Goal: Task Accomplishment & Management: Complete application form

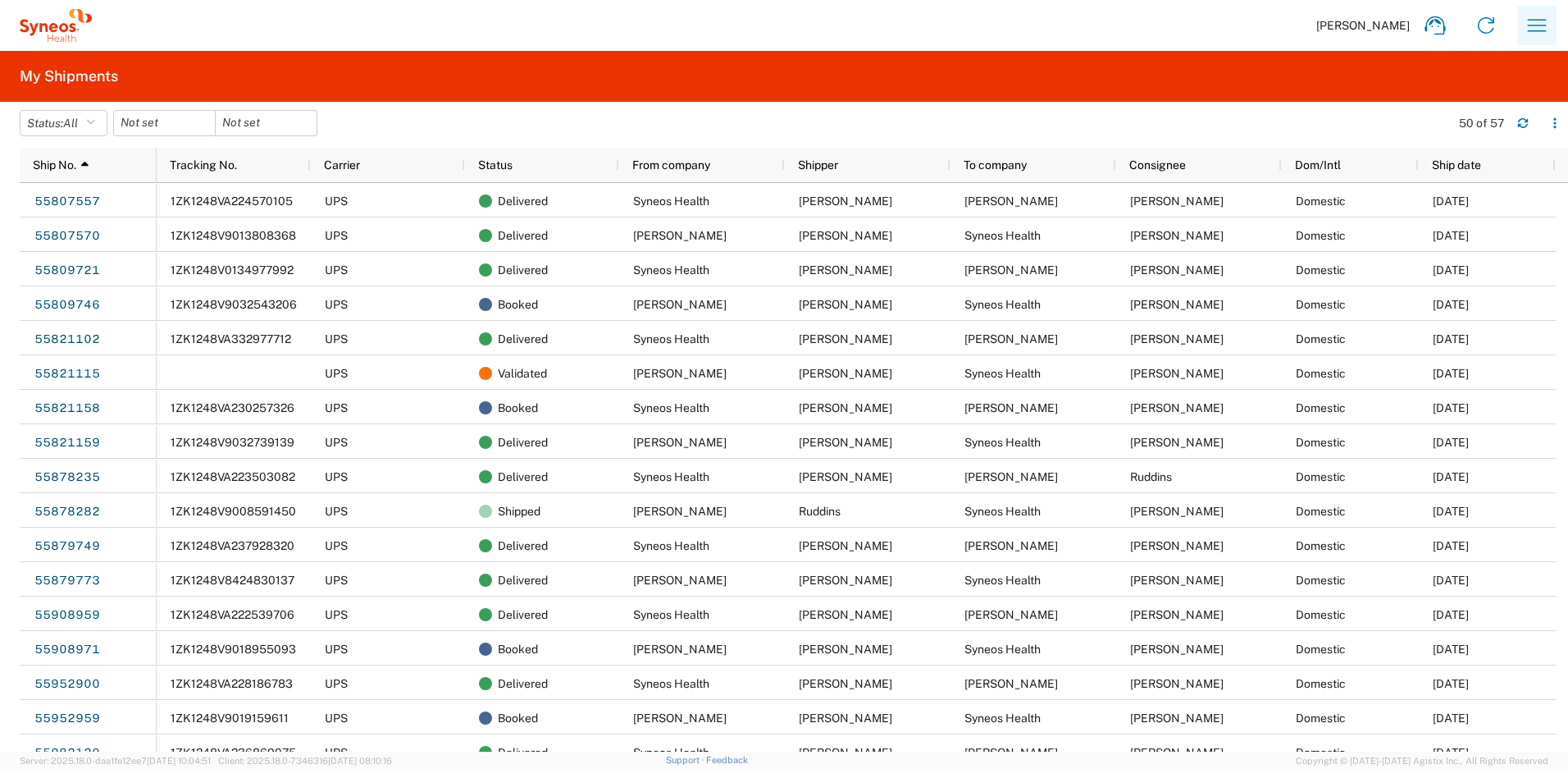
click at [1537, 28] on icon "button" at bounding box center [1536, 25] width 26 height 26
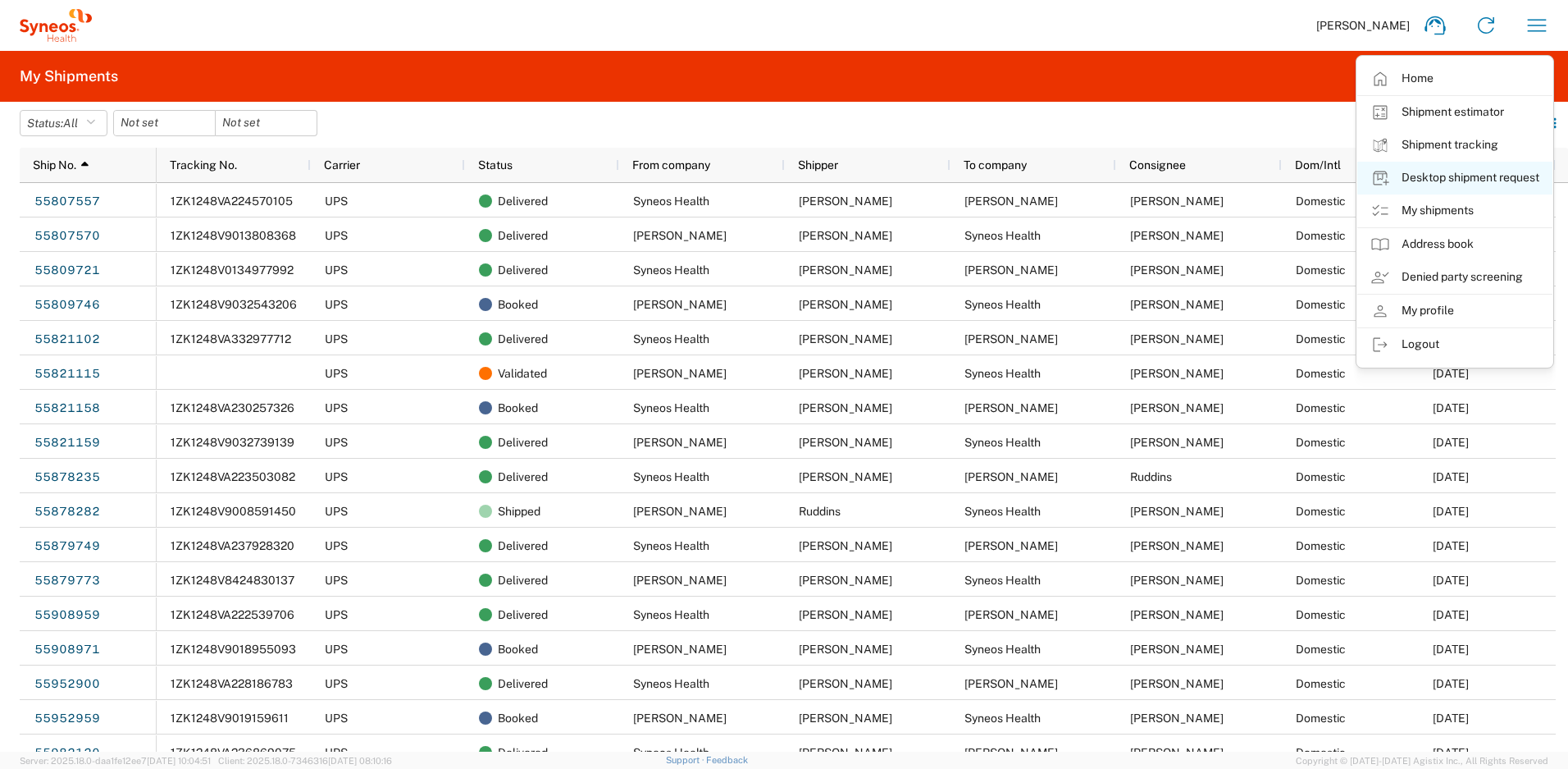
click at [1435, 181] on link "Desktop shipment request" at bounding box center [1454, 178] width 195 height 33
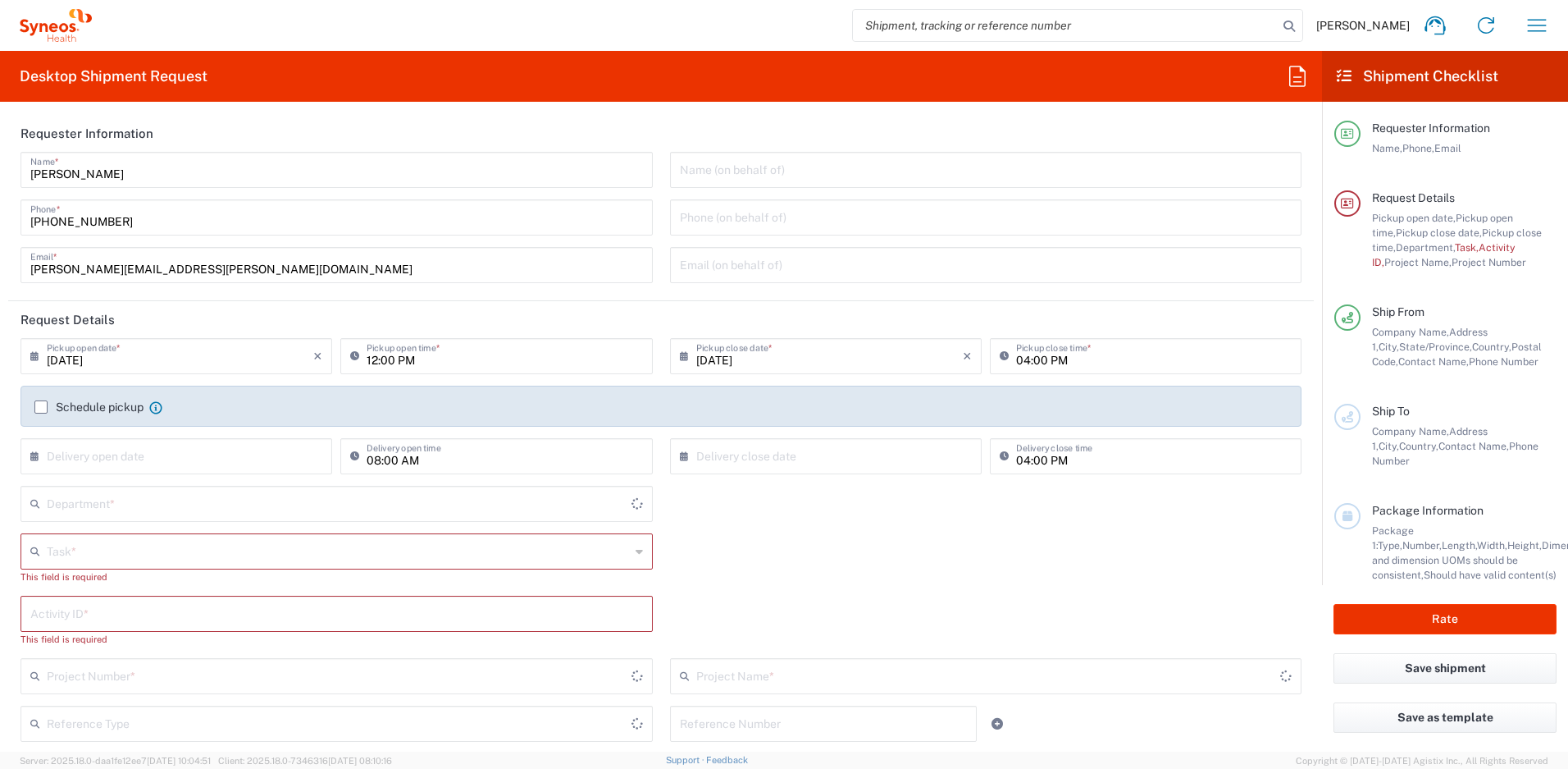
type input "[GEOGRAPHIC_DATA]"
type input "[US_STATE]"
type input "4510"
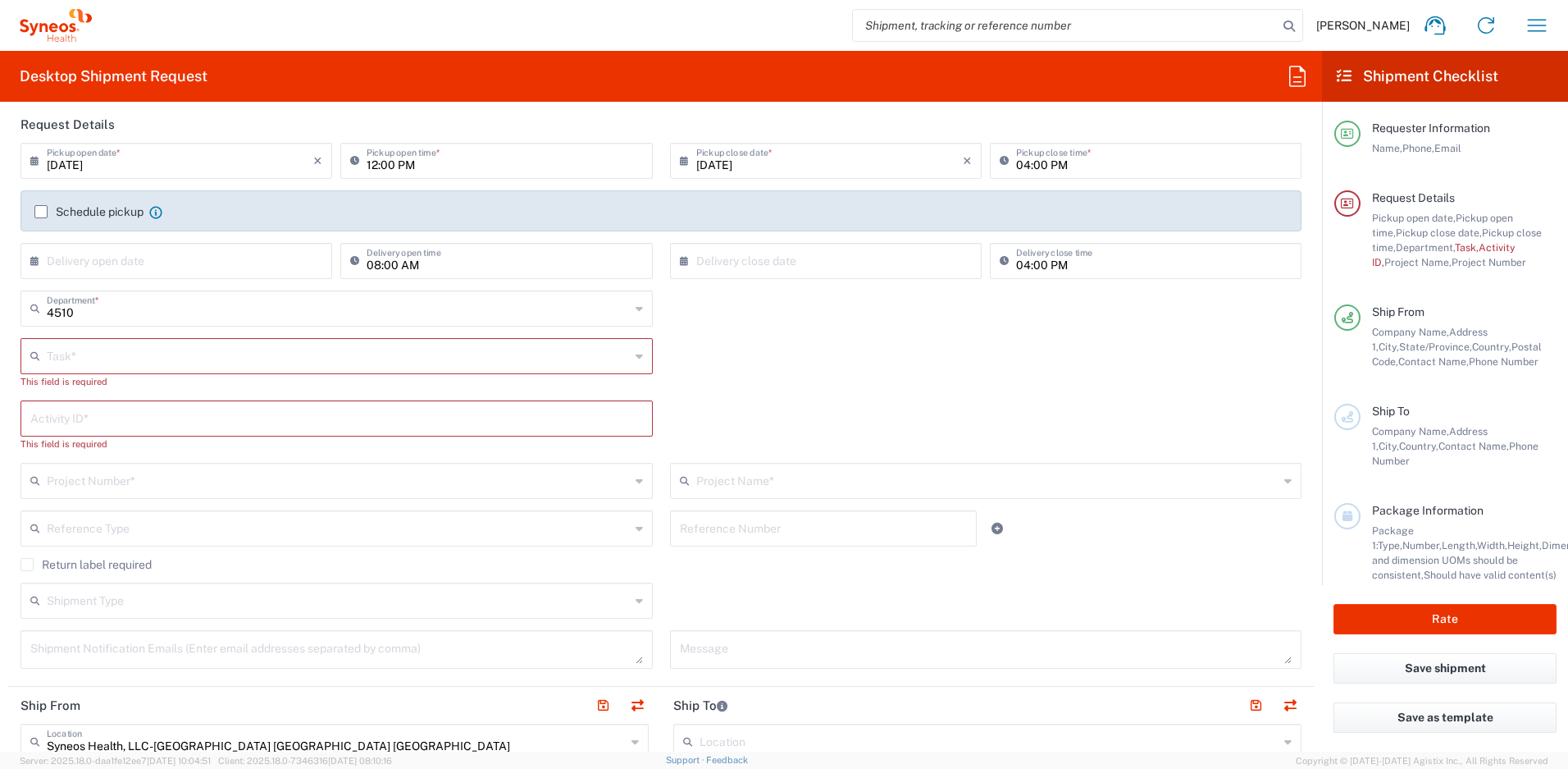
scroll to position [201, 0]
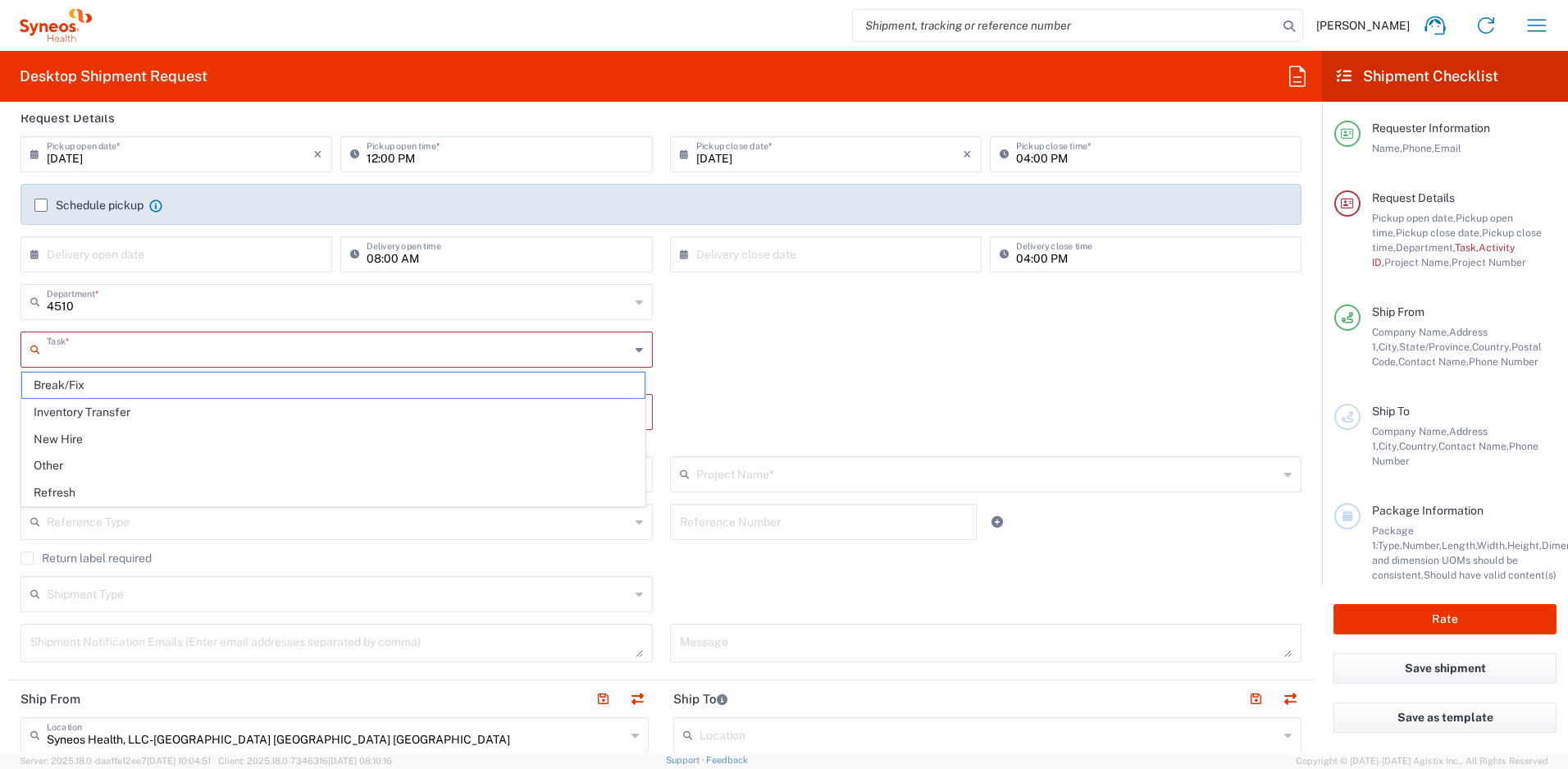
click at [166, 345] on input "text" at bounding box center [338, 348] width 583 height 29
click at [174, 386] on span "Break/Fix" at bounding box center [333, 385] width 623 height 26
type input "Break/Fix"
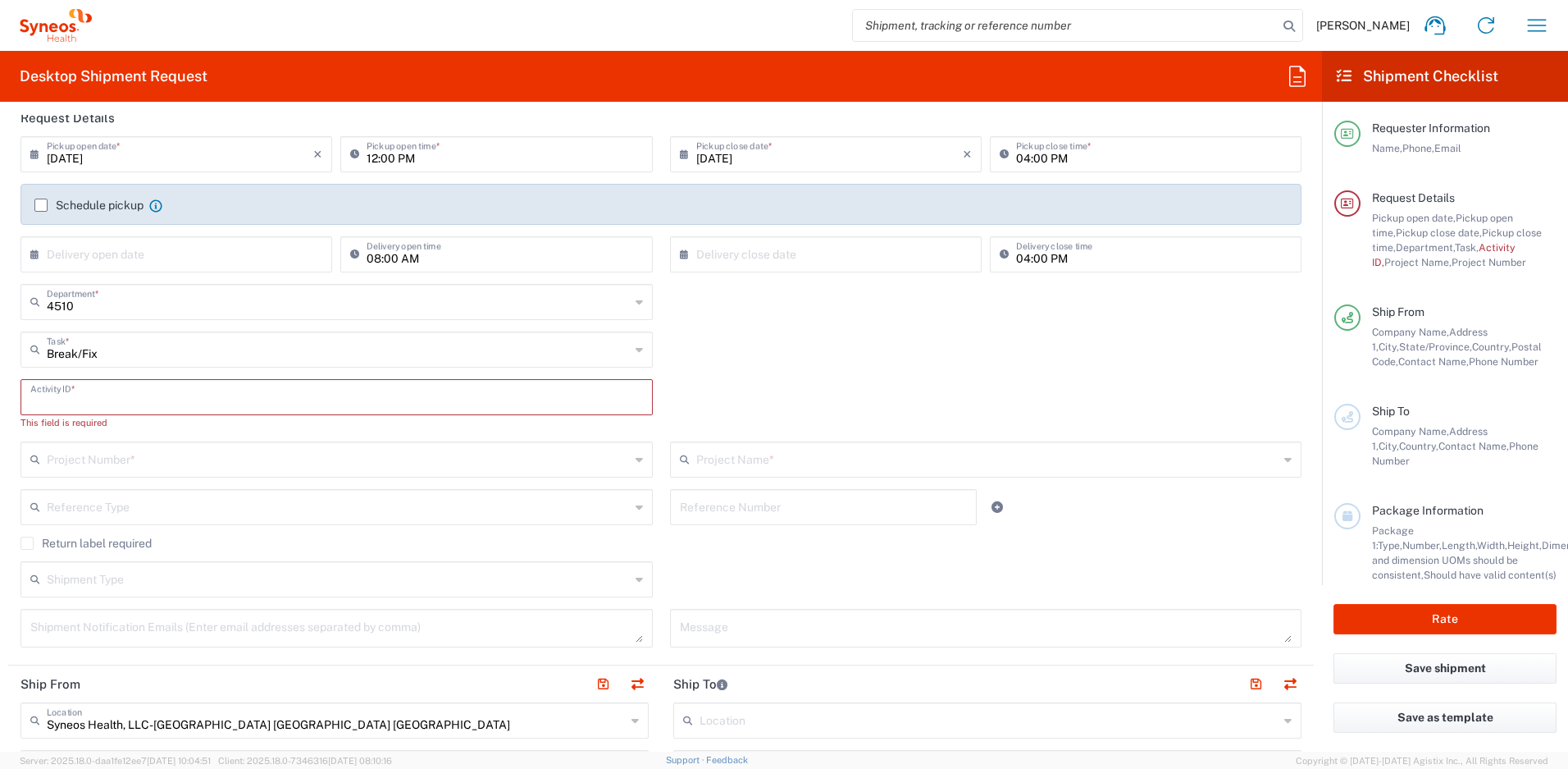
click at [170, 396] on input "text" at bounding box center [337, 395] width 613 height 29
paste input "[PERSON_NAME]"
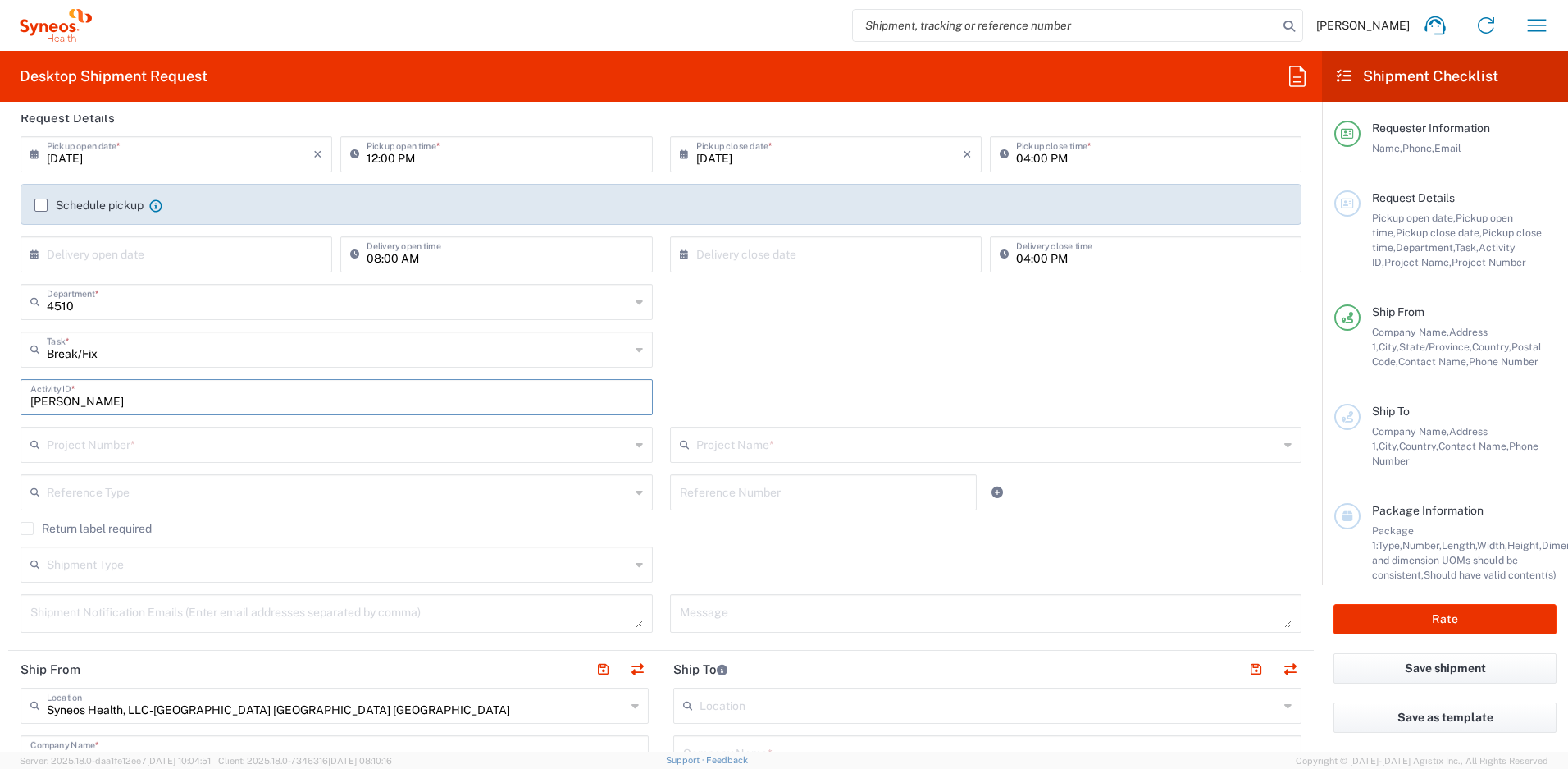
type input "[PERSON_NAME]"
click at [212, 444] on input "text" at bounding box center [338, 443] width 583 height 29
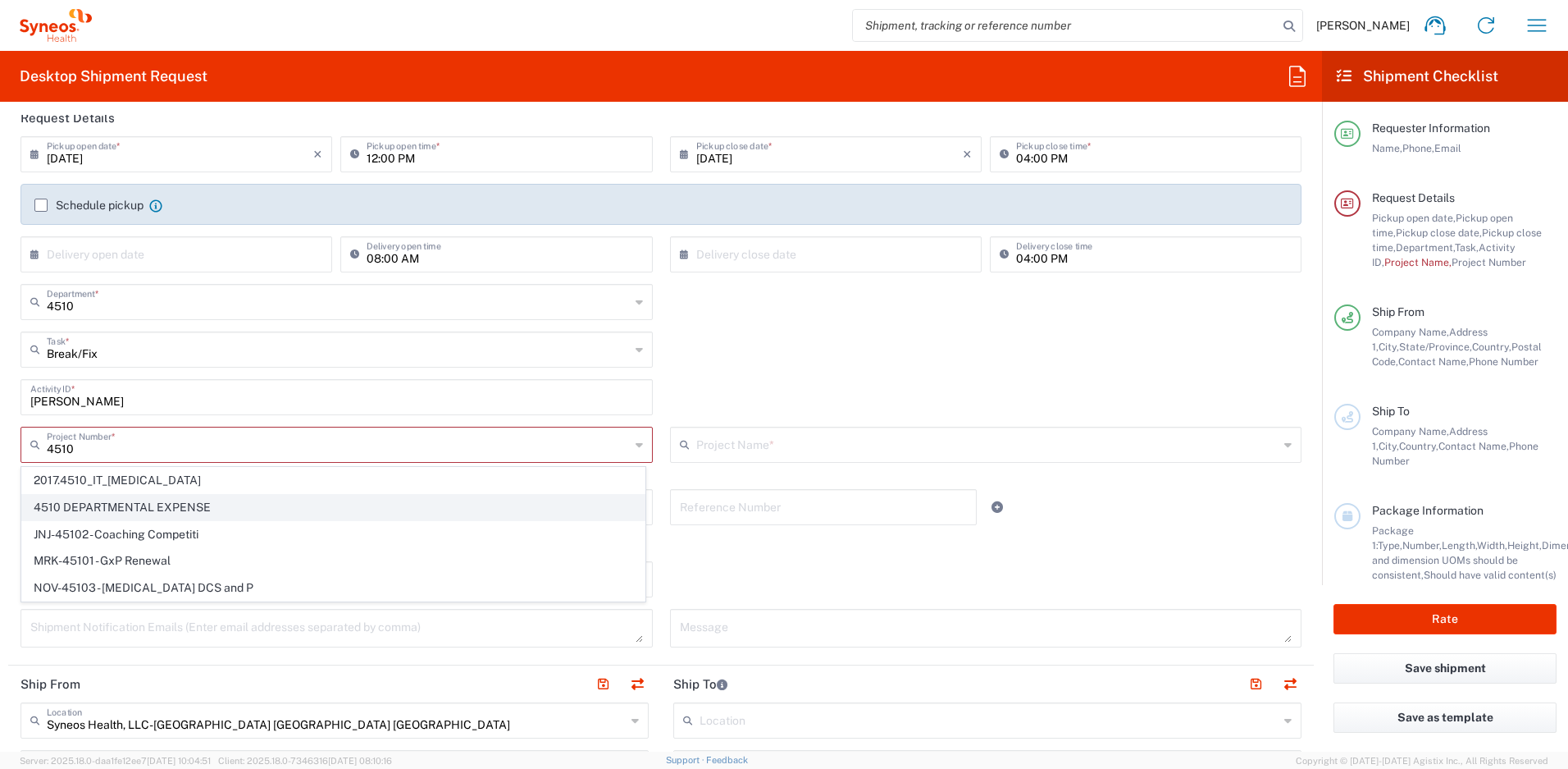
click at [138, 509] on span "4510 DEPARTMENTAL EXPENSE" at bounding box center [333, 508] width 623 height 26
type input "4510 DEPARTMENTAL EXPENSE"
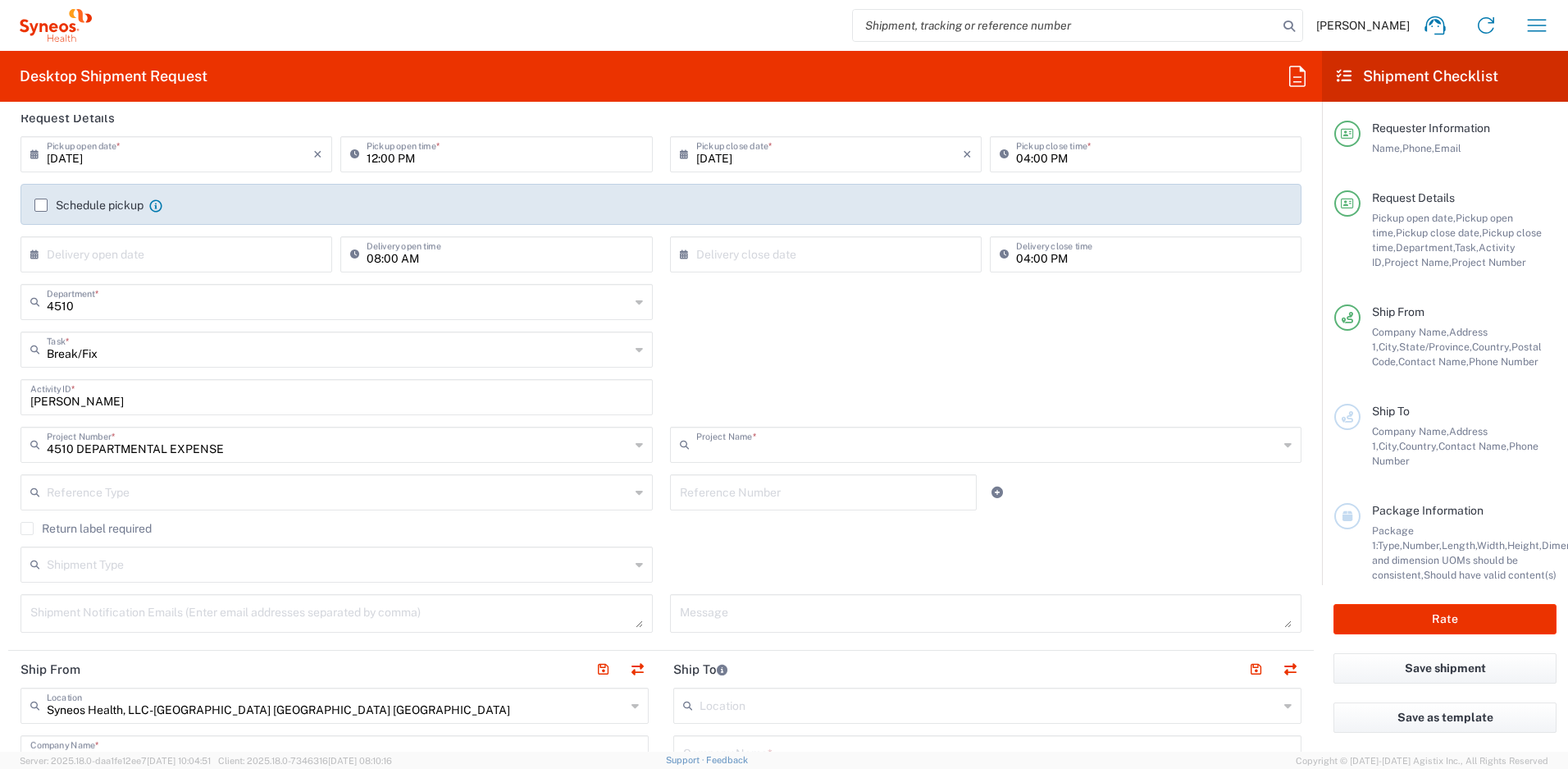
type input "4510 DEPARTMENTAL EXPENSE"
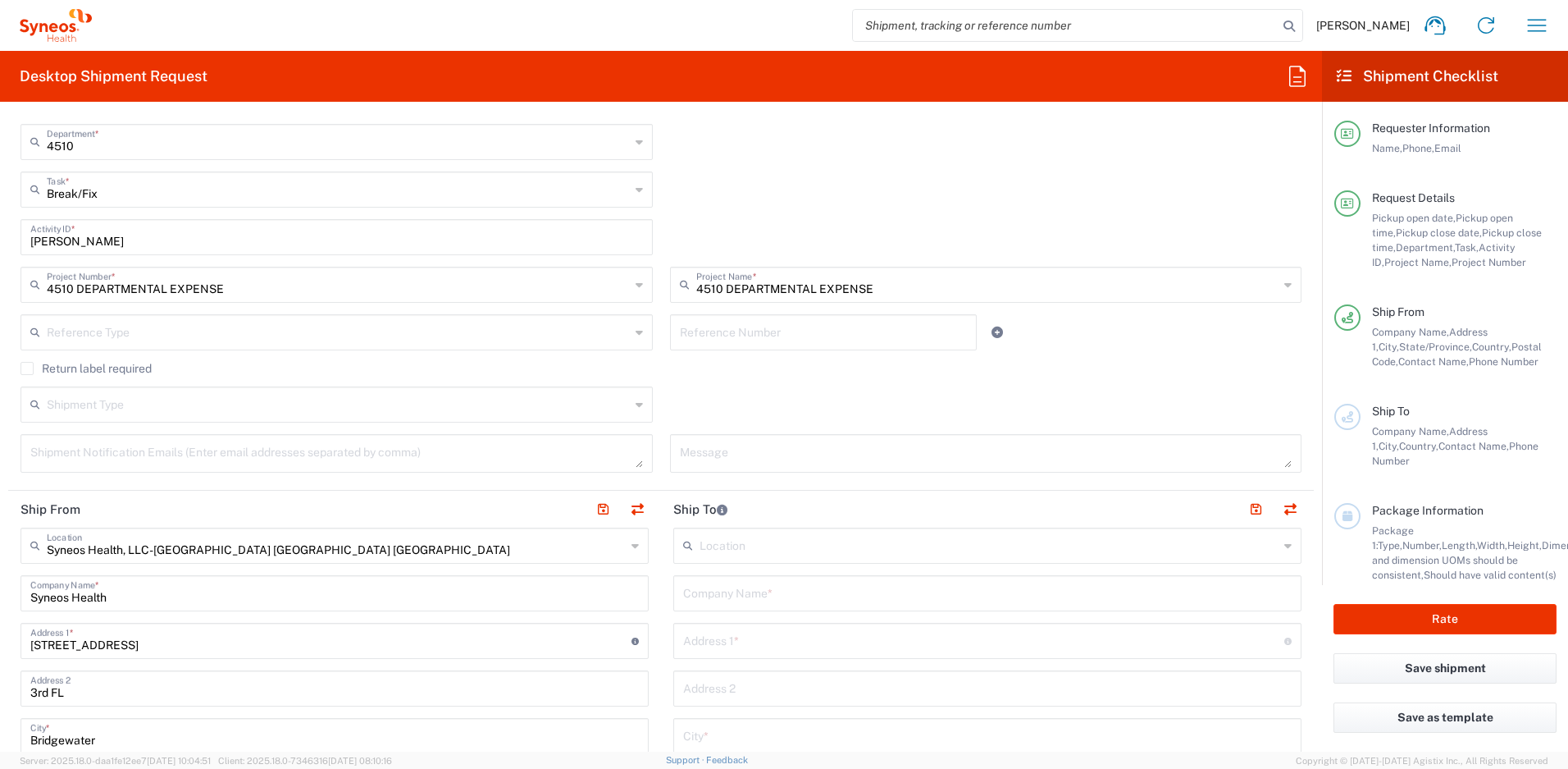
scroll to position [454, 0]
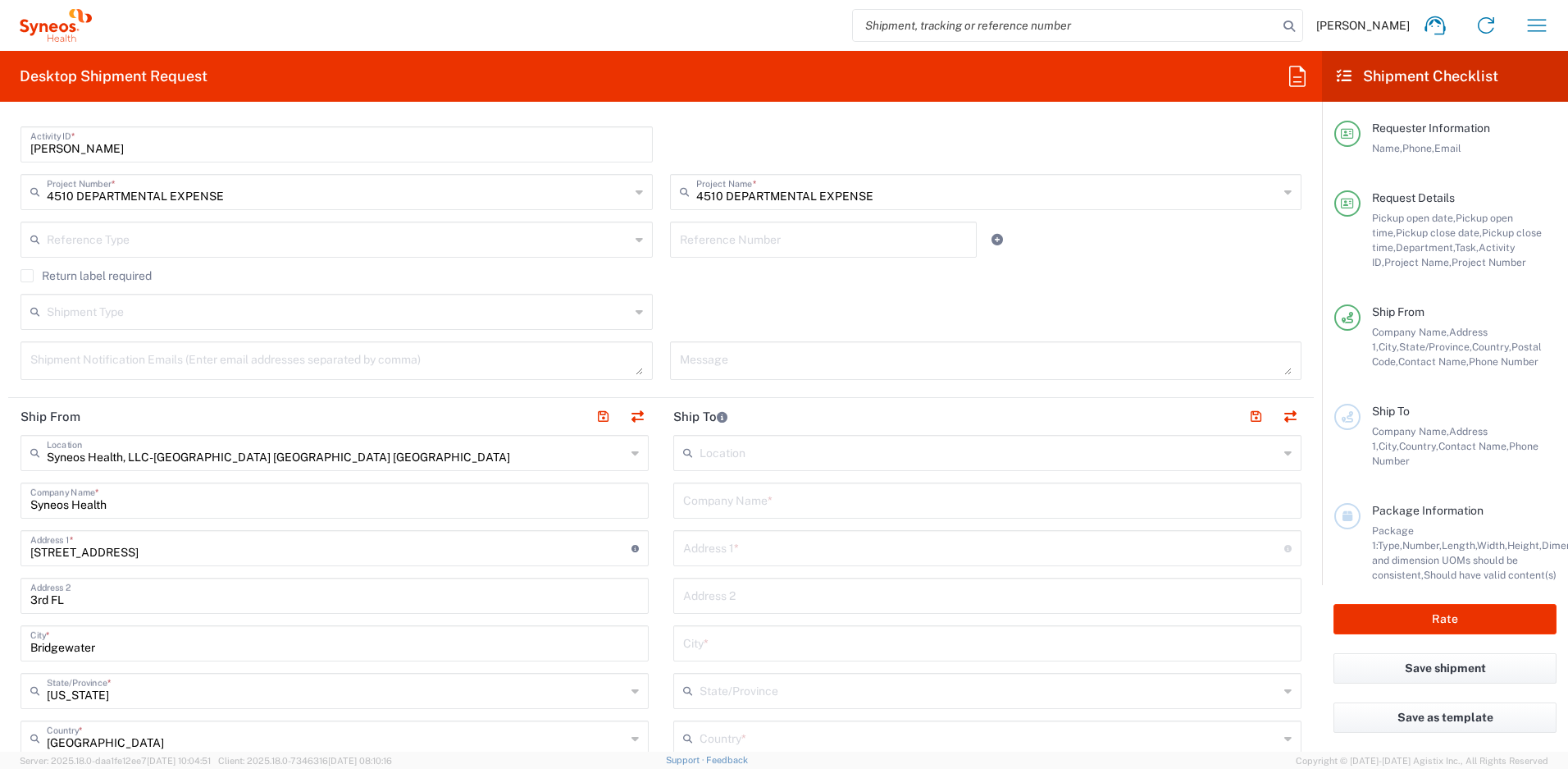
click at [24, 276] on label "Return label required" at bounding box center [86, 275] width 131 height 13
click at [27, 276] on input "Return label required" at bounding box center [27, 276] width 0 height 0
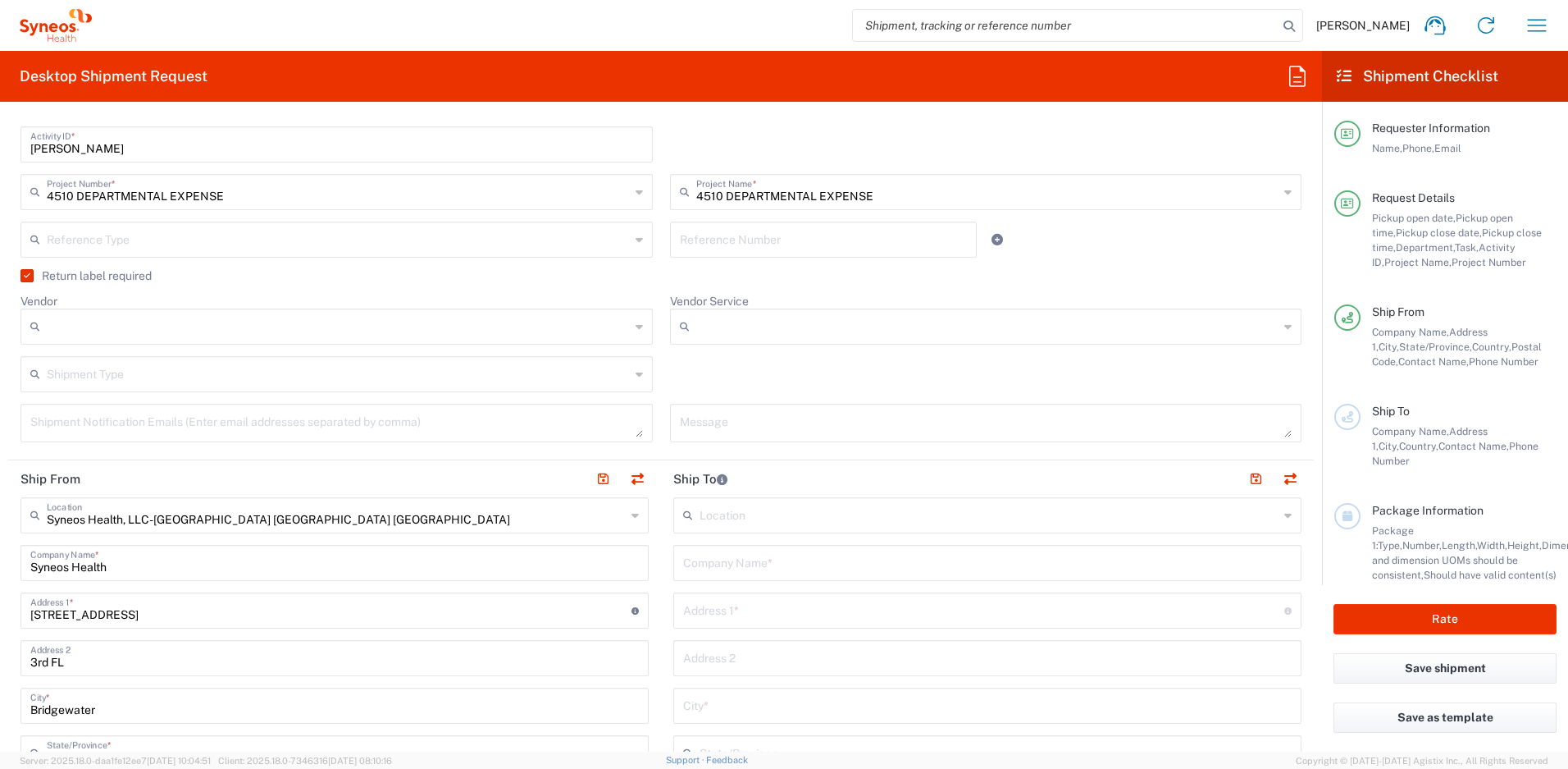
click at [170, 319] on input "Vendor" at bounding box center [338, 326] width 583 height 26
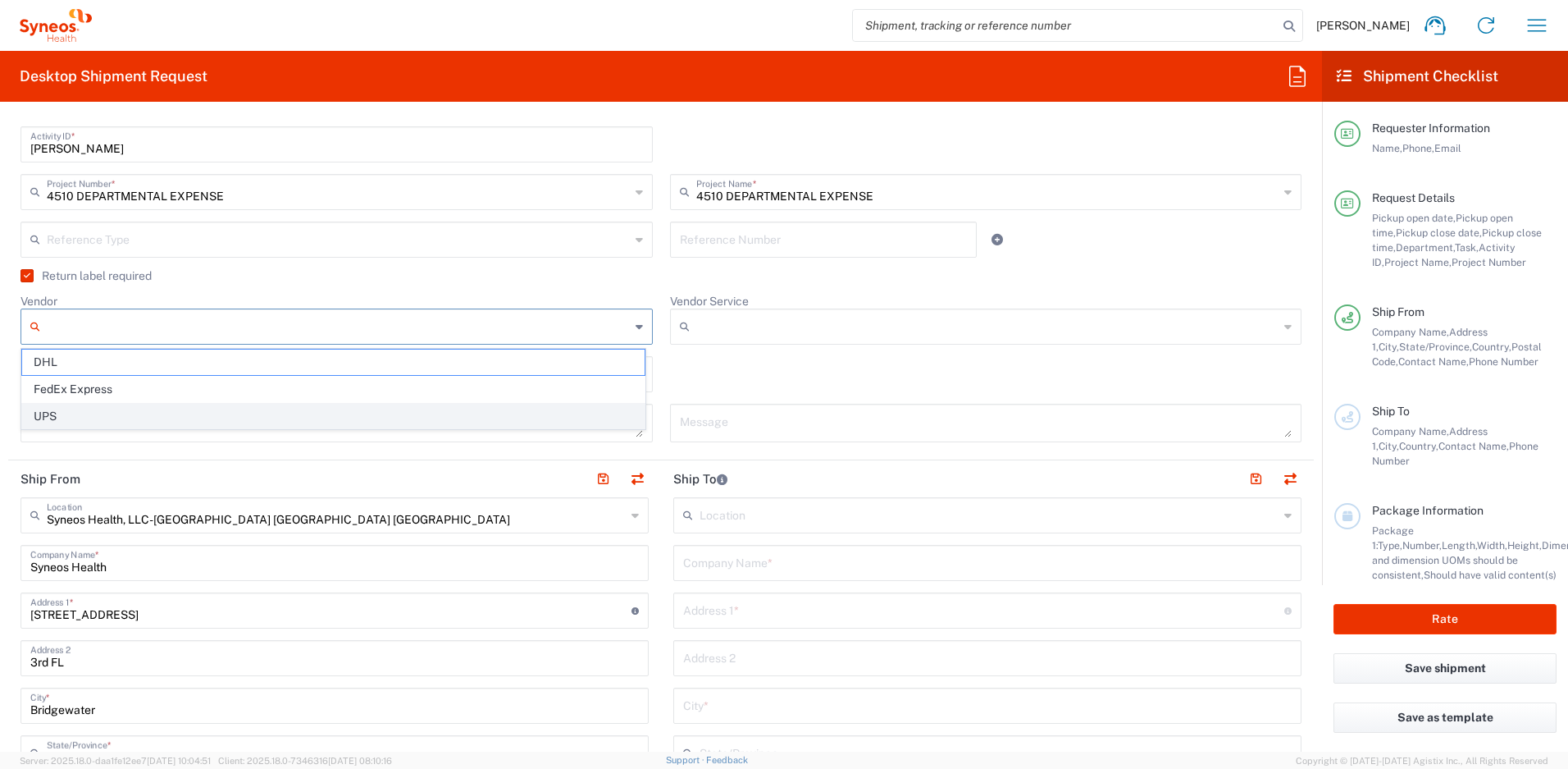
click at [129, 413] on span "UPS" at bounding box center [333, 417] width 623 height 26
type input "UPS"
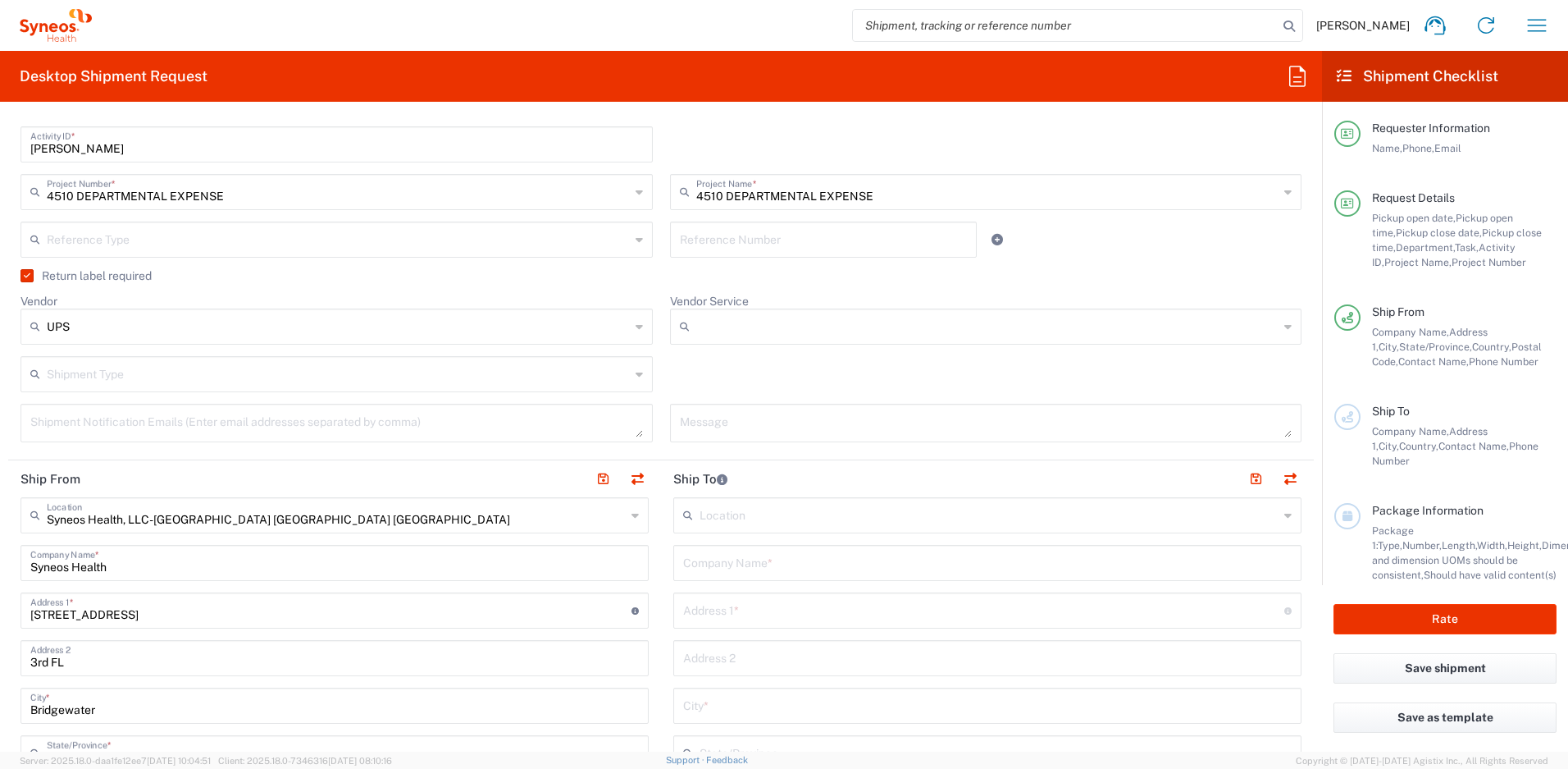
click at [731, 334] on input "Vendor Service" at bounding box center [988, 326] width 583 height 26
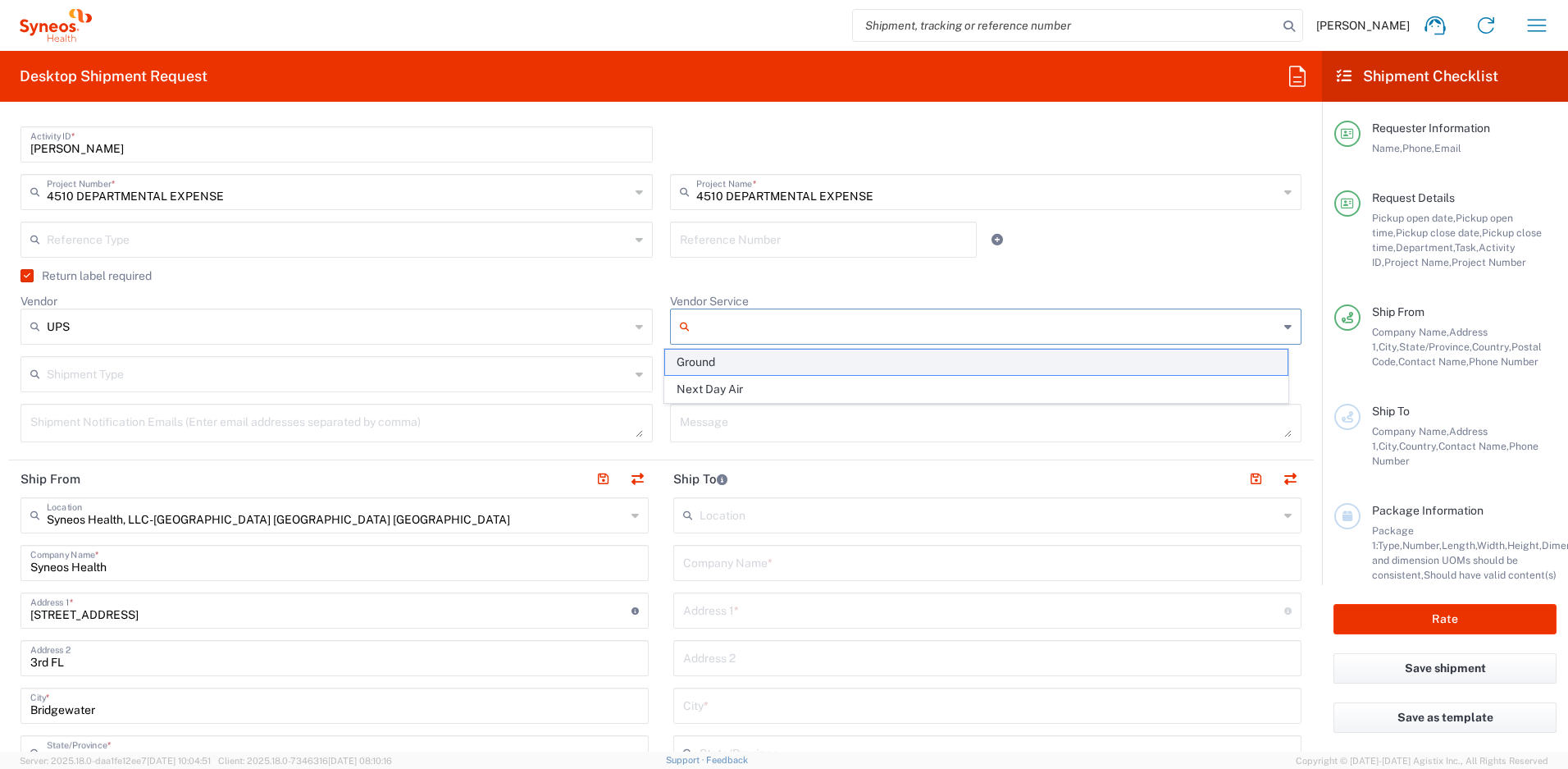
click at [708, 364] on span "Ground" at bounding box center [977, 362] width 623 height 26
type input "Ground"
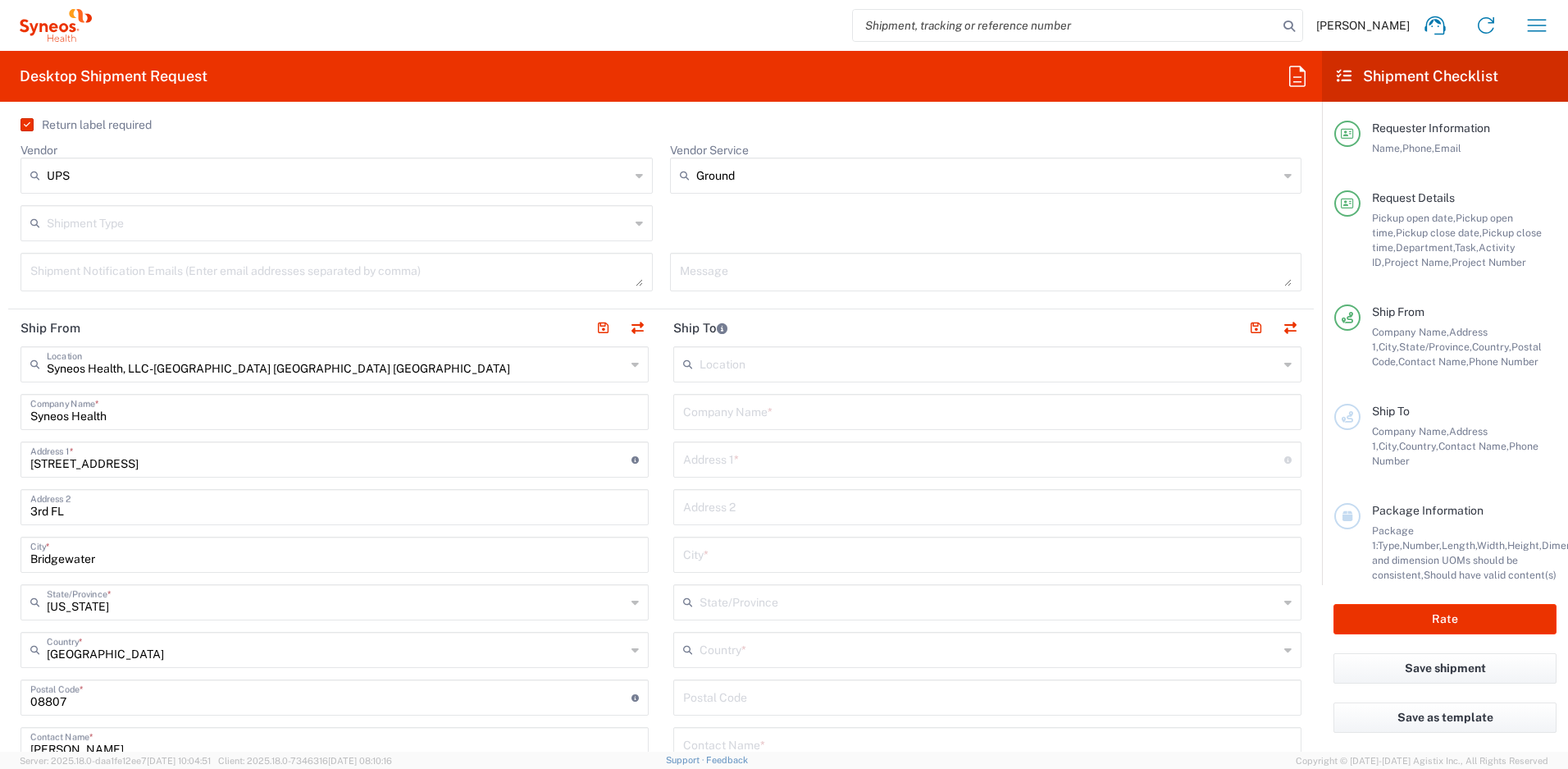
scroll to position [785, 0]
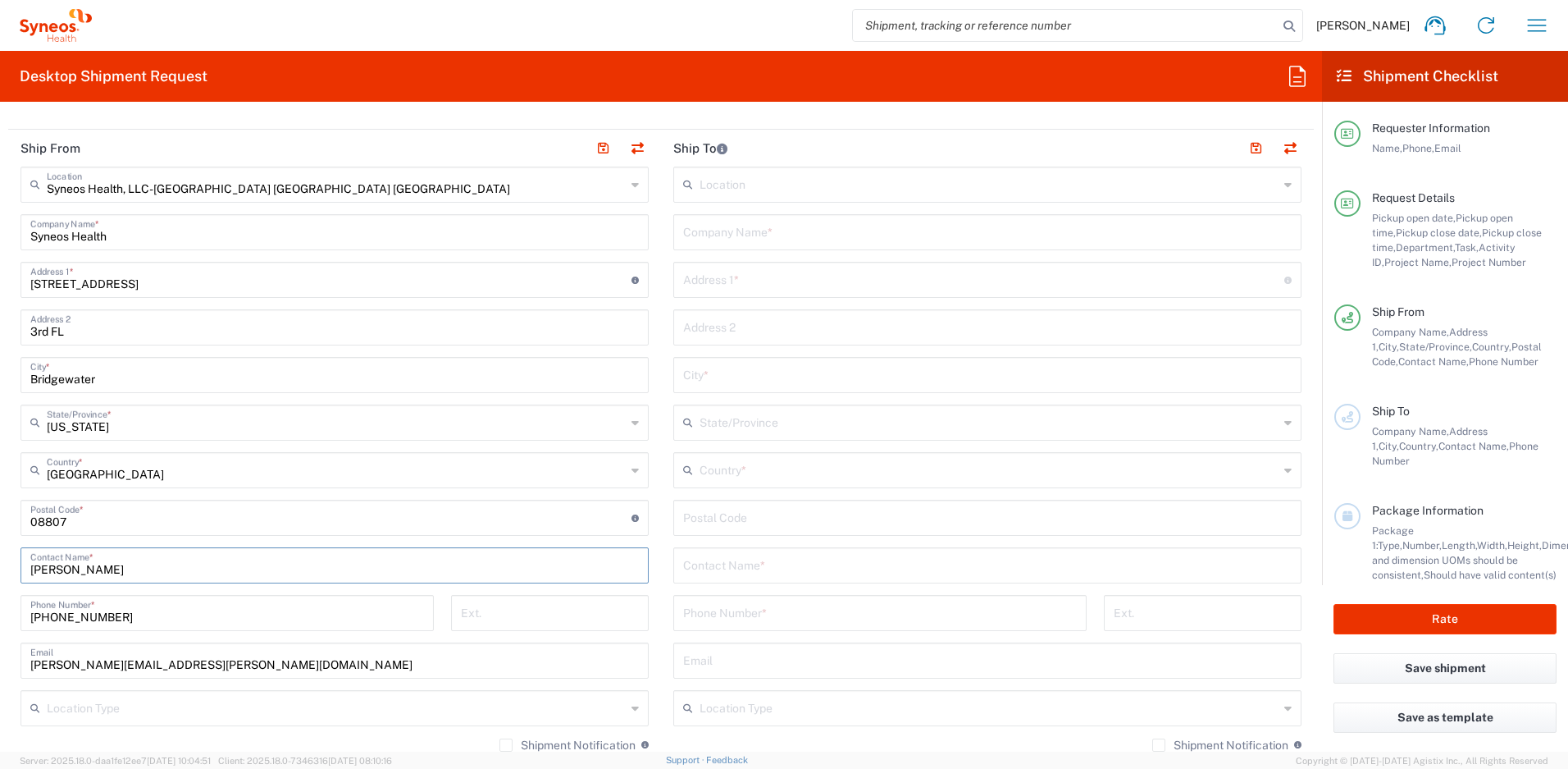
click at [89, 567] on input "[PERSON_NAME]" at bounding box center [335, 564] width 609 height 29
type input "[PERSON_NAME]"
drag, startPoint x: 214, startPoint y: 668, endPoint x: 16, endPoint y: 656, distance: 198.4
click at [16, 656] on main "Syneos Health, LLC-[GEOGRAPHIC_DATA] [GEOGRAPHIC_DATA] [GEOGRAPHIC_DATA] Locati…" at bounding box center [334, 511] width 653 height 690
paste input "[PERSON_NAME]"
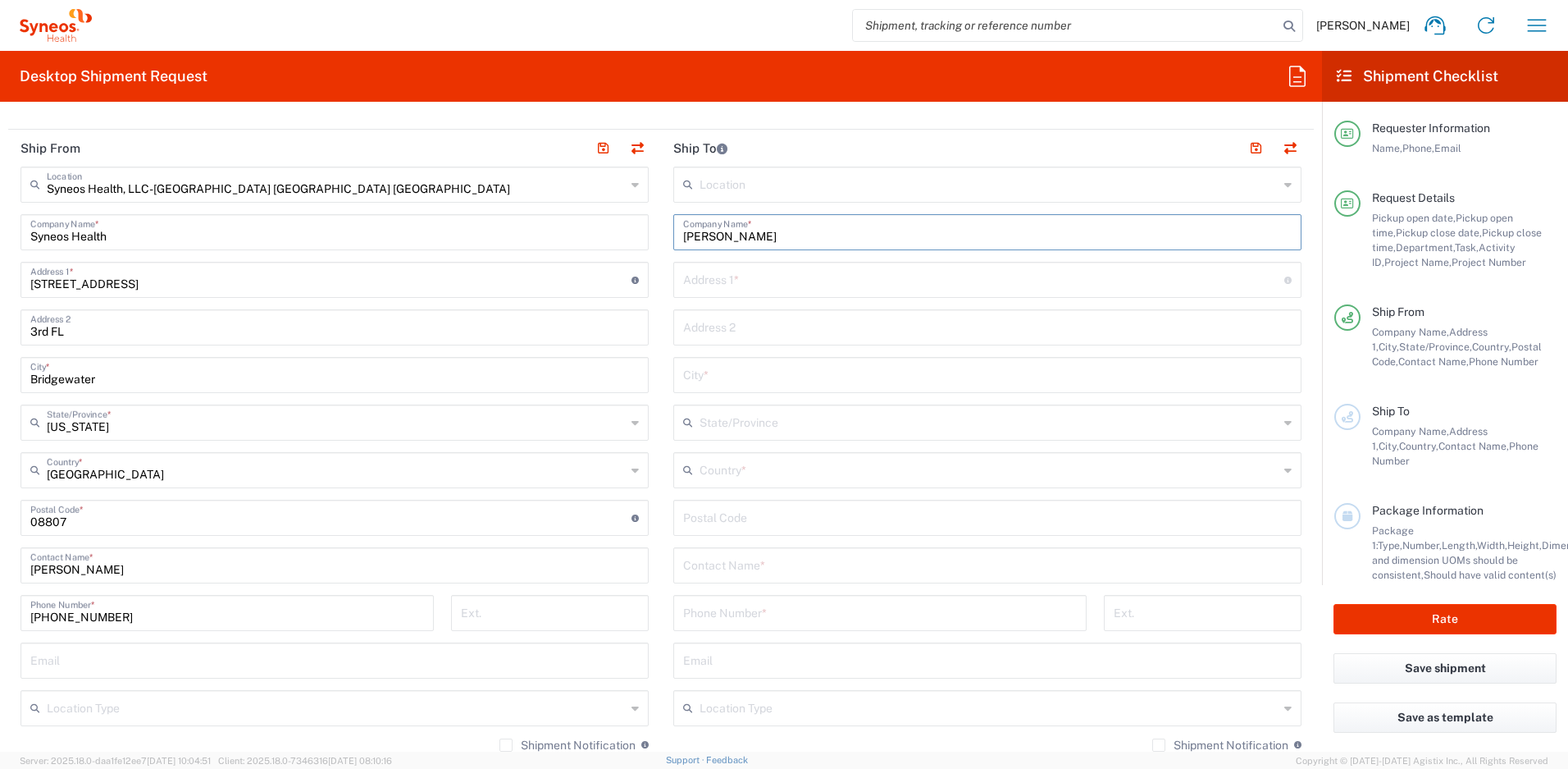
type input "[PERSON_NAME]"
paste input "[PERSON_NAME]"
type input "[PERSON_NAME]"
paste input "[STREET_ADDRESS]"
click at [885, 283] on input "[STREET_ADDRESS]" at bounding box center [984, 278] width 601 height 29
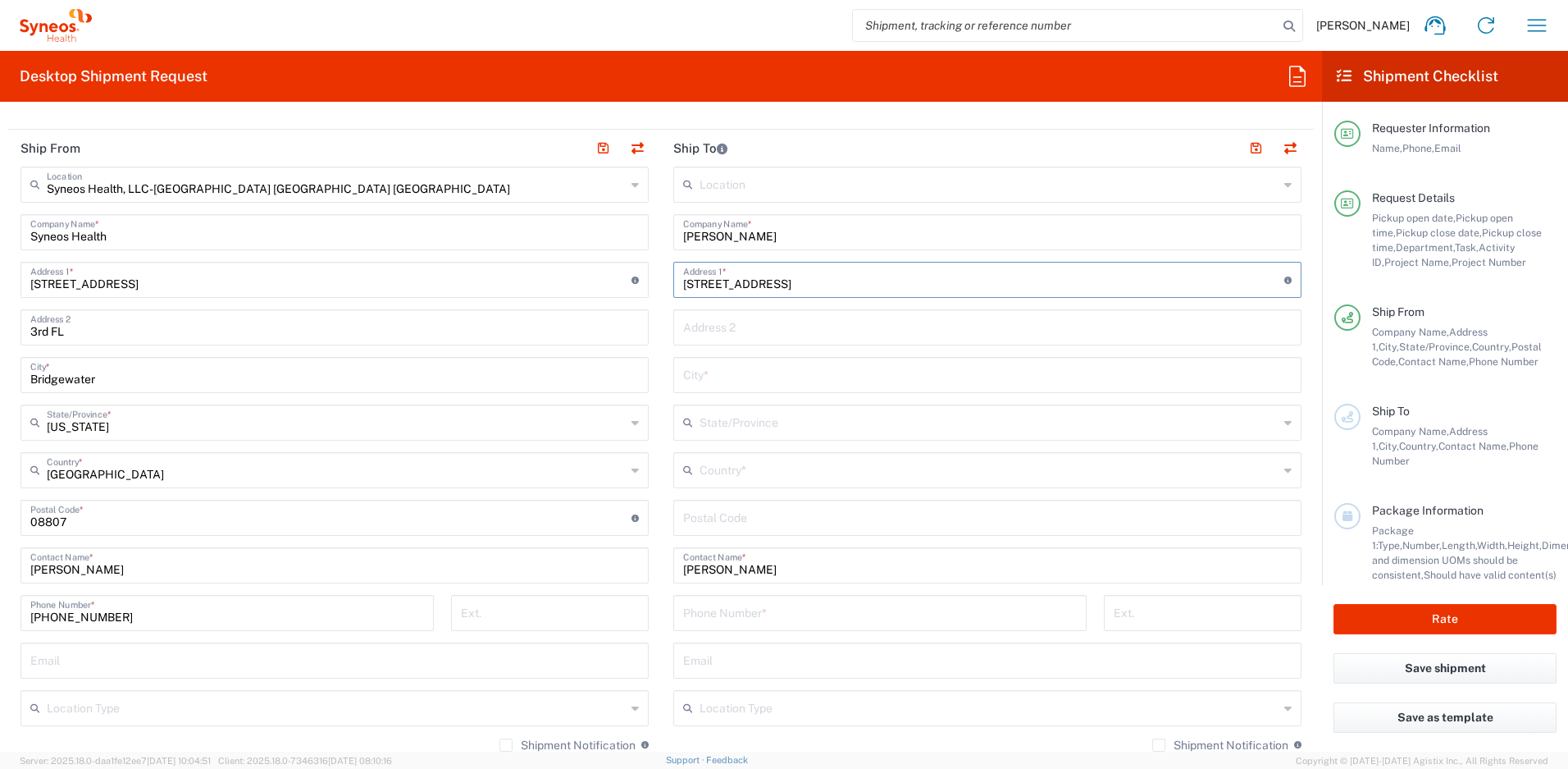
click at [885, 283] on input "[STREET_ADDRESS]" at bounding box center [984, 278] width 601 height 29
type input "[STREET_ADDRESS]"
type input "92126"
click at [767, 469] on input "text" at bounding box center [989, 468] width 579 height 29
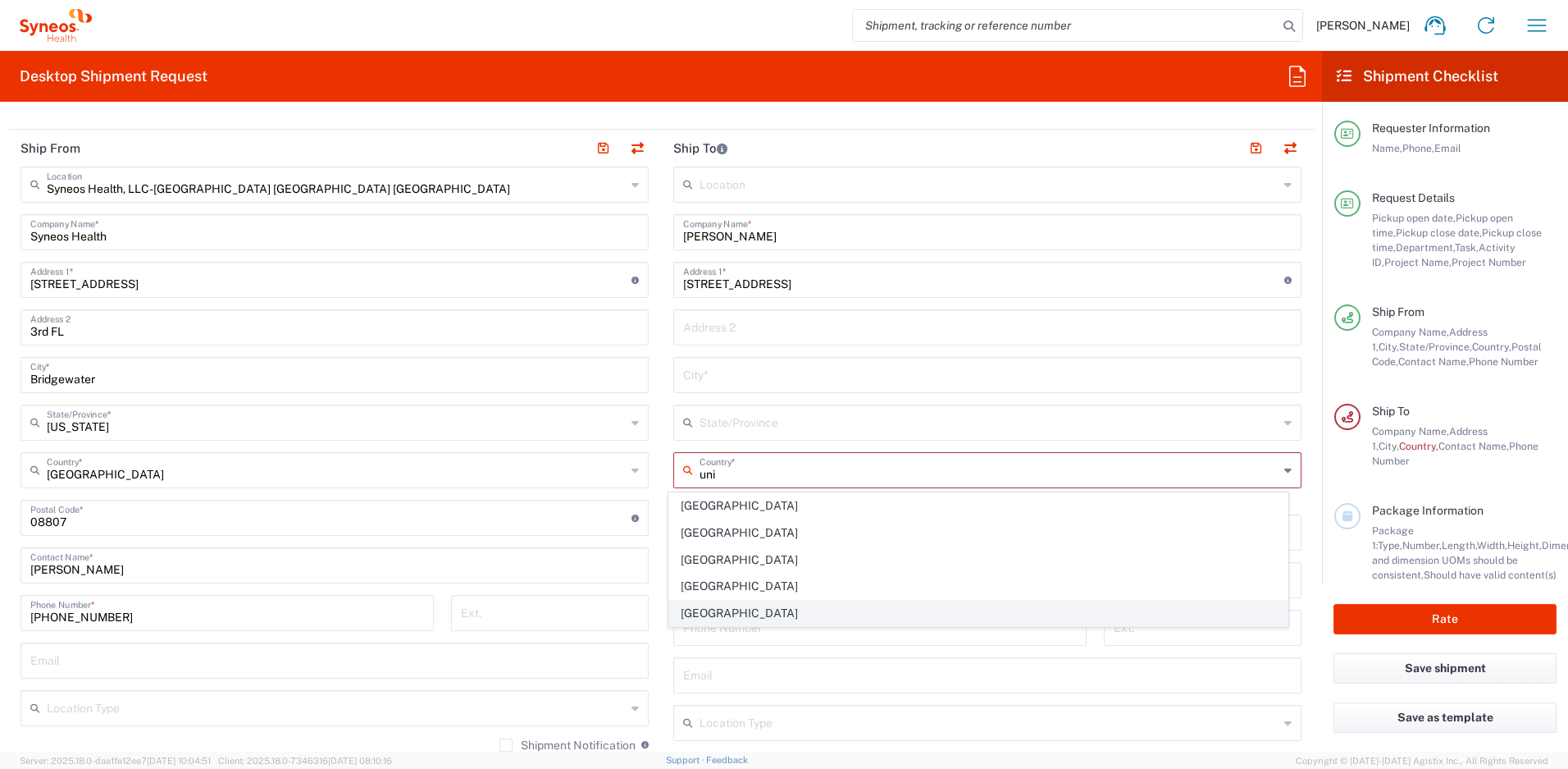
click at [690, 616] on span "[GEOGRAPHIC_DATA]" at bounding box center [979, 613] width 619 height 26
type input "[GEOGRAPHIC_DATA]"
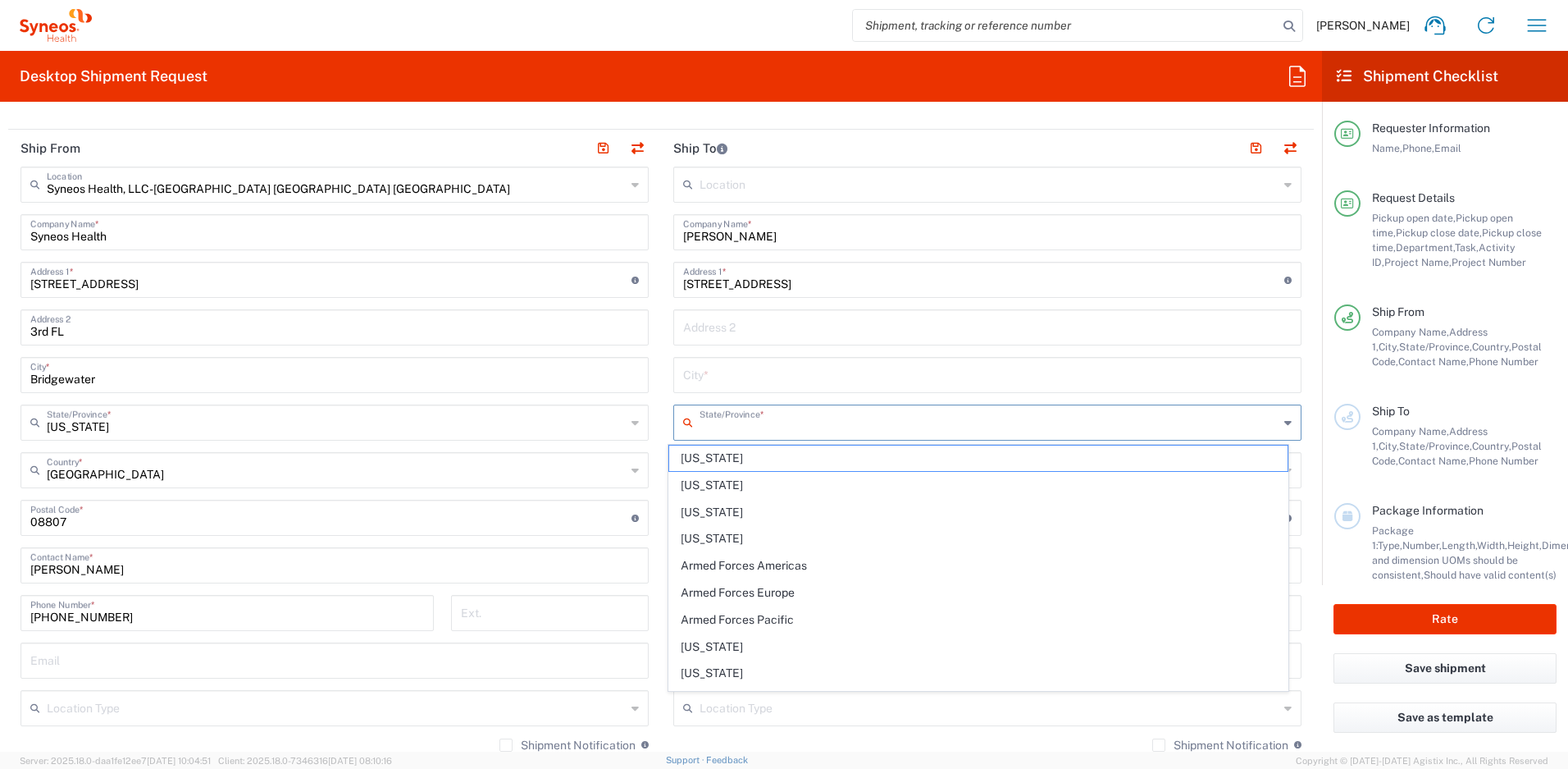
click at [741, 424] on input "text" at bounding box center [989, 421] width 579 height 29
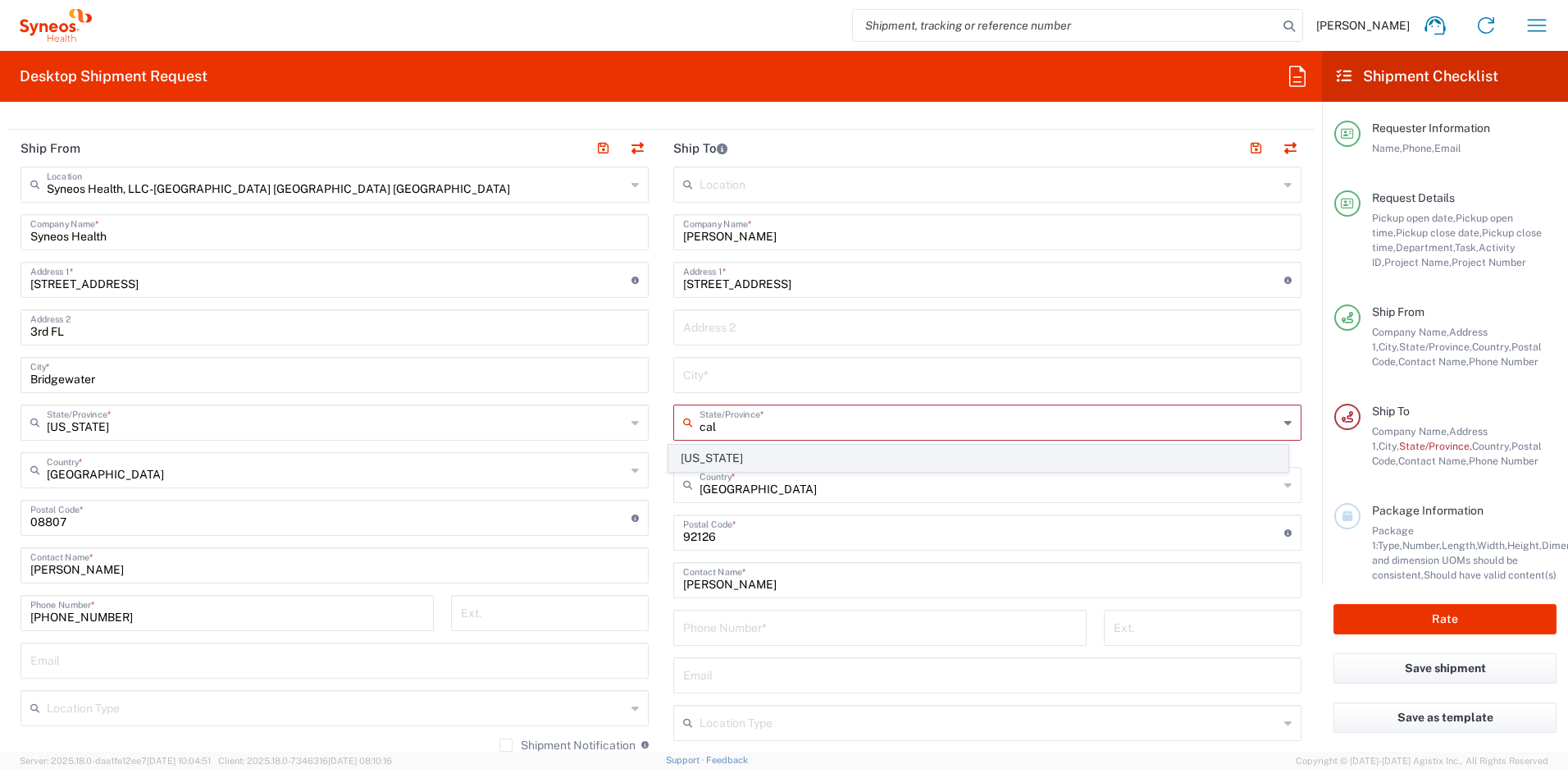
click at [709, 456] on span "[US_STATE]" at bounding box center [979, 458] width 619 height 26
type input "[US_STATE]"
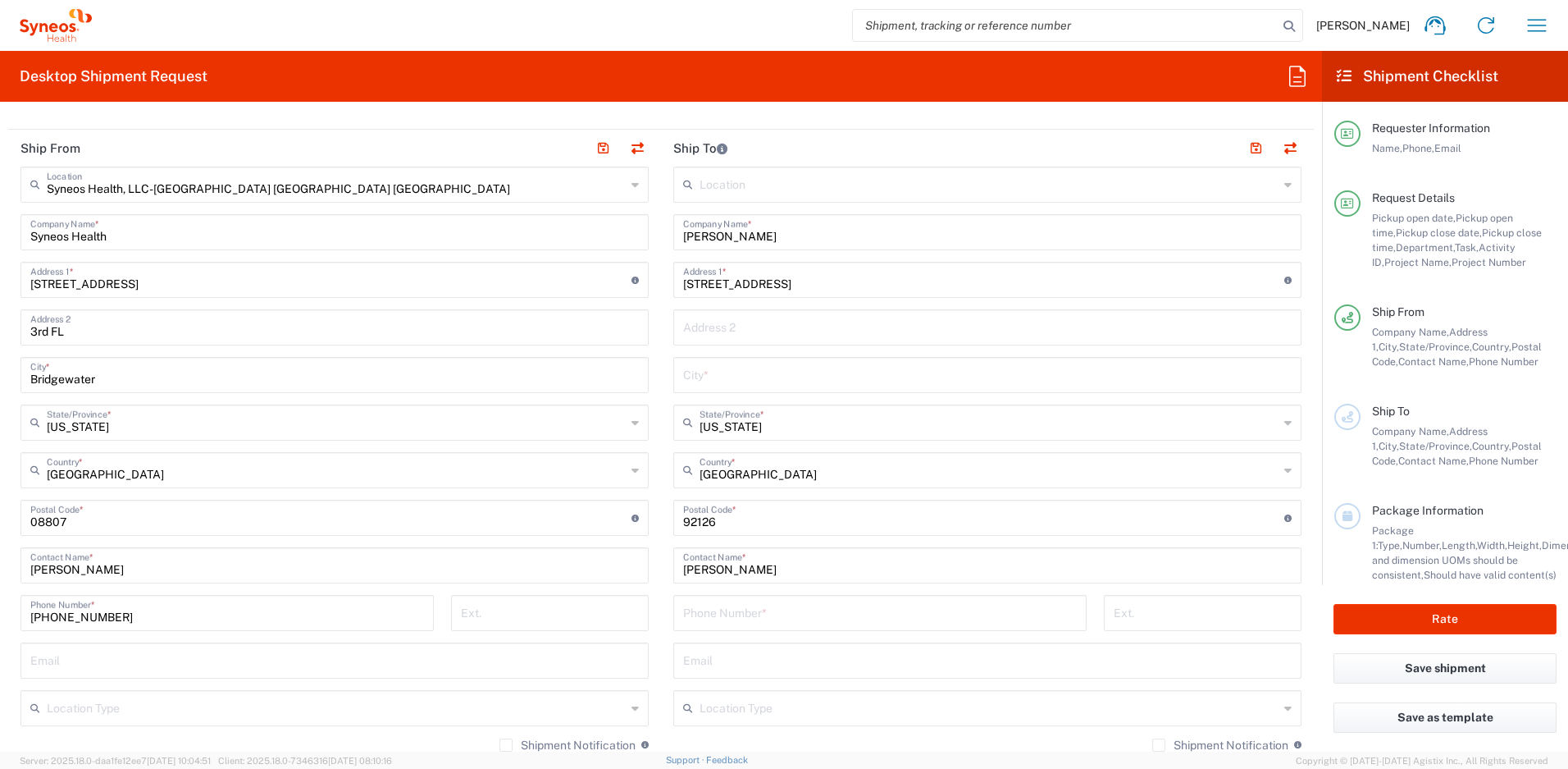
click at [883, 287] on input "[STREET_ADDRESS]" at bounding box center [984, 278] width 601 height 29
drag, startPoint x: 785, startPoint y: 285, endPoint x: 861, endPoint y: 279, distance: 76.2
click at [861, 279] on input "[STREET_ADDRESS]" at bounding box center [984, 278] width 601 height 29
type input "[STREET_ADDRESS]"
type input "[GEOGRAPHIC_DATA]"
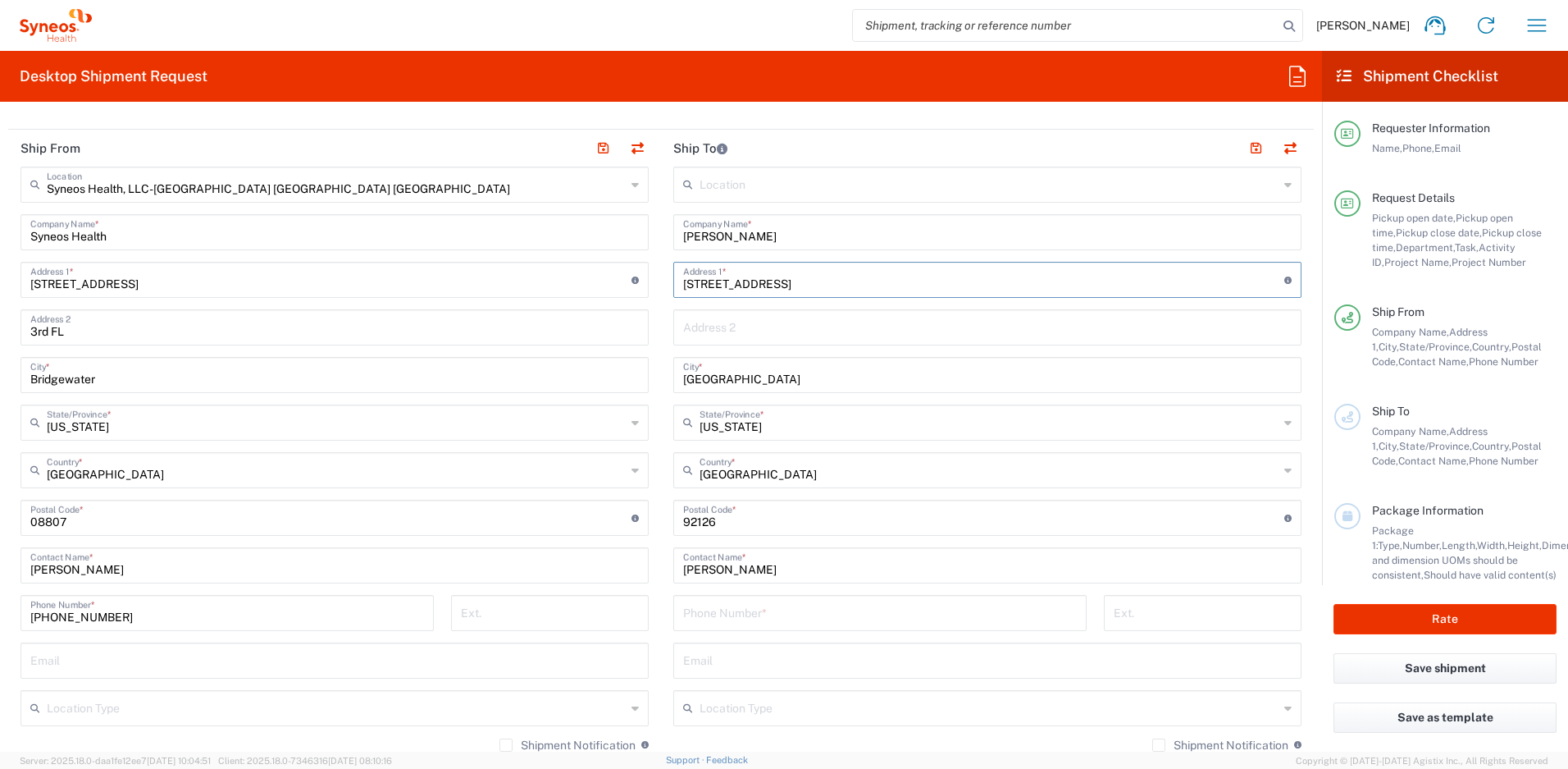
click at [832, 285] on input "[STREET_ADDRESS]" at bounding box center [984, 278] width 601 height 29
type input "[STREET_ADDRESS]"
paste input "[PHONE_NUMBER]"
click at [728, 619] on input "[PHONE_NUMBER]" at bounding box center [880, 611] width 394 height 29
click at [702, 618] on input "[PHONE_NUMBER]" at bounding box center [880, 611] width 394 height 29
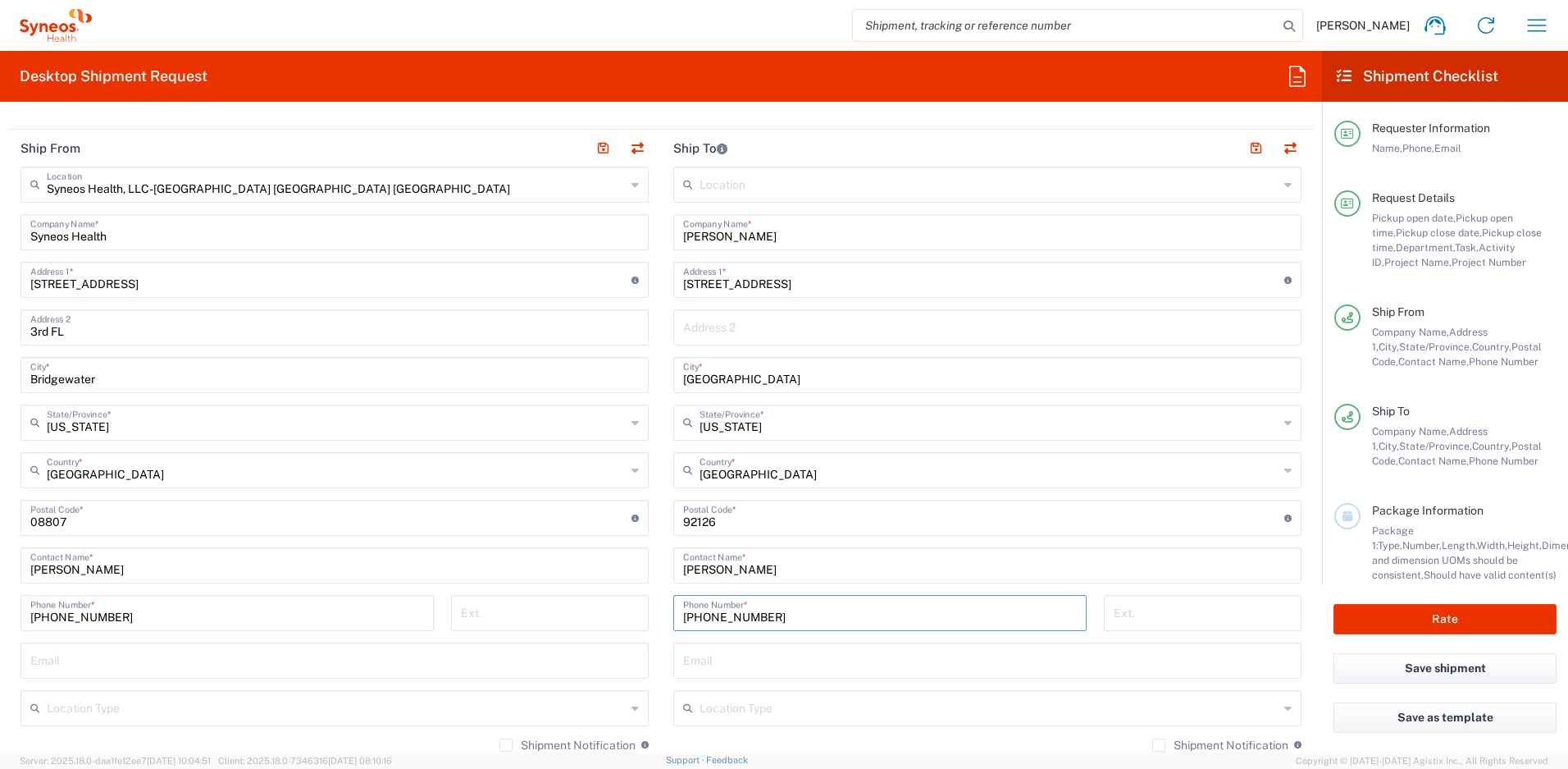
click at [795, 618] on input "[PHONE_NUMBER]" at bounding box center [880, 611] width 394 height 29
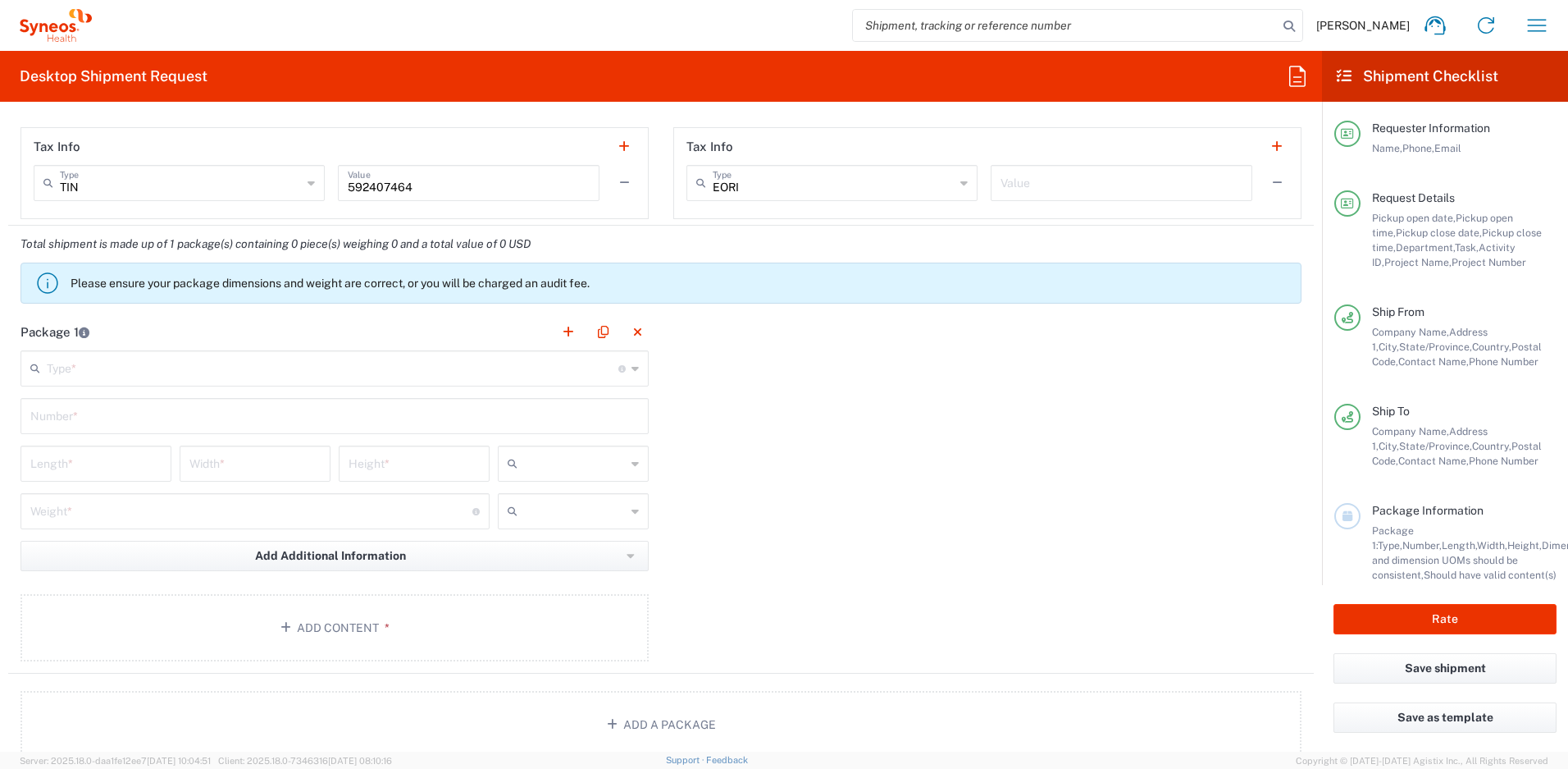
scroll to position [1450, 0]
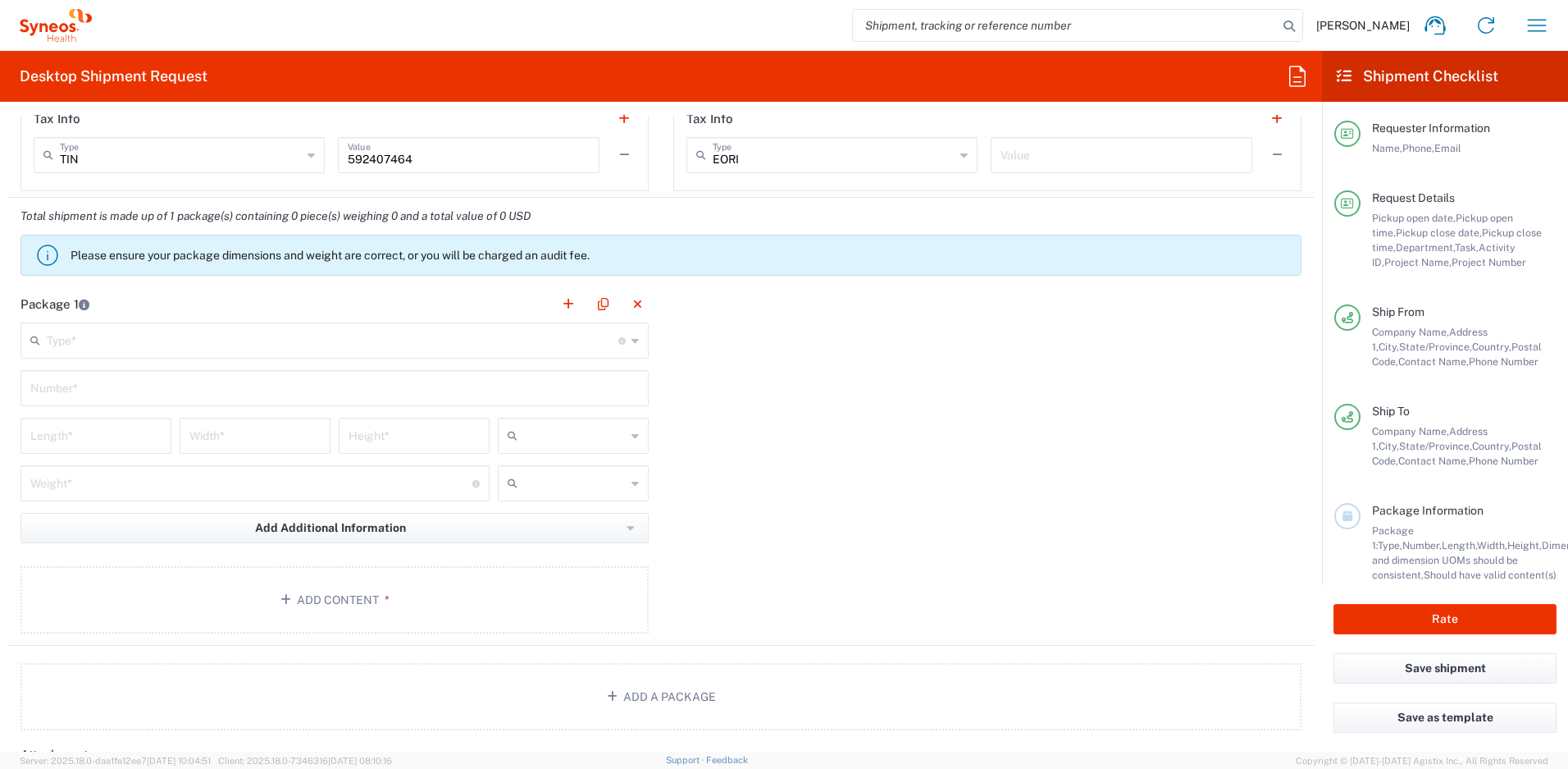
type input "[PHONE_NUMBER]"
click at [155, 341] on input "text" at bounding box center [332, 338] width 571 height 29
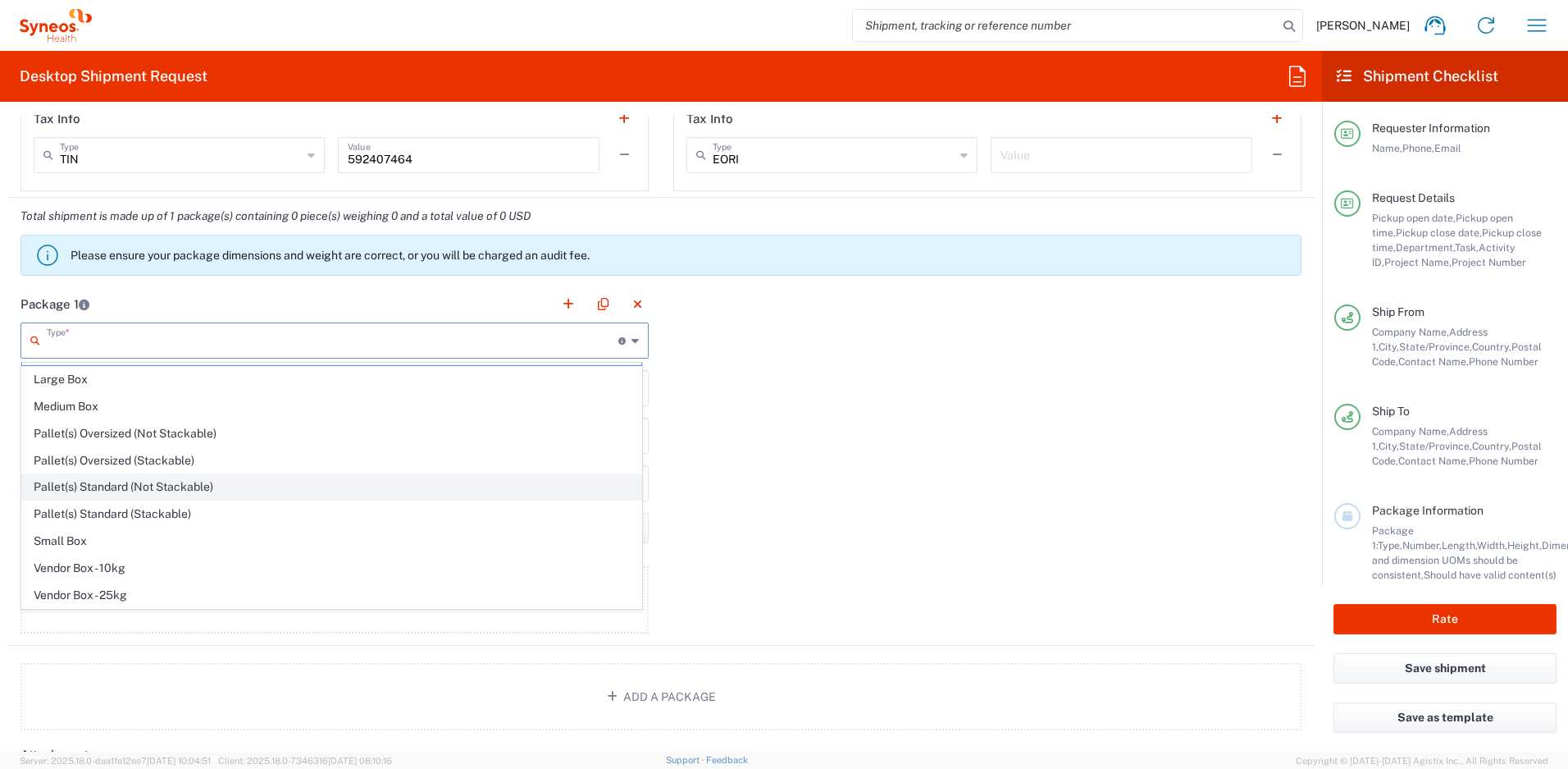
scroll to position [50, 0]
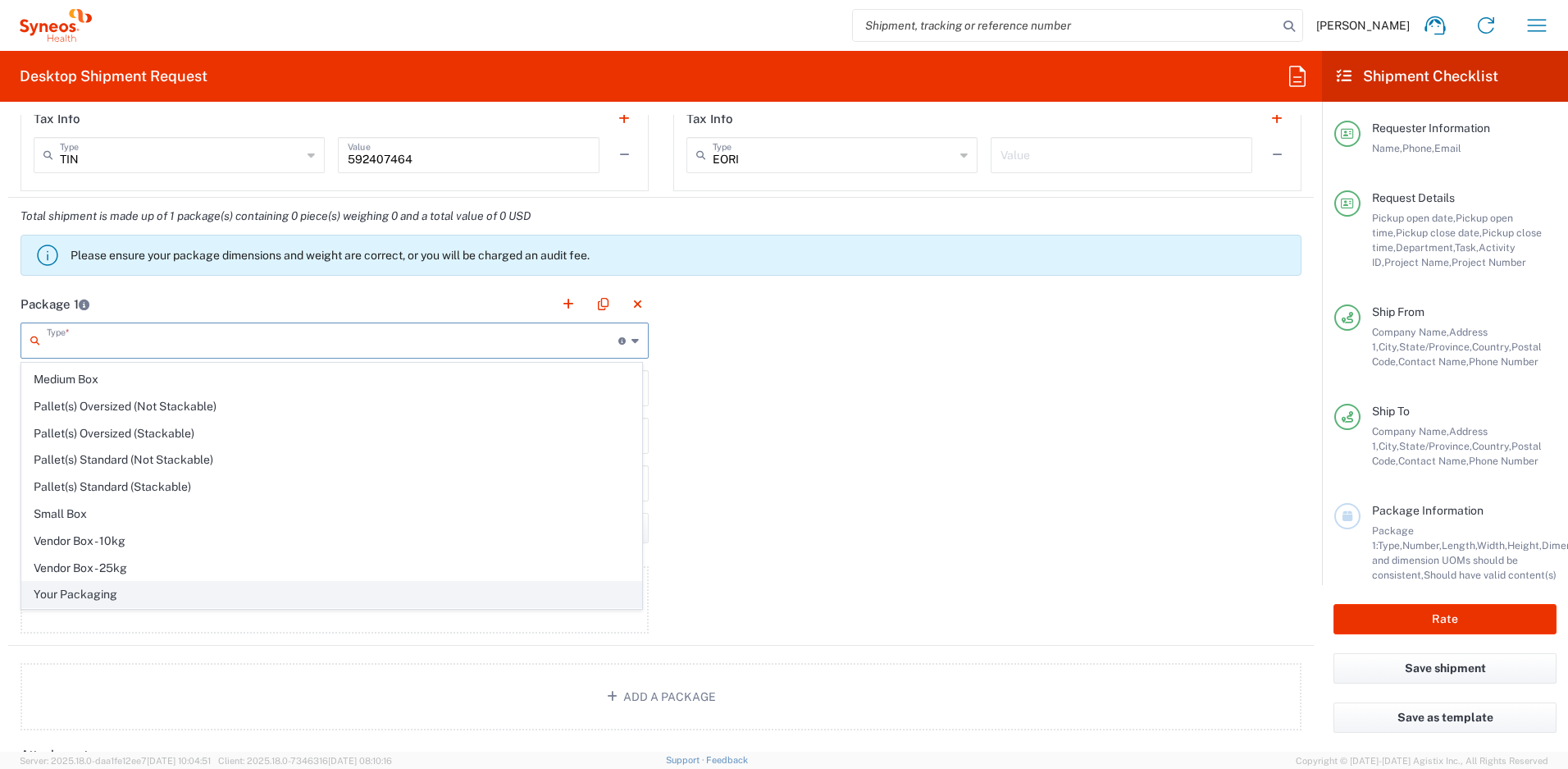
click at [121, 594] on span "Your Packaging" at bounding box center [331, 594] width 619 height 26
type input "Your Packaging"
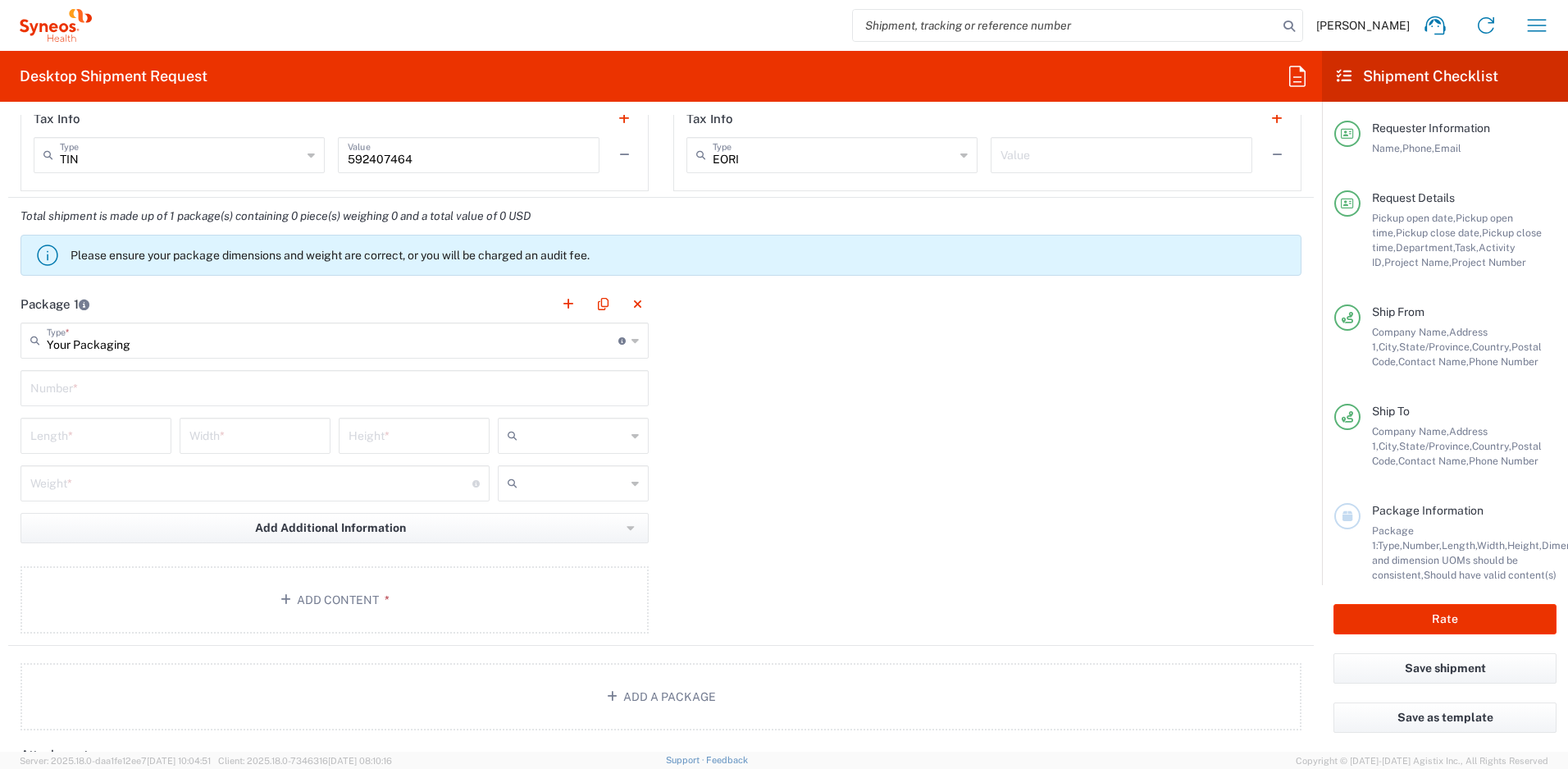
click at [116, 395] on input "text" at bounding box center [335, 386] width 609 height 29
type input "1"
click at [121, 434] on input "number" at bounding box center [96, 434] width 131 height 29
type input "13"
click at [246, 443] on input "number" at bounding box center [255, 434] width 131 height 29
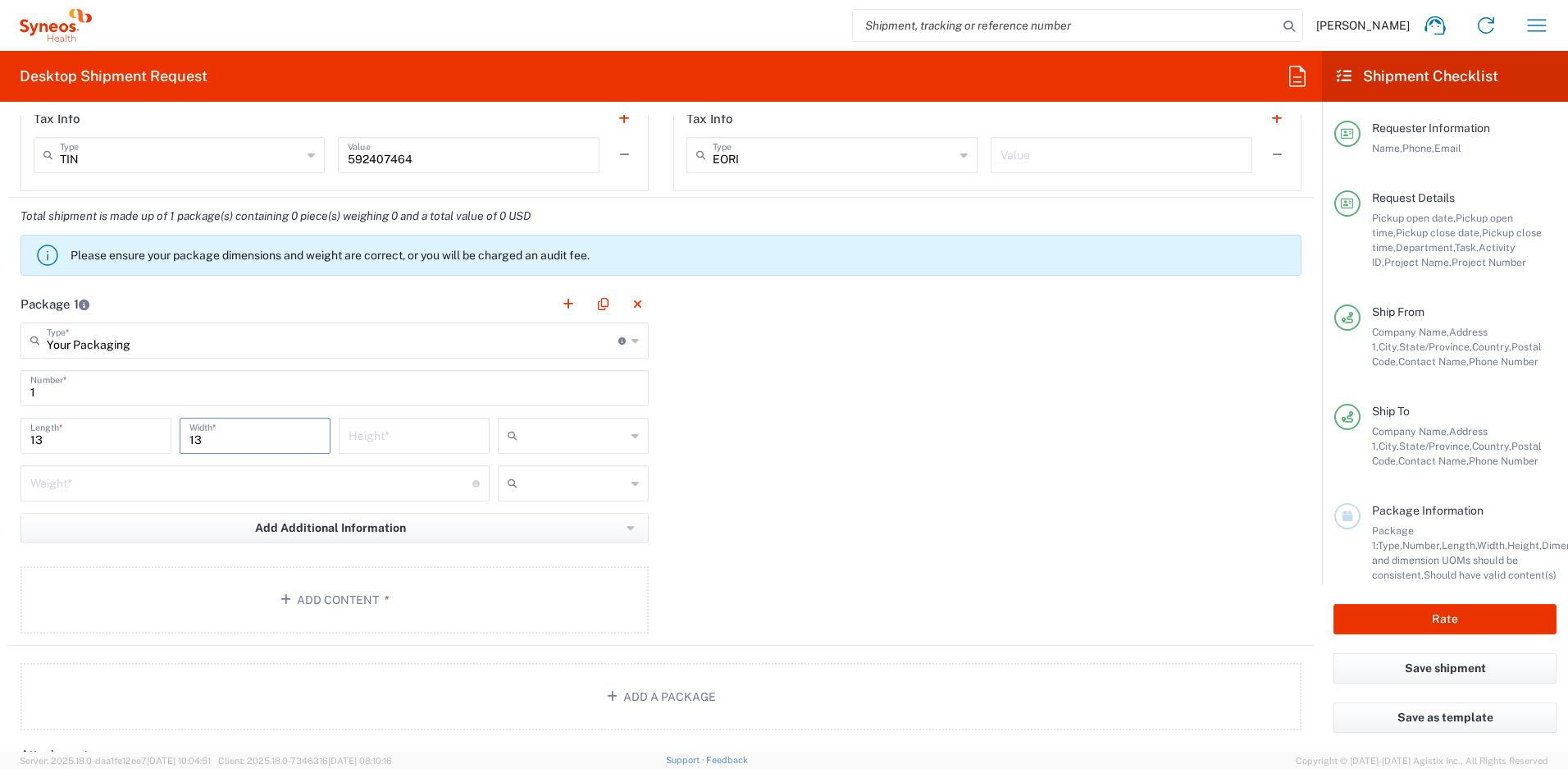
type input "13"
click at [396, 443] on input "number" at bounding box center [414, 434] width 131 height 29
type input "6"
click at [617, 440] on input "text" at bounding box center [574, 436] width 102 height 26
click at [520, 522] on span "in" at bounding box center [567, 525] width 146 height 26
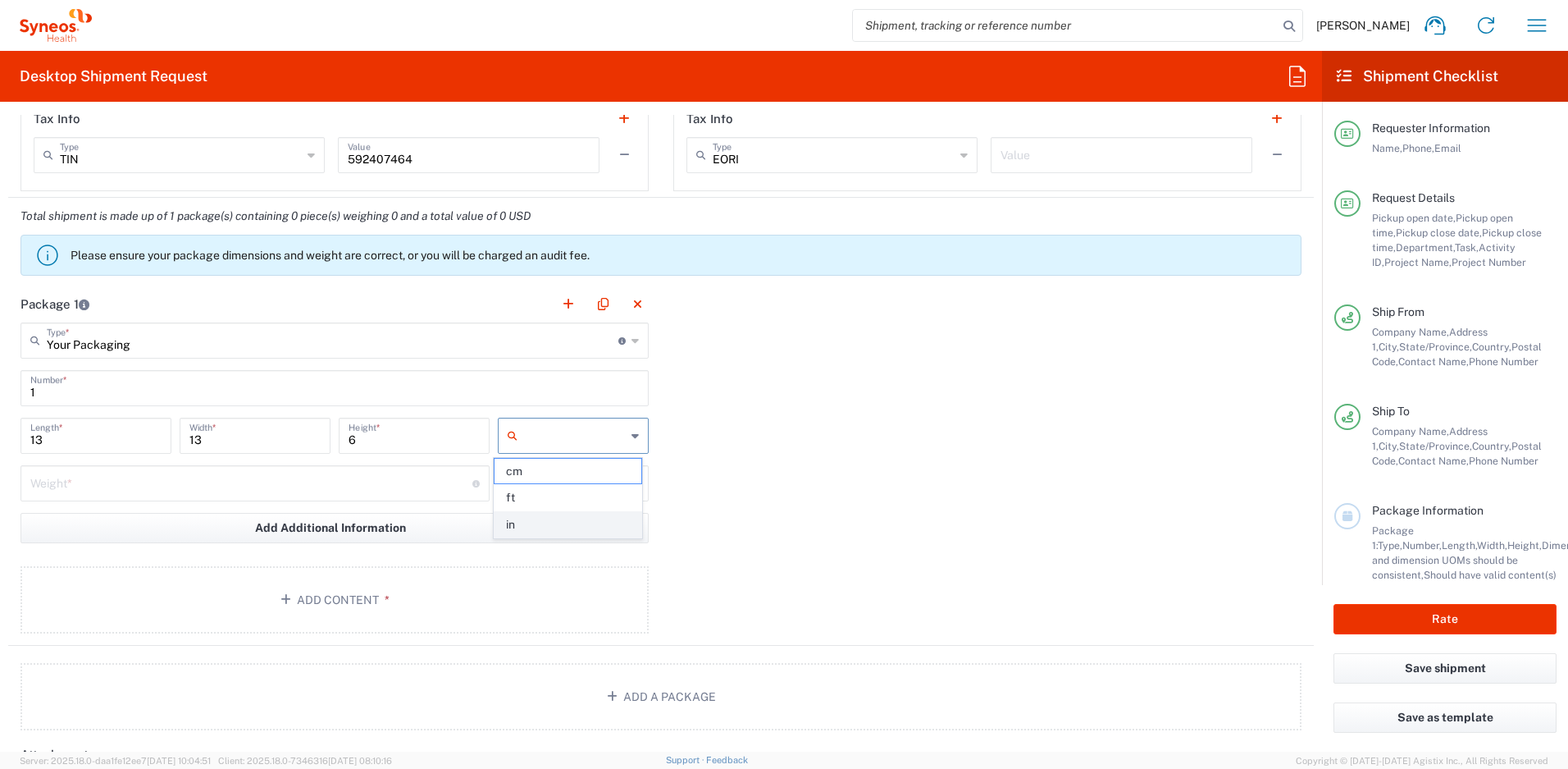
type input "in"
click at [530, 466] on div at bounding box center [573, 483] width 151 height 36
click at [532, 480] on input "text" at bounding box center [574, 483] width 102 height 26
click at [531, 543] on span "lbs" at bounding box center [567, 546] width 146 height 26
type input "lbs"
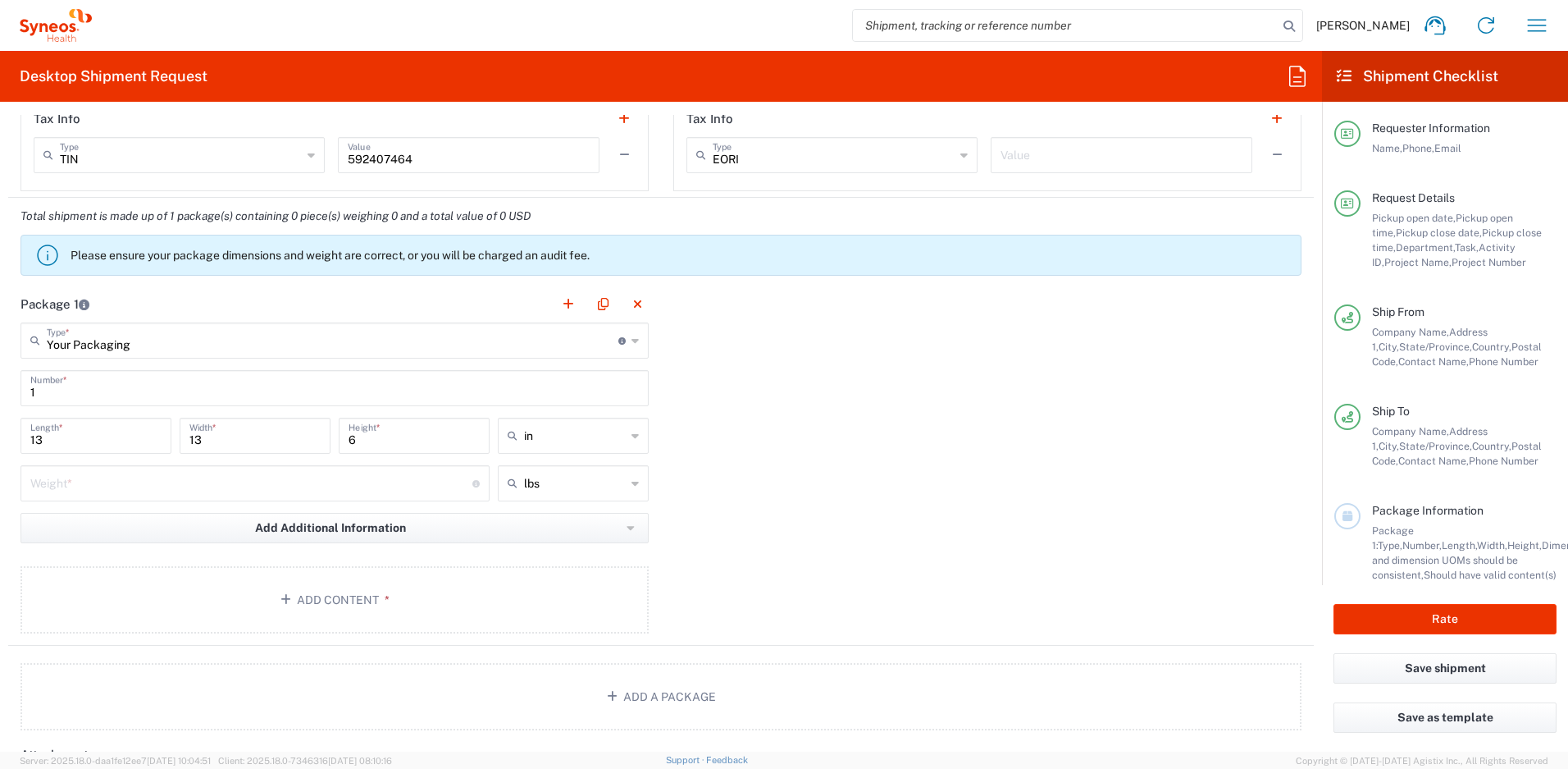
click at [350, 485] on input "number" at bounding box center [252, 481] width 442 height 29
type input "6"
drag, startPoint x: 367, startPoint y: 447, endPoint x: 323, endPoint y: 441, distance: 44.4
click at [323, 441] on div "13 Length * 13 Width * 6 Height * in cm ft in" at bounding box center [335, 442] width 637 height 48
type input "4"
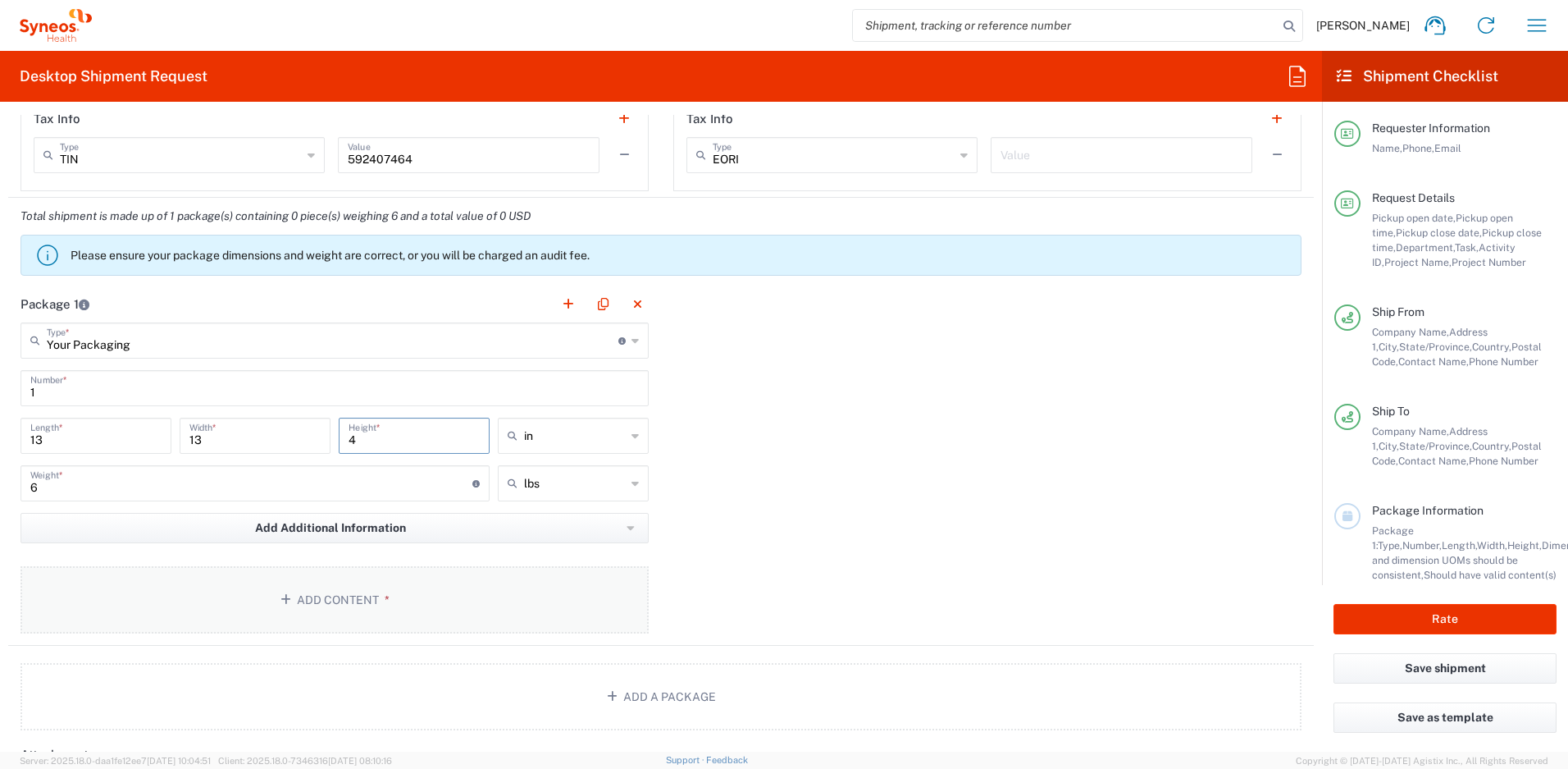
click at [375, 590] on button "Add Content *" at bounding box center [334, 600] width 628 height 67
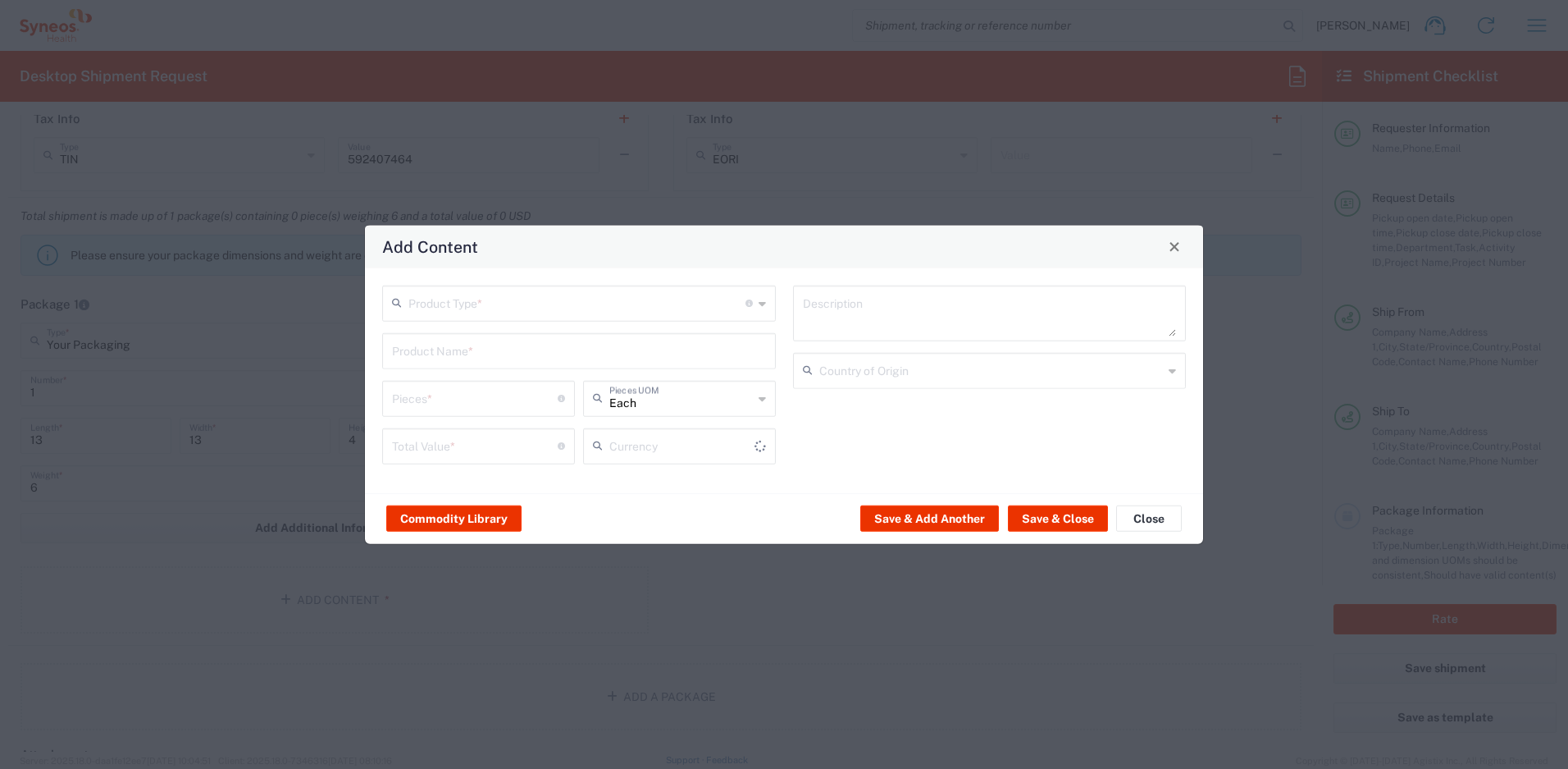
type input "US Dollar"
click at [494, 303] on input "text" at bounding box center [577, 301] width 337 height 29
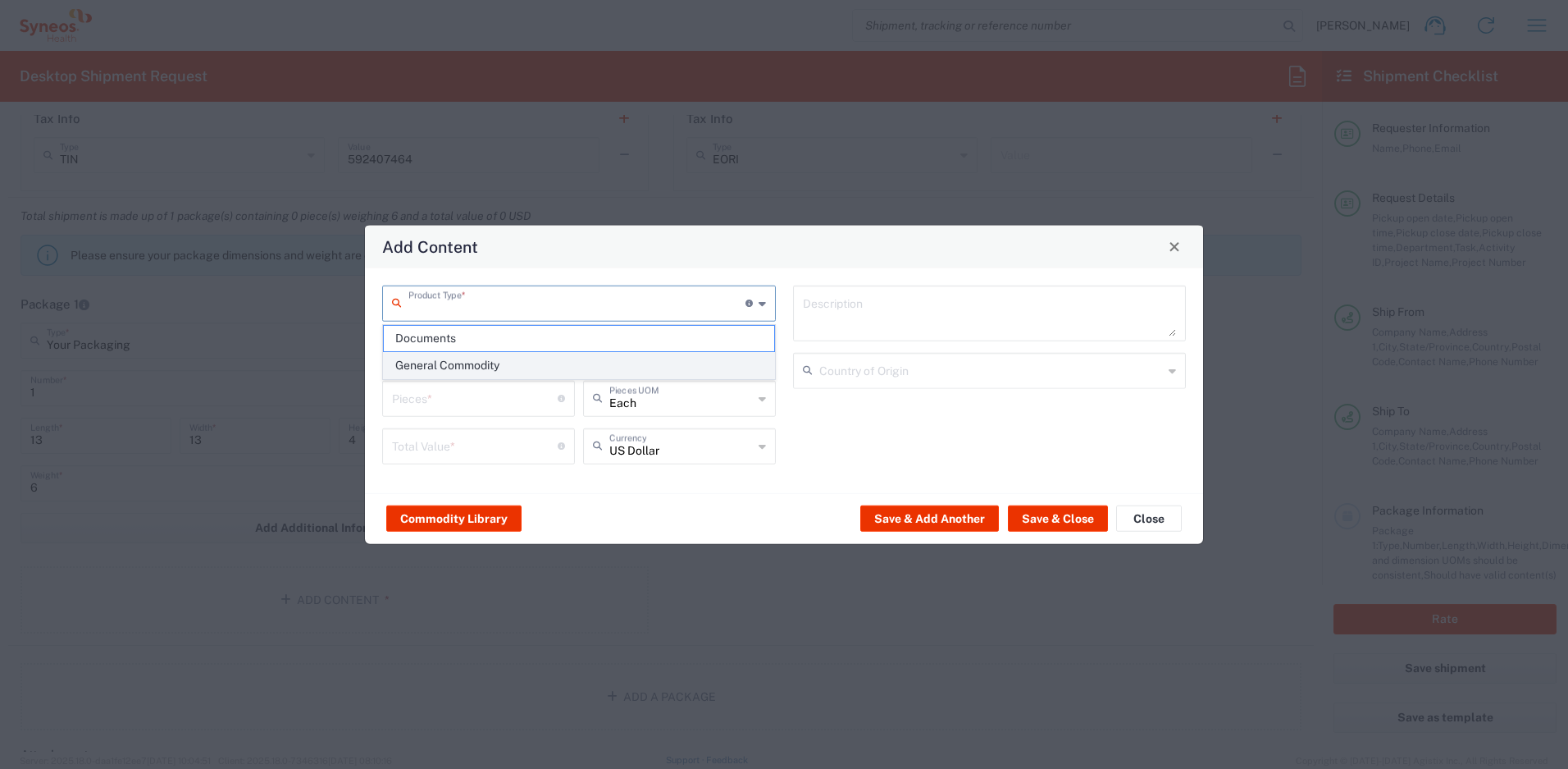
click at [483, 358] on span "General Commodity" at bounding box center [579, 366] width 391 height 26
type input "General Commodity"
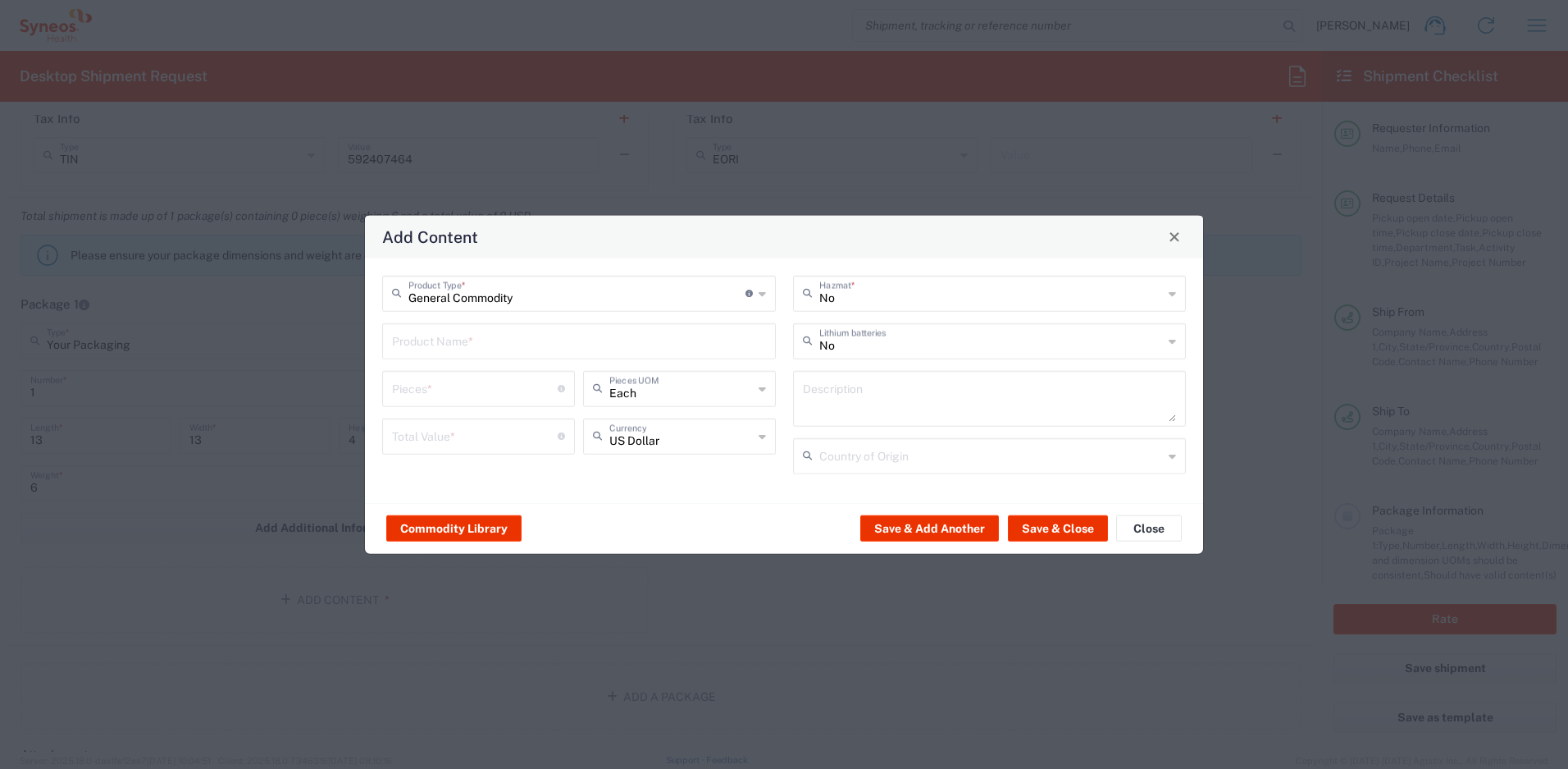
click at [463, 353] on input "text" at bounding box center [578, 338] width 374 height 29
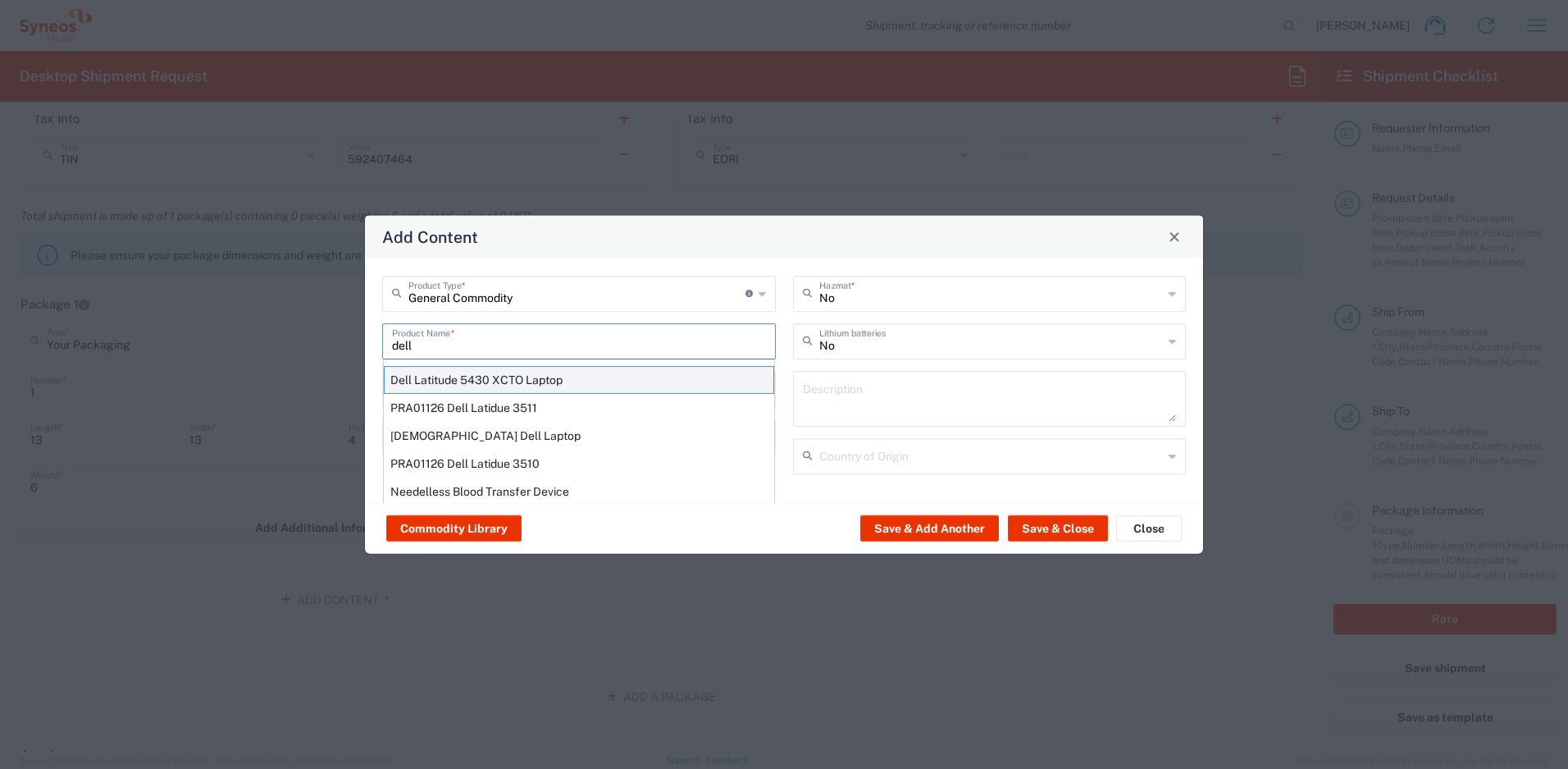
click at [500, 383] on div "Dell Latitude 5430 XCTO Laptop" at bounding box center [579, 379] width 391 height 28
type input "Dell Latitude 5430 XCTO Laptop"
type input "1"
type textarea "BaseIntel Core i7-1265U vProÂ® Processor - 14" 16 GB RAM - 512 GB SSD"
type input "[GEOGRAPHIC_DATA]"
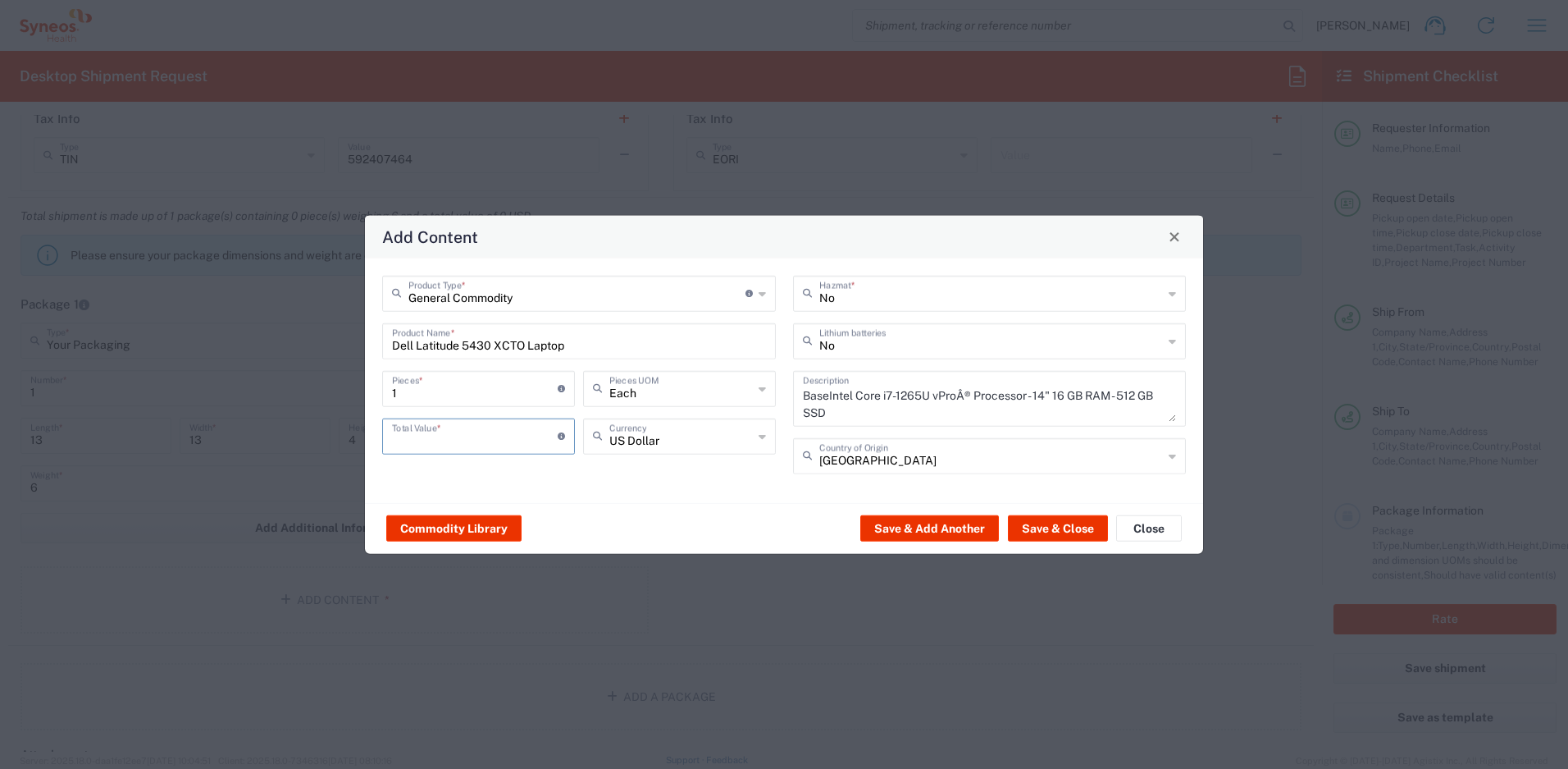
click at [443, 440] on input "number" at bounding box center [474, 434] width 166 height 29
type input "500"
click at [1085, 535] on button "Save & Close" at bounding box center [1057, 528] width 100 height 26
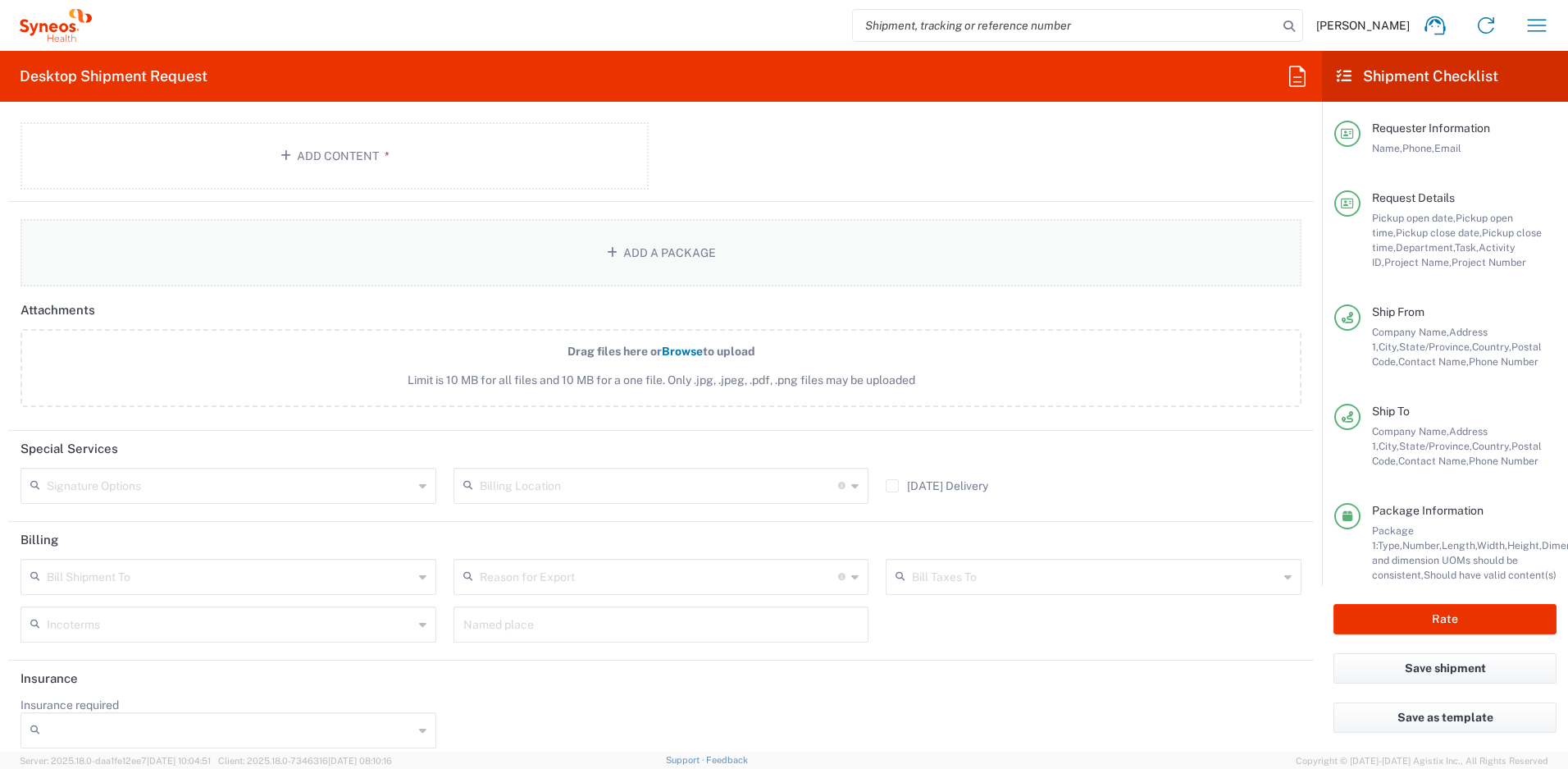
scroll to position [2005, 0]
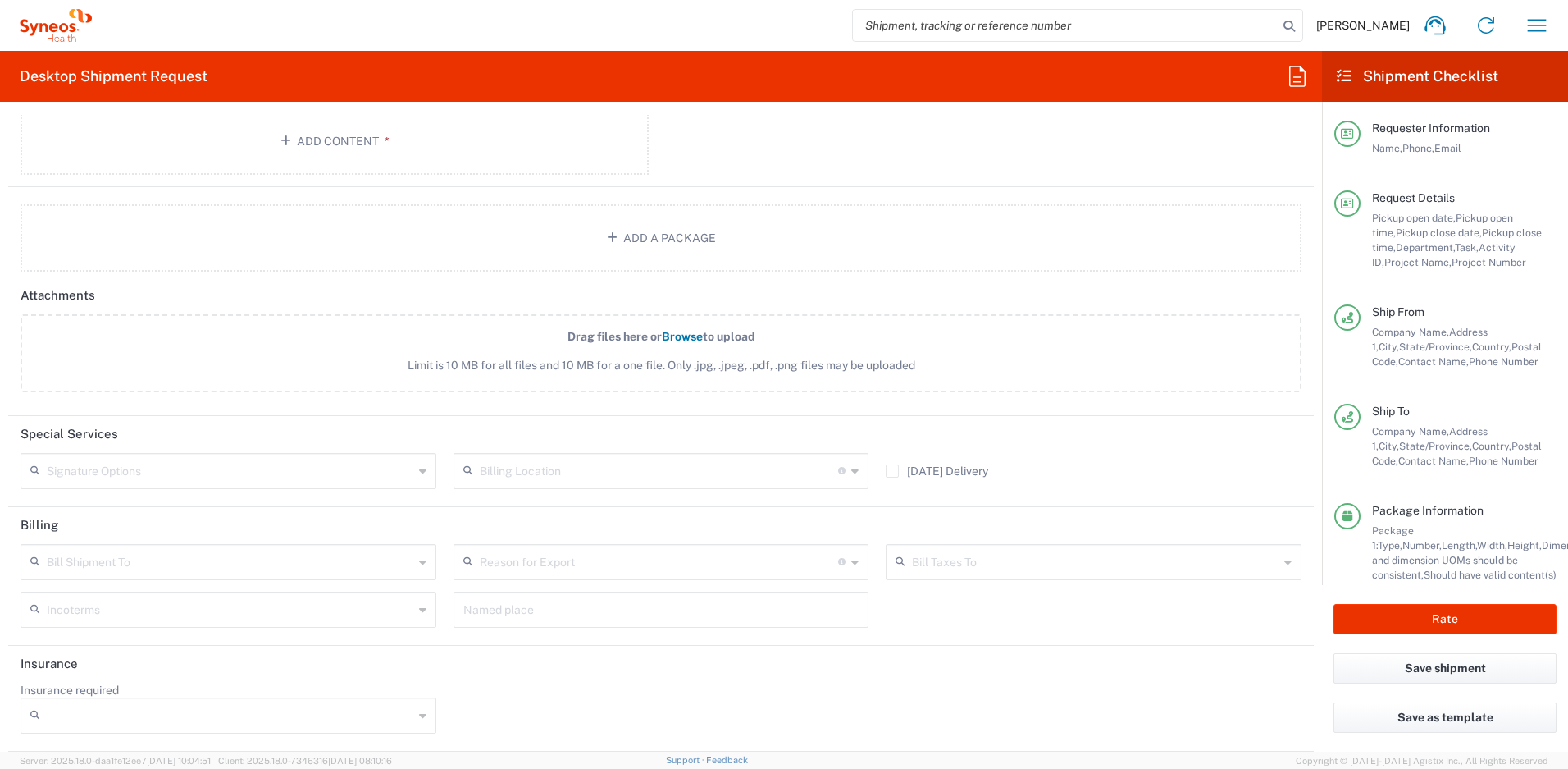
click at [217, 455] on input "text" at bounding box center [230, 469] width 367 height 29
click at [156, 514] on span "Adult Signature Required" at bounding box center [226, 507] width 409 height 26
type input "Adult Signature Required"
click at [442, 429] on header "Special Services" at bounding box center [661, 434] width 1305 height 37
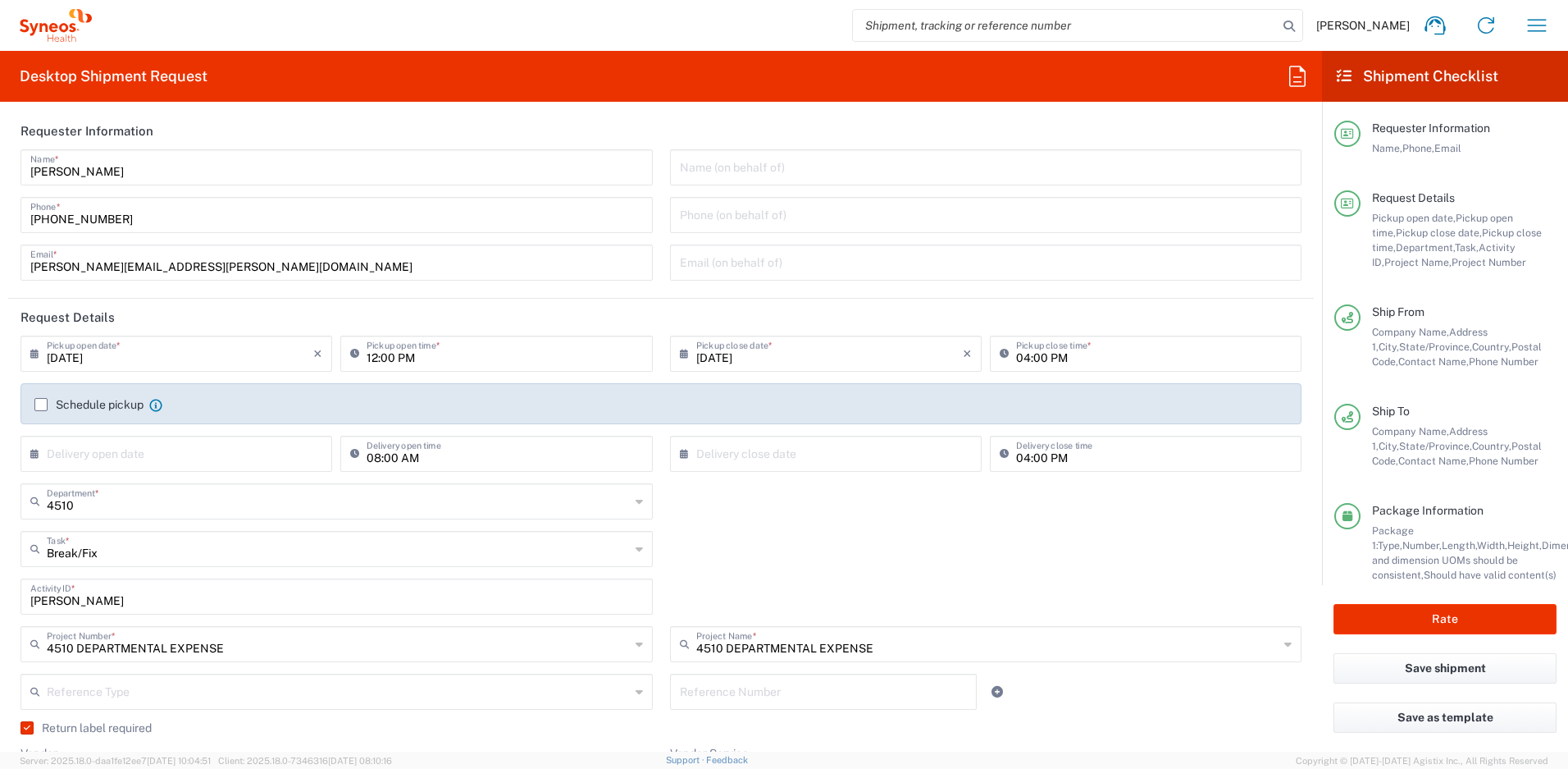
scroll to position [0, 0]
click at [1350, 613] on button "Rate" at bounding box center [1444, 619] width 223 height 31
type input "4510 DEPARTMENTAL EXPENSE"
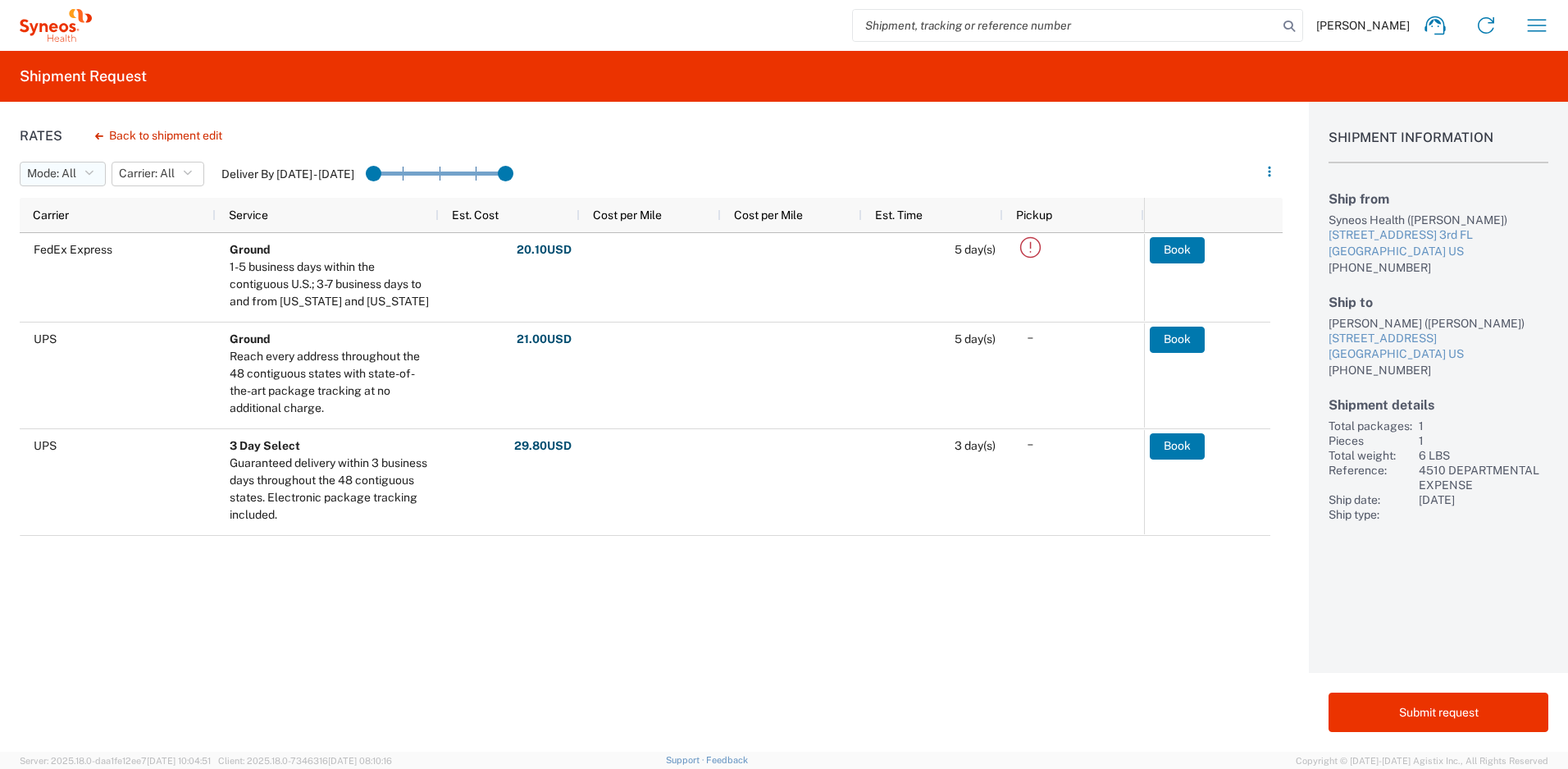
click at [88, 180] on button "Mode: All" at bounding box center [62, 174] width 86 height 25
click at [190, 178] on icon "button" at bounding box center [186, 175] width 9 height 12
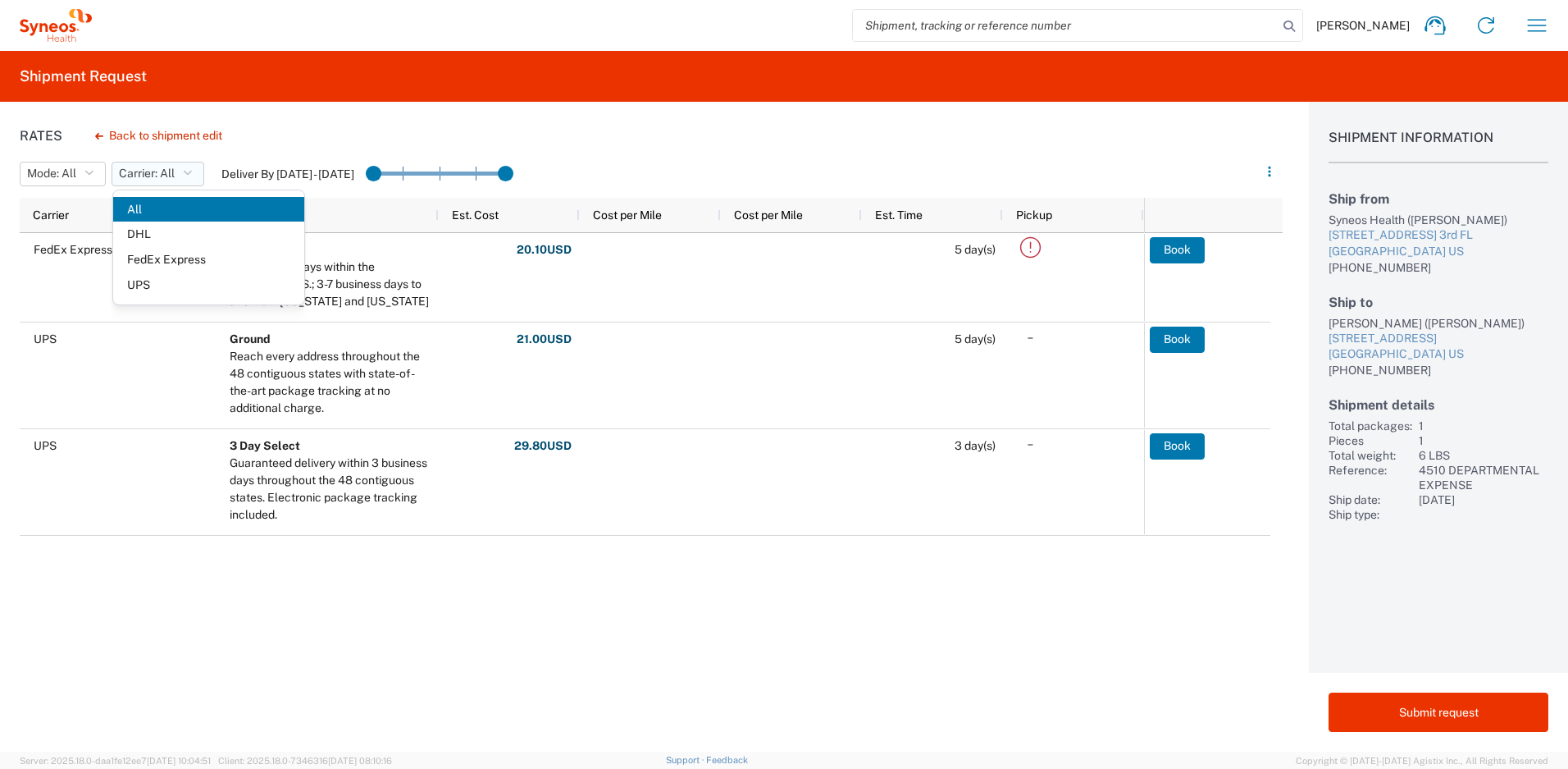
click at [190, 178] on icon "button" at bounding box center [186, 175] width 9 height 12
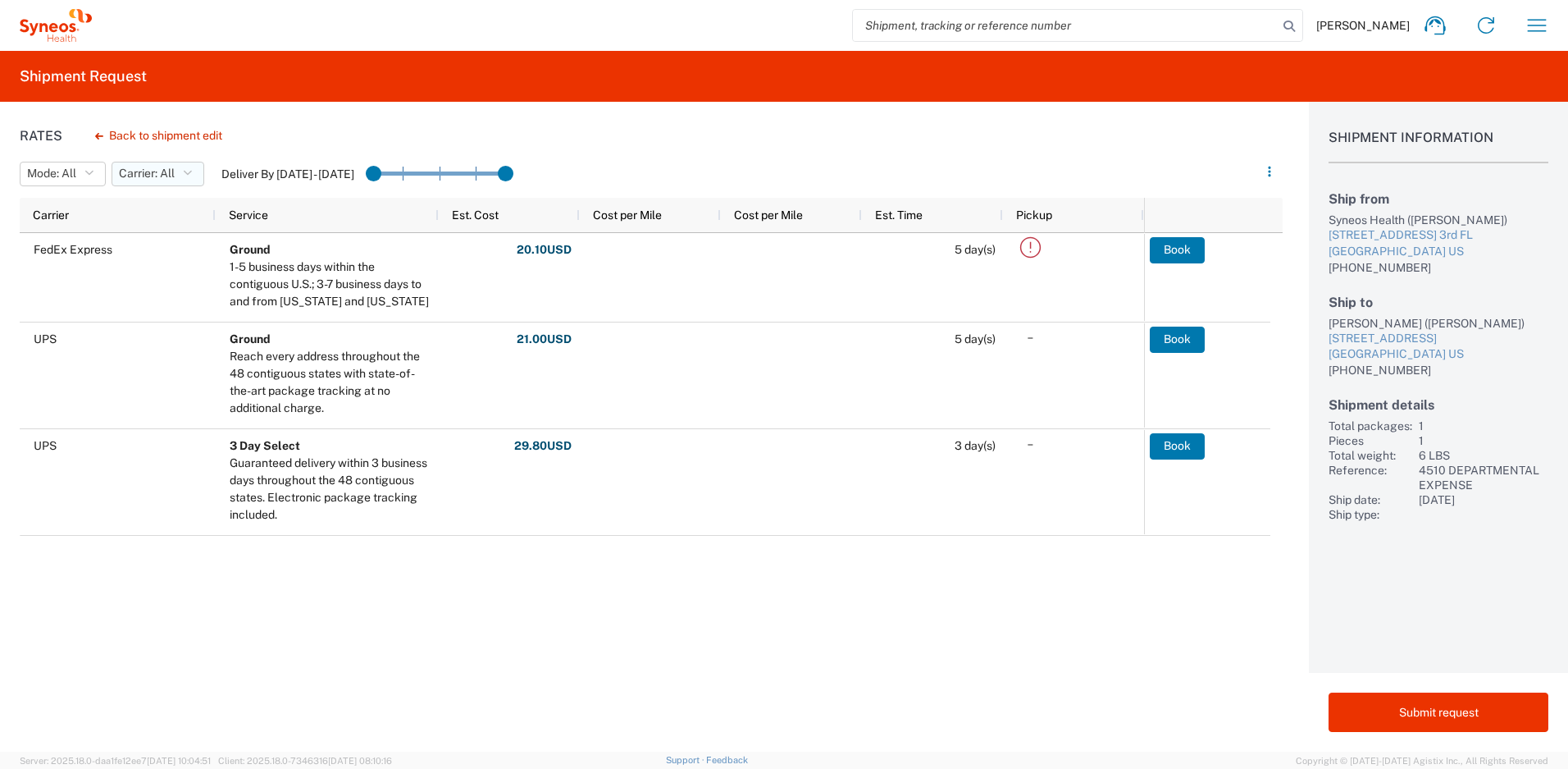
click at [190, 178] on icon "button" at bounding box center [186, 175] width 9 height 12
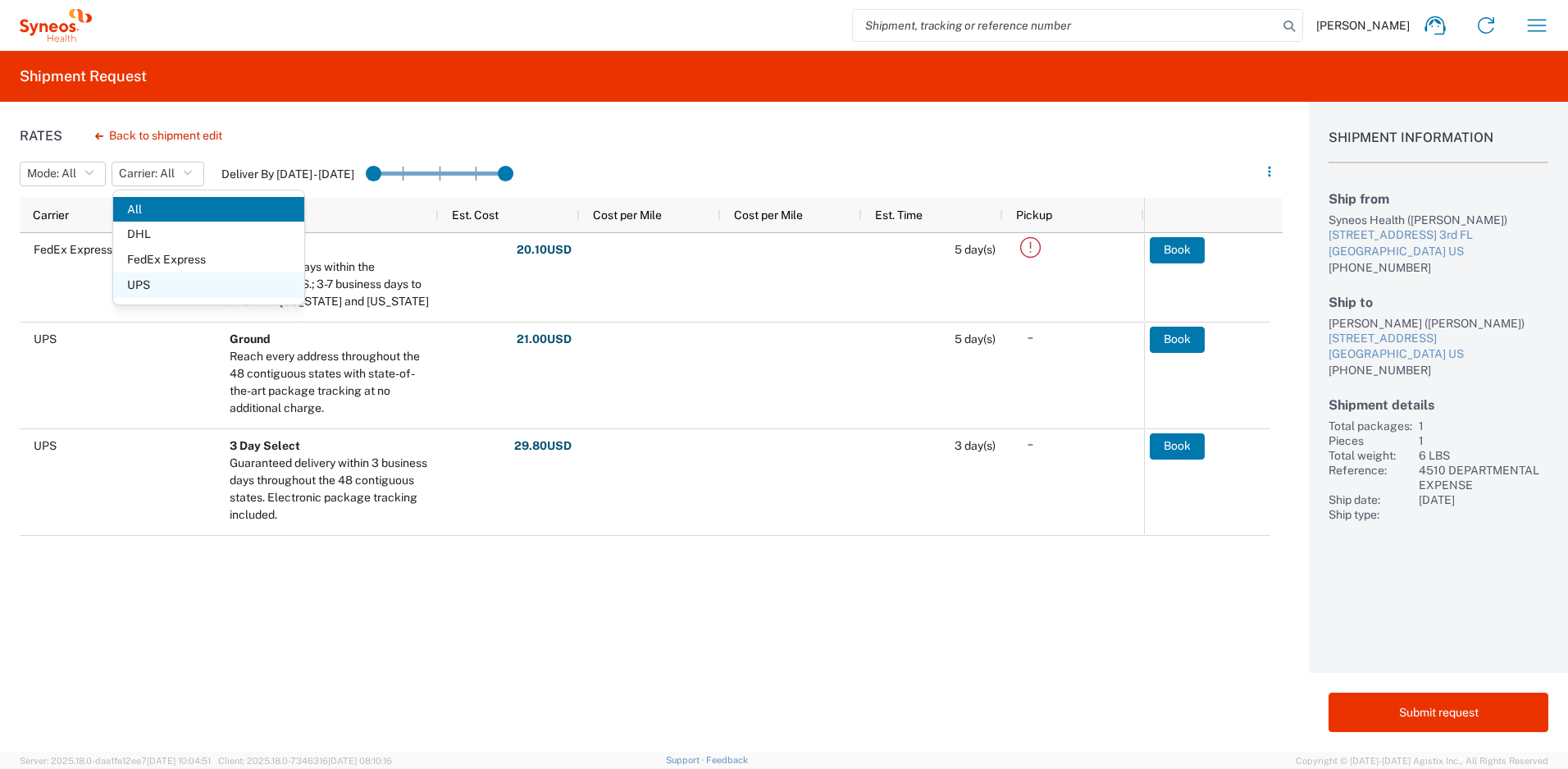
click at [145, 287] on span "UPS" at bounding box center [208, 286] width 191 height 26
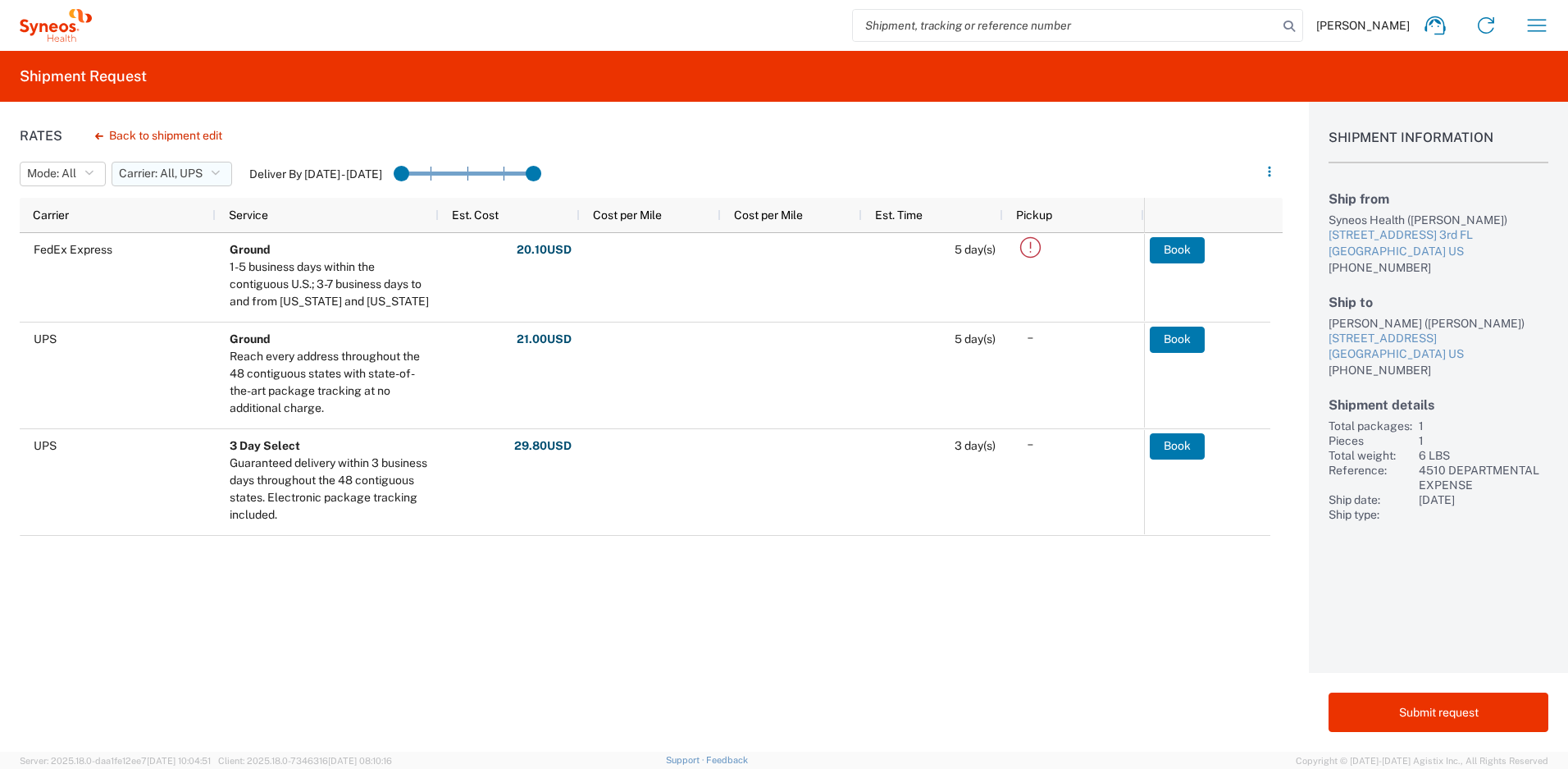
click at [183, 181] on span "Carrier: All, UPS" at bounding box center [161, 174] width 83 height 16
click at [134, 215] on span "All" at bounding box center [208, 209] width 191 height 26
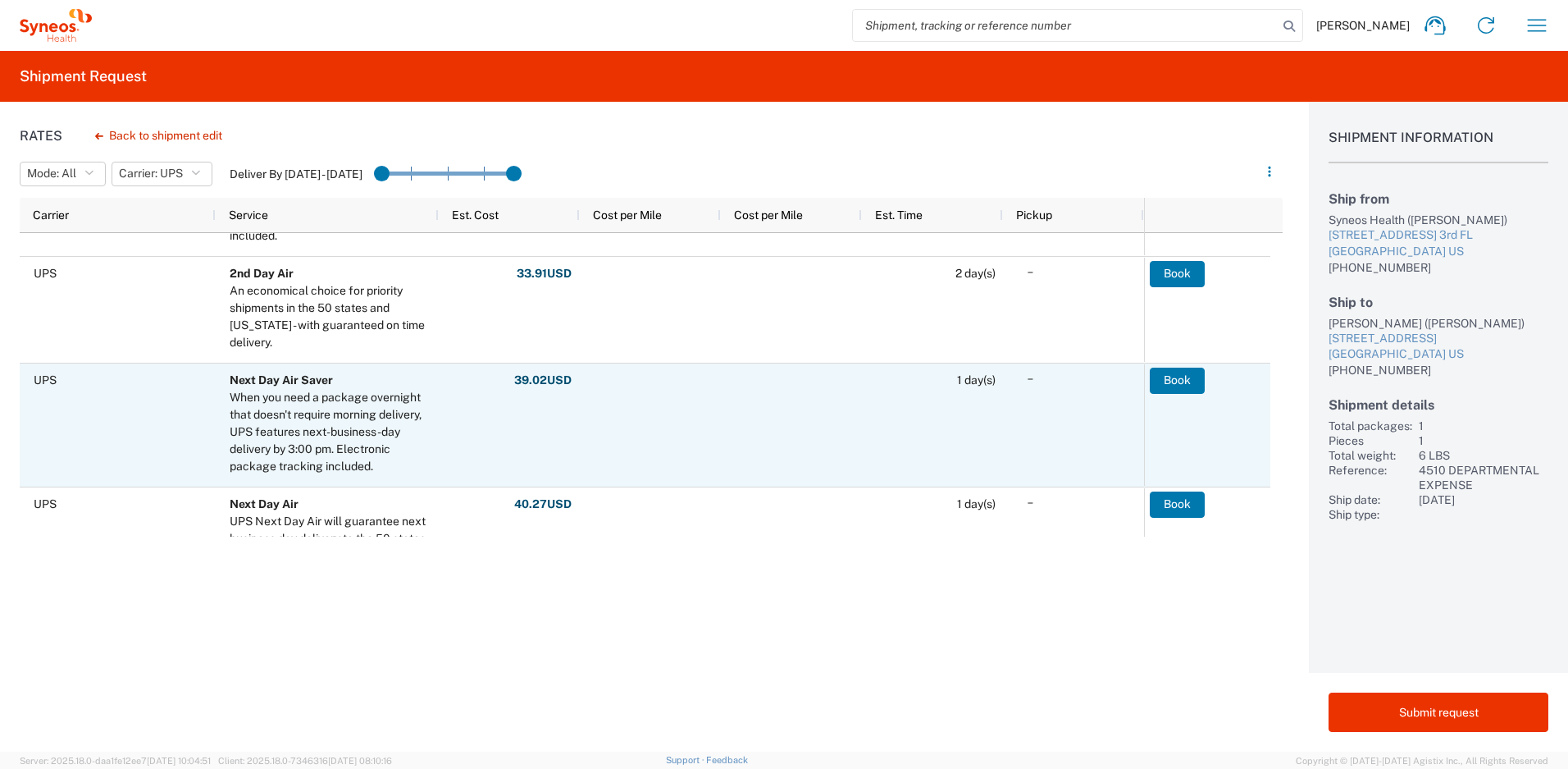
scroll to position [353, 0]
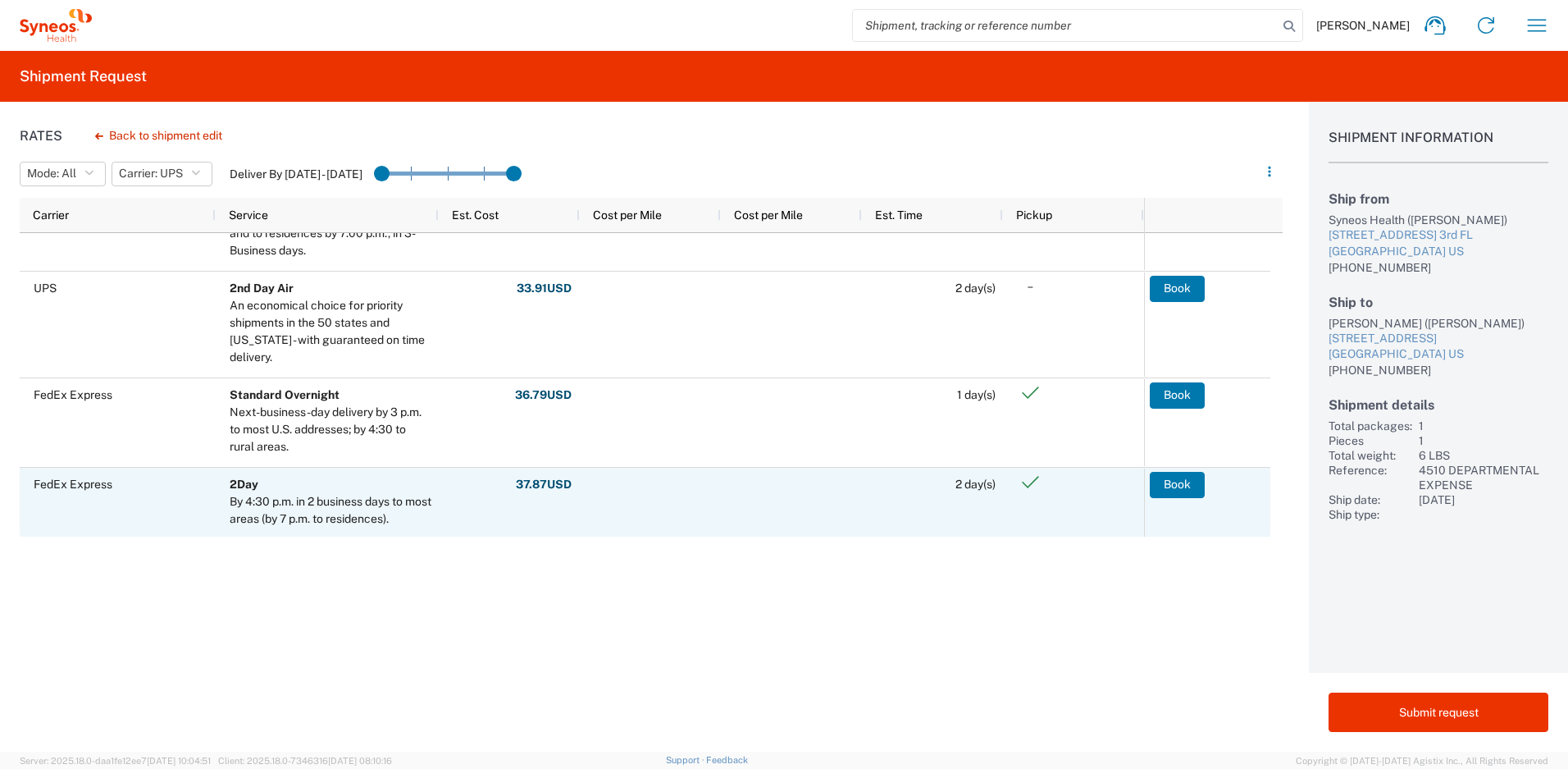
scroll to position [548, 0]
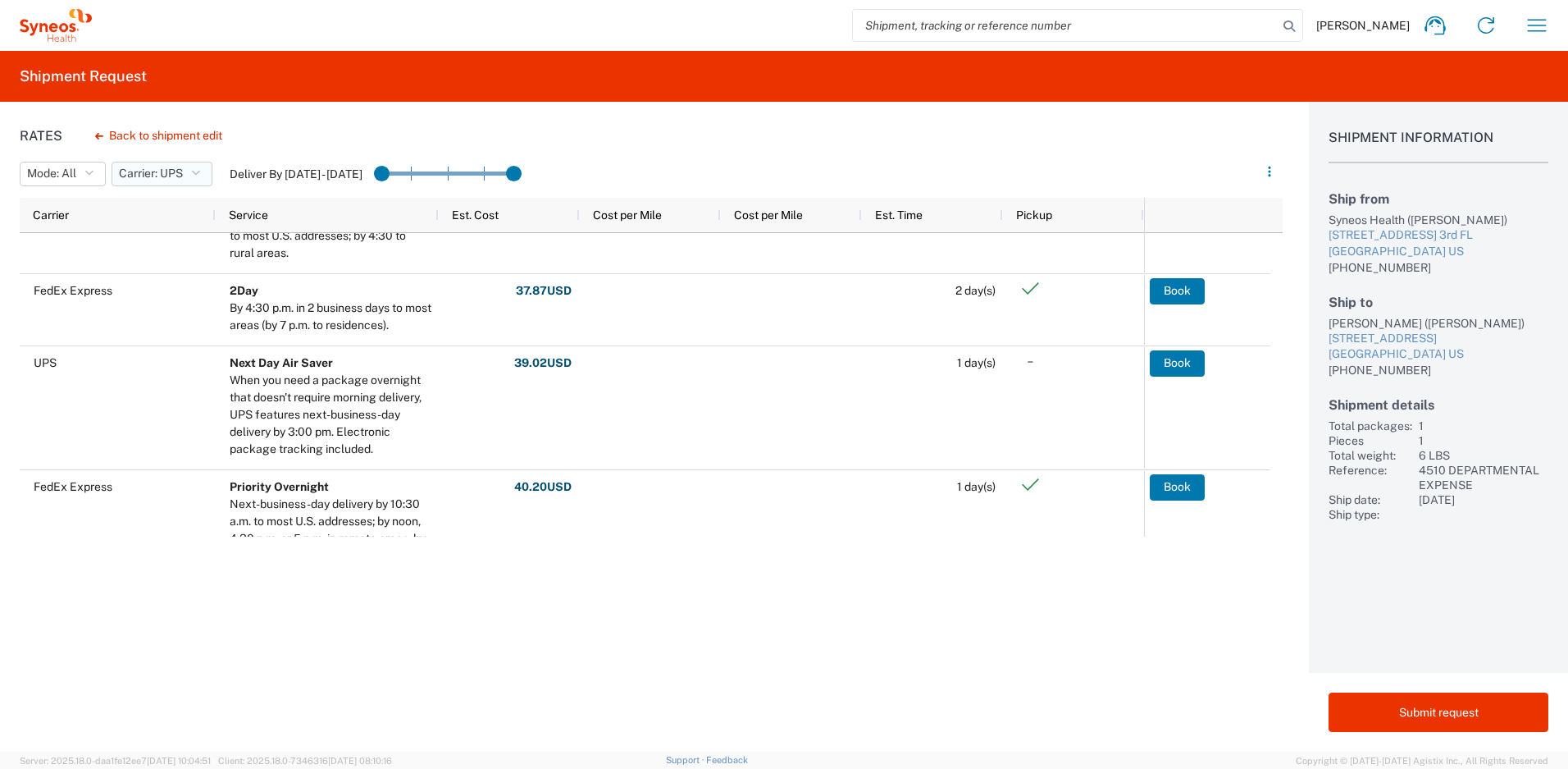
click at [186, 178] on button "Carrier: UPS" at bounding box center [162, 174] width 101 height 25
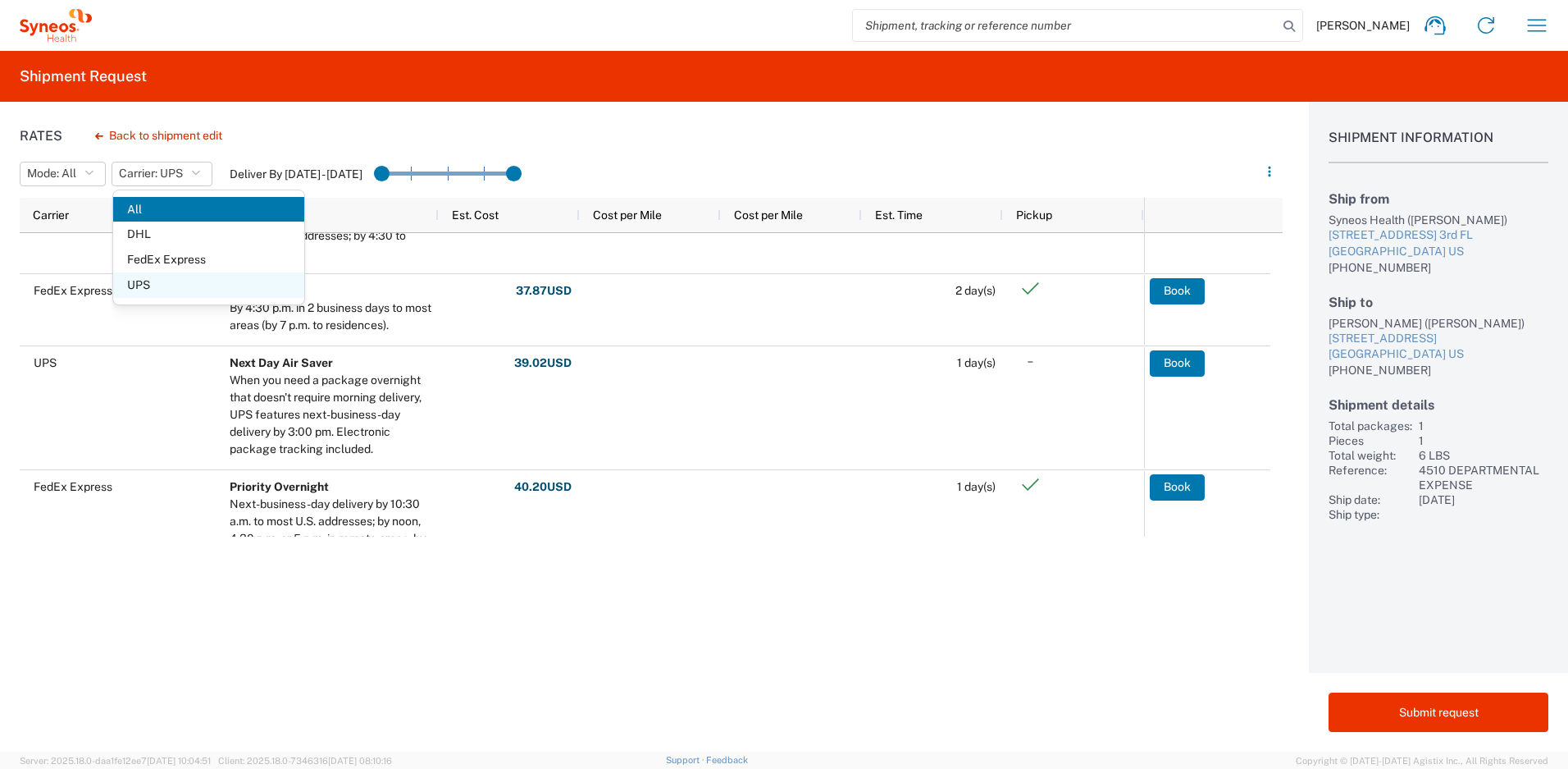
click at [145, 279] on span "UPS" at bounding box center [208, 286] width 191 height 26
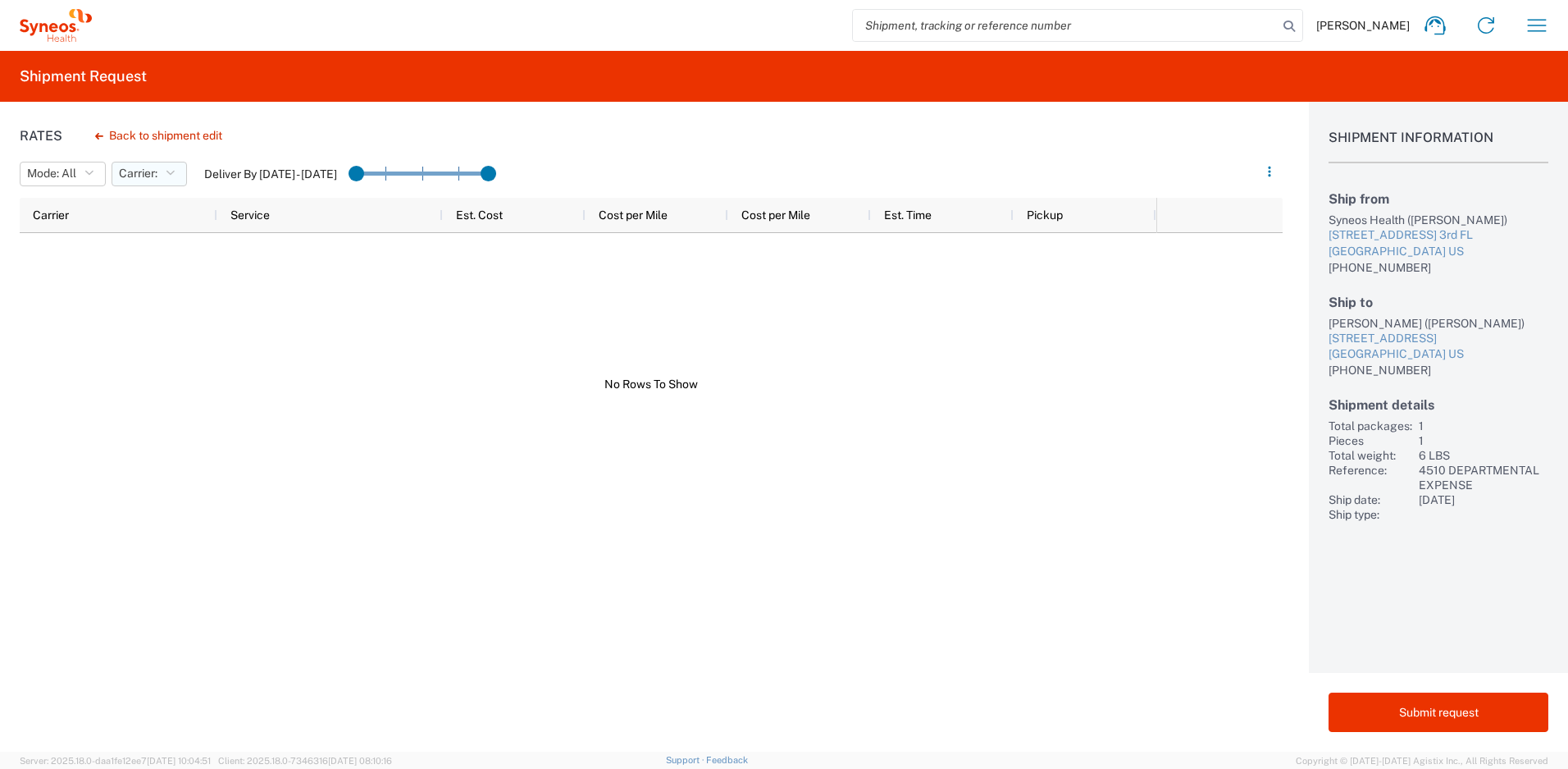
click at [175, 178] on icon "button" at bounding box center [170, 175] width 9 height 12
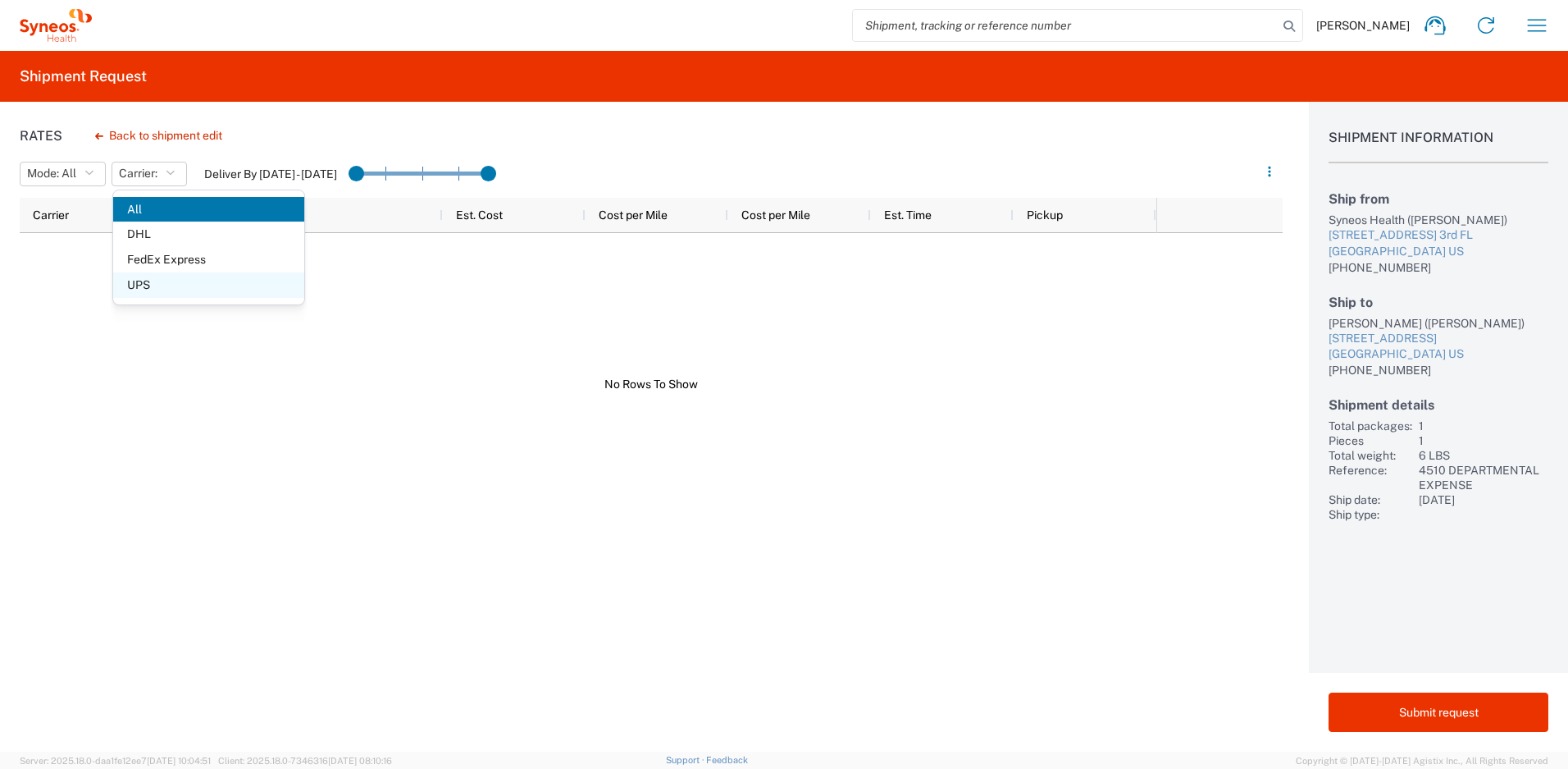
click at [169, 283] on span "UPS" at bounding box center [208, 286] width 191 height 26
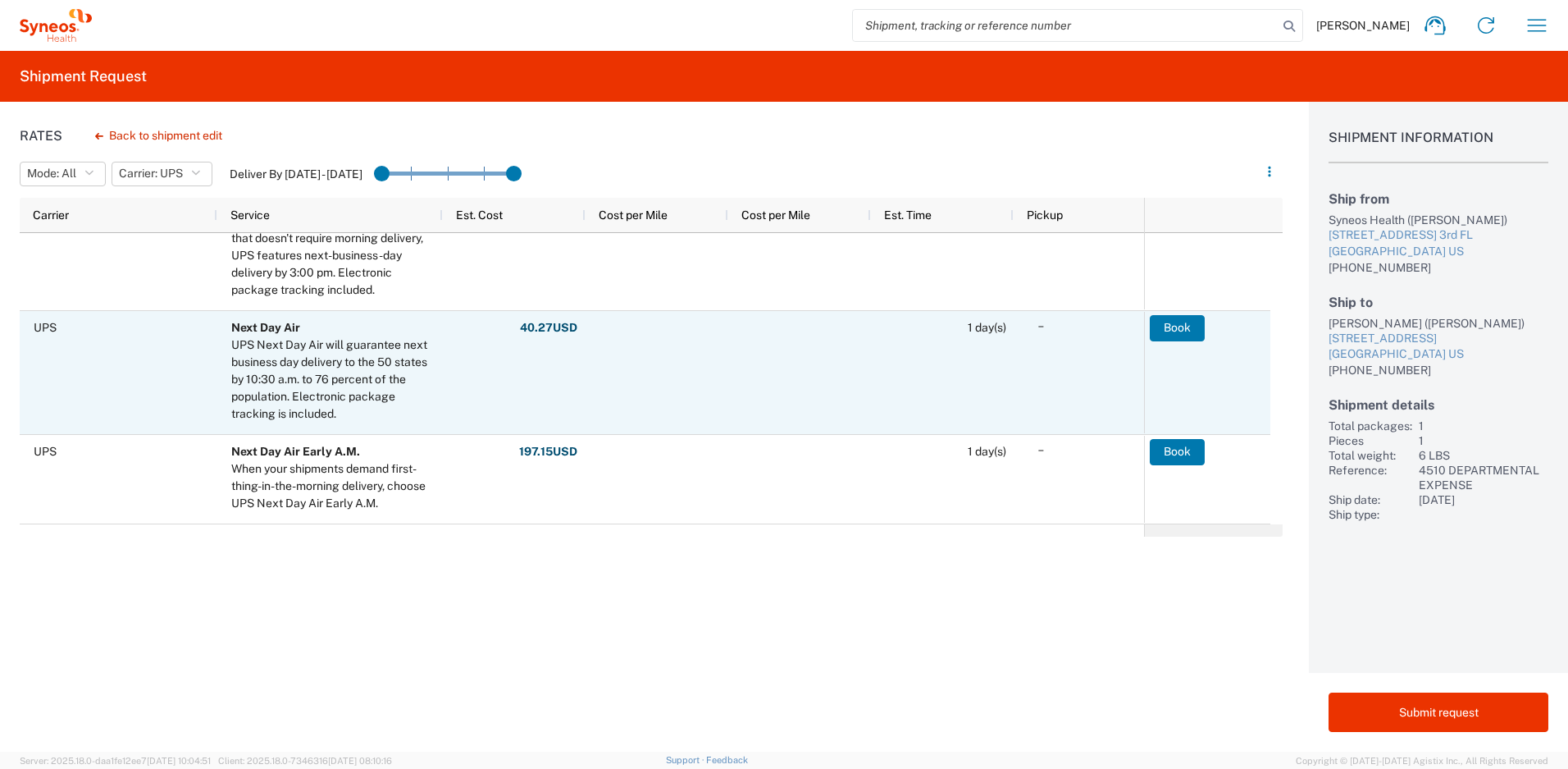
scroll to position [366, 0]
click at [1174, 329] on button "Book" at bounding box center [1176, 328] width 55 height 26
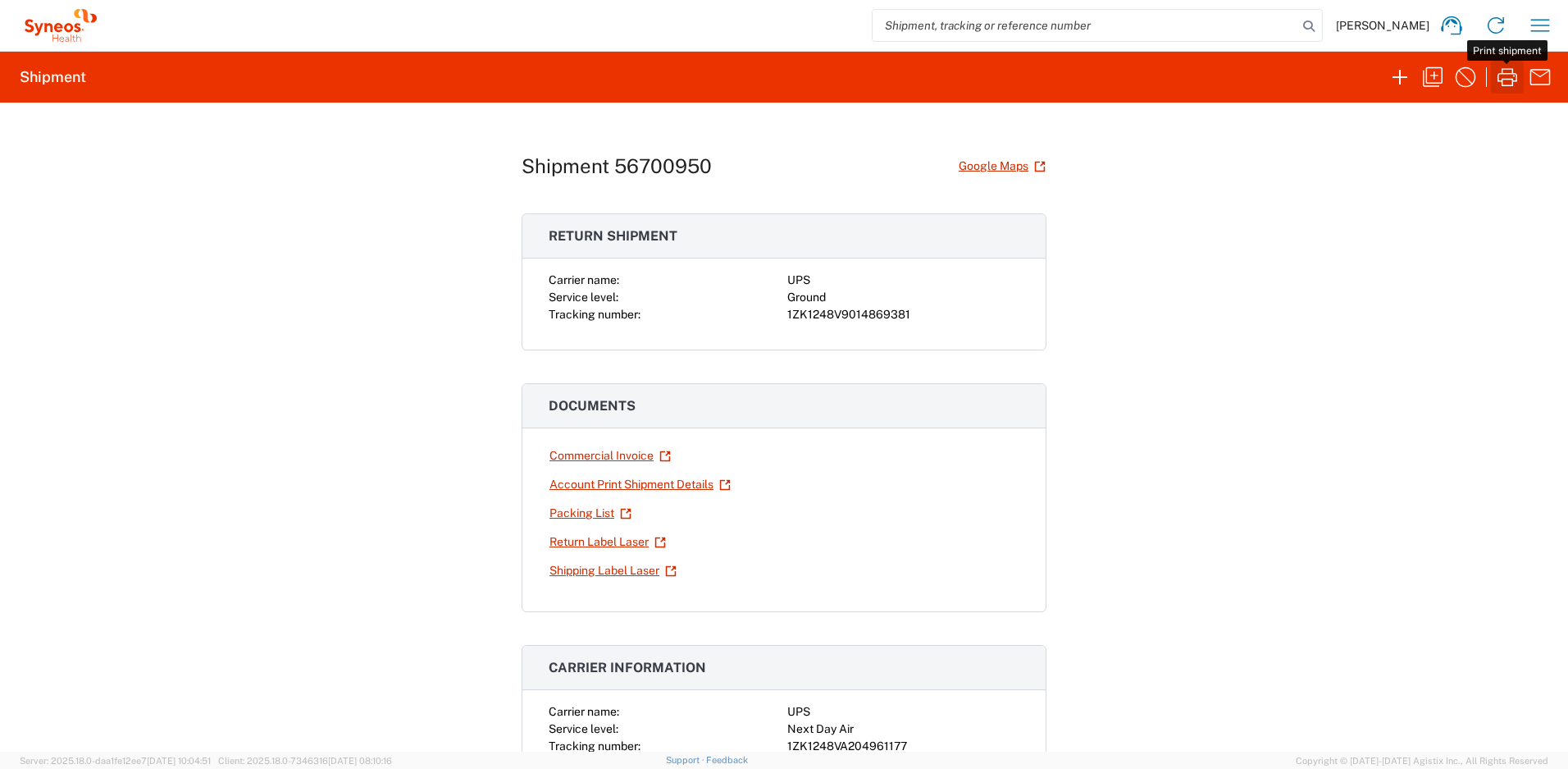
click at [1500, 81] on icon "button" at bounding box center [1508, 76] width 26 height 26
click at [571, 542] on link "Return Label Laser" at bounding box center [607, 542] width 118 height 29
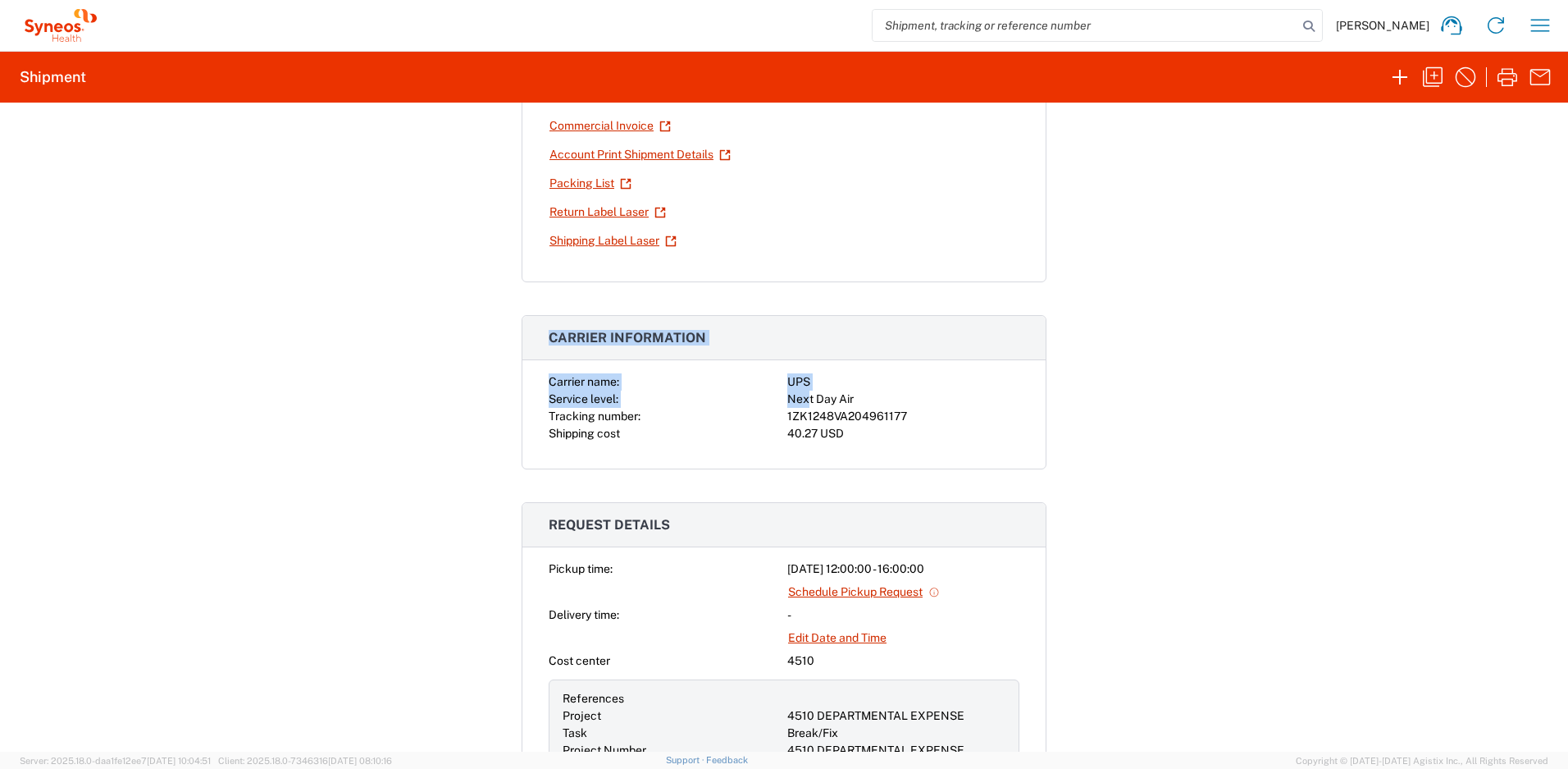
scroll to position [345, 0]
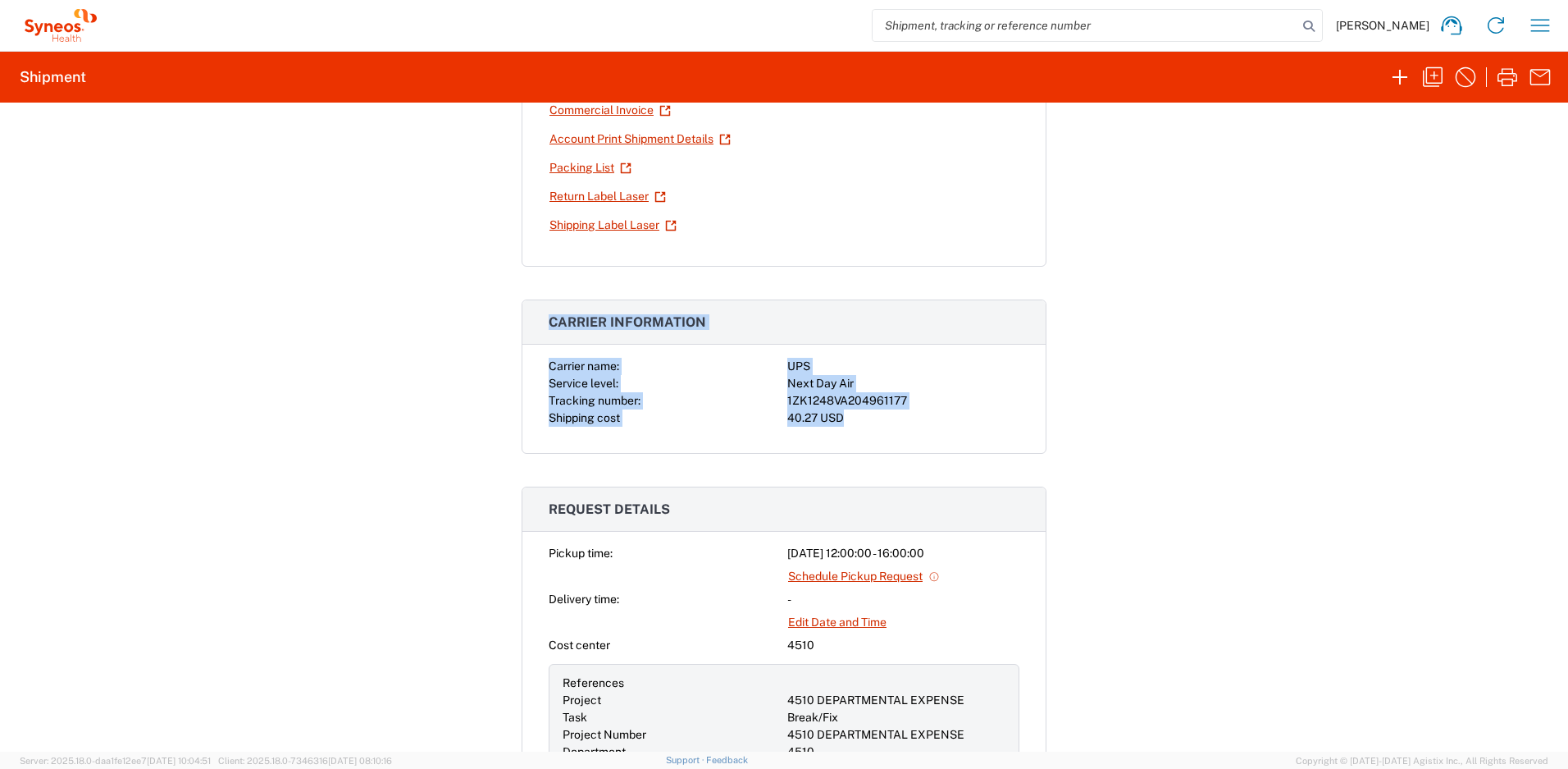
drag, startPoint x: 544, startPoint y: 234, endPoint x: 848, endPoint y: 420, distance: 356.4
copy div "Return shipment Carrier name: UPS Service level: Ground Tracking number: 1ZK124…"
click at [807, 399] on div "1ZK1248VA204961177" at bounding box center [904, 400] width 232 height 17
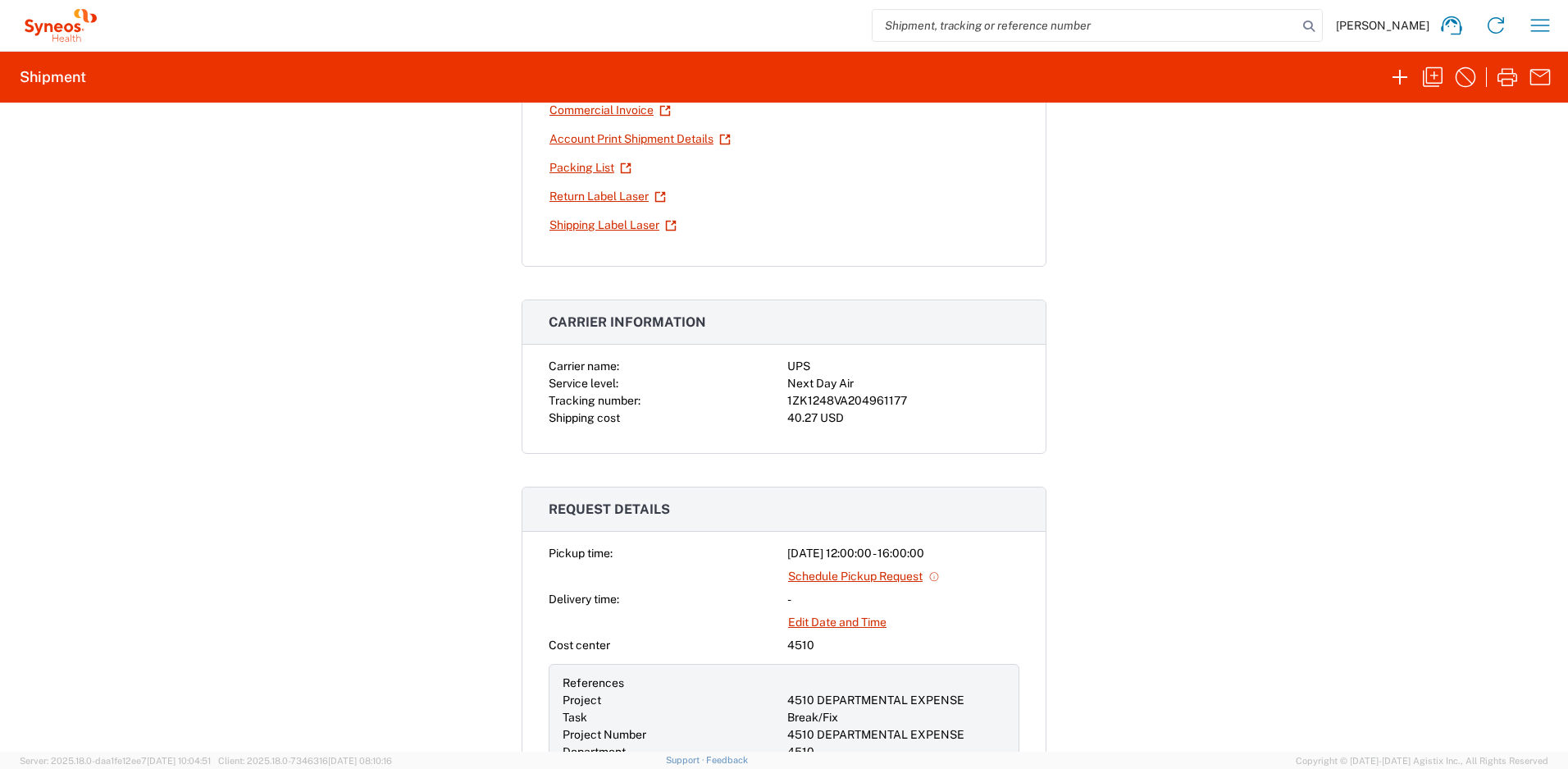
click at [808, 399] on div "1ZK1248VA204961177" at bounding box center [904, 400] width 232 height 17
copy div "1ZK1248VA204961177"
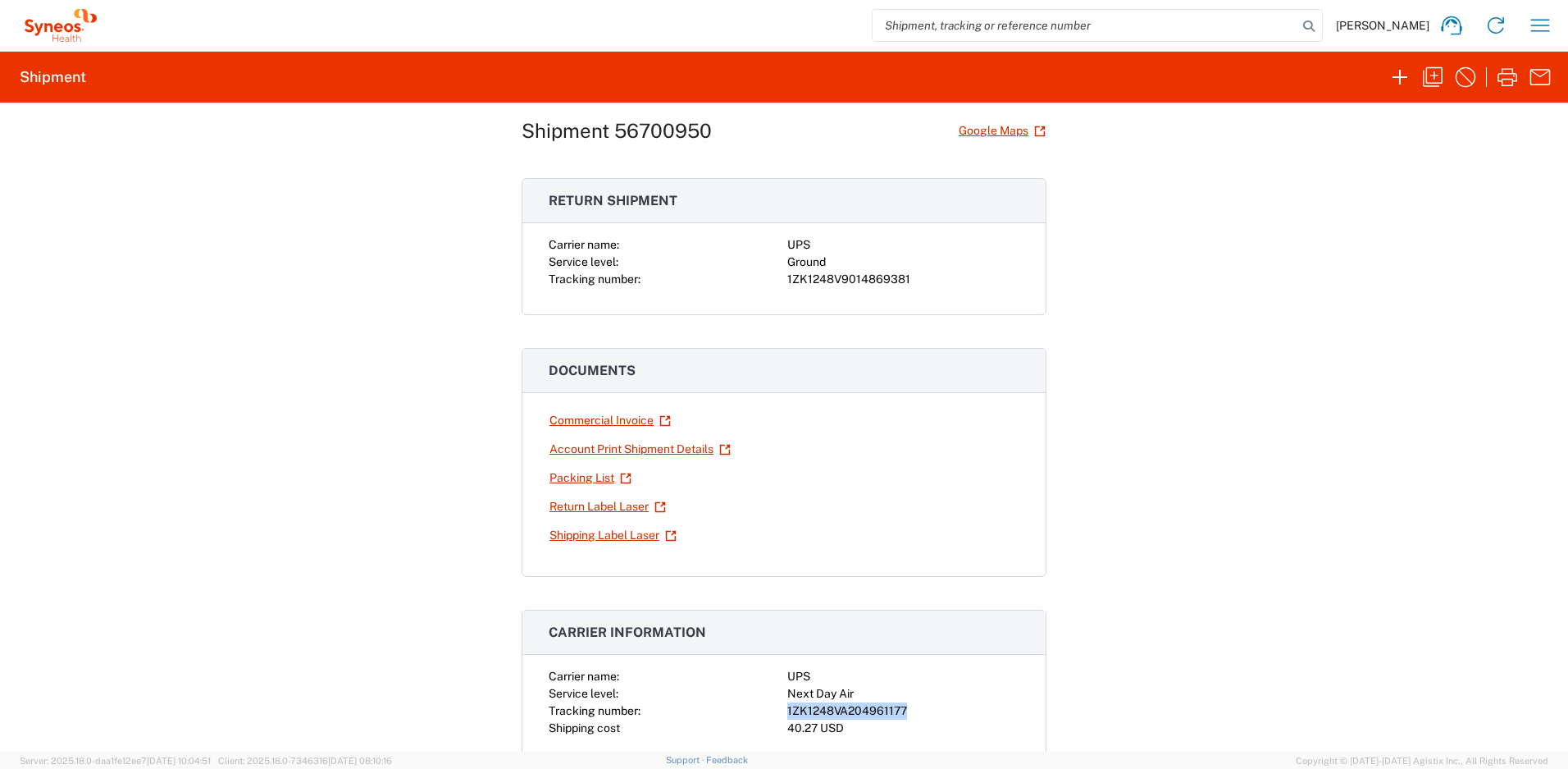
scroll to position [0, 0]
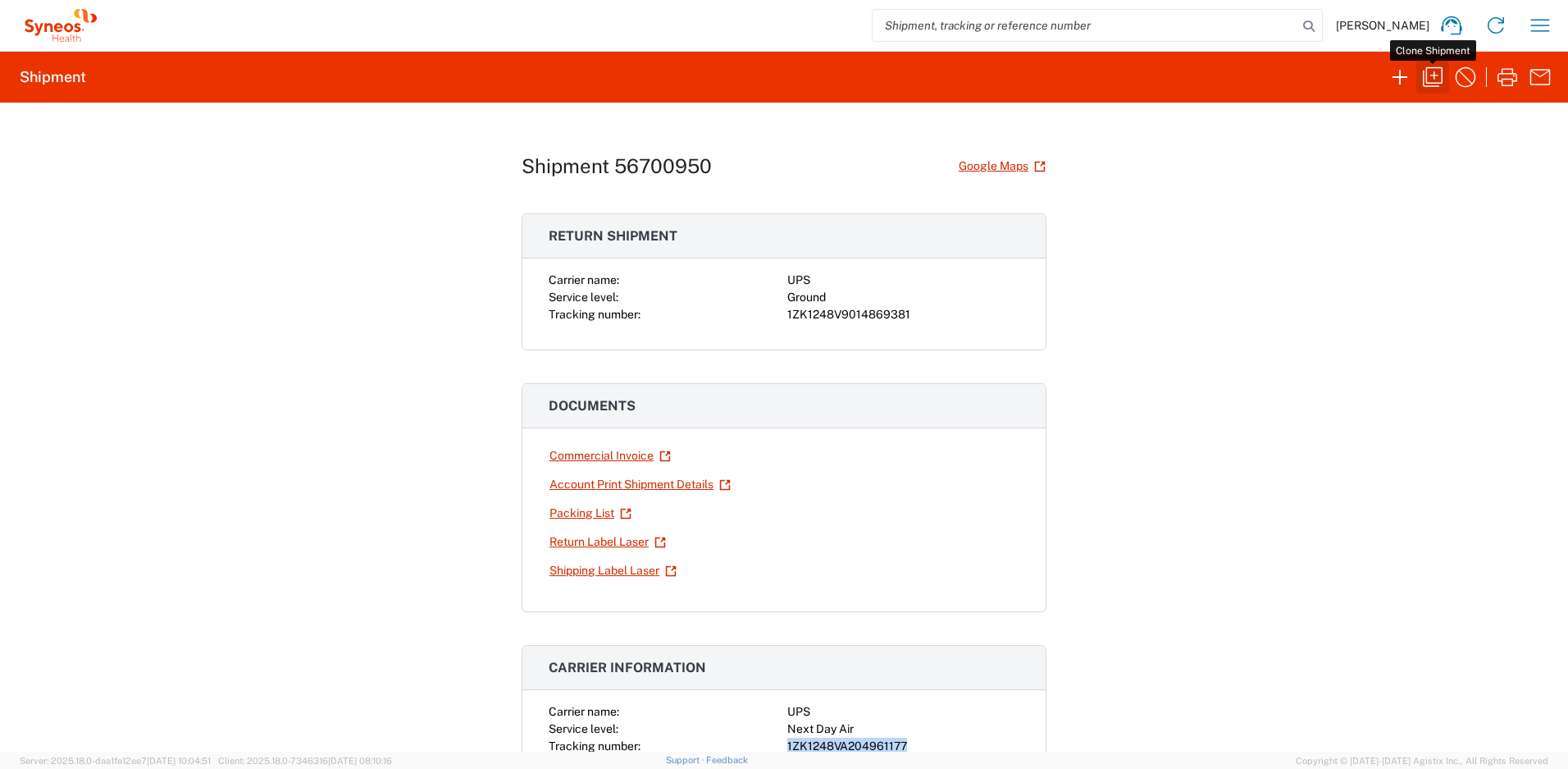
click at [1428, 81] on icon "button" at bounding box center [1432, 76] width 26 height 26
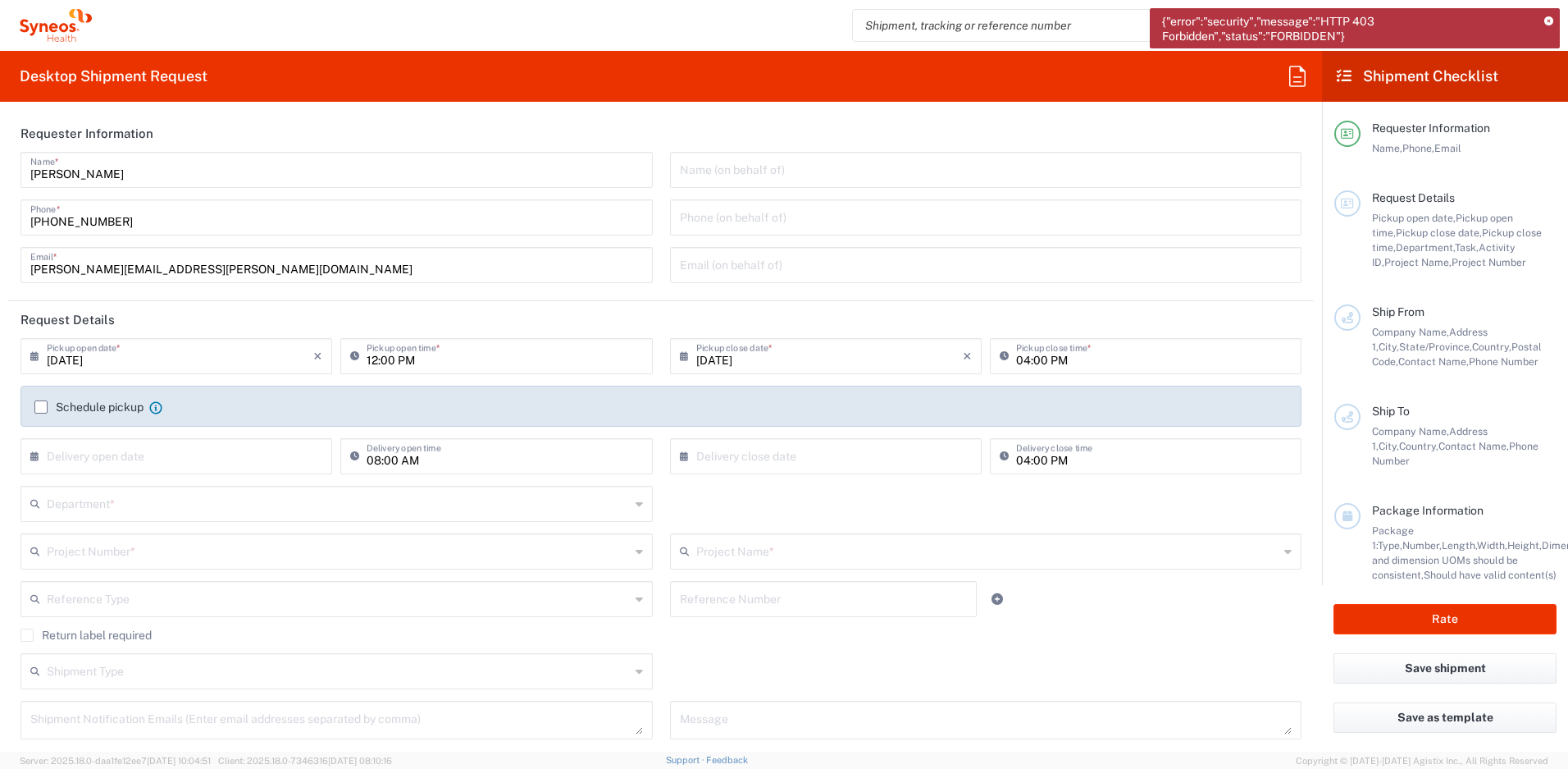
click at [1546, 24] on icon at bounding box center [1548, 21] width 9 height 9
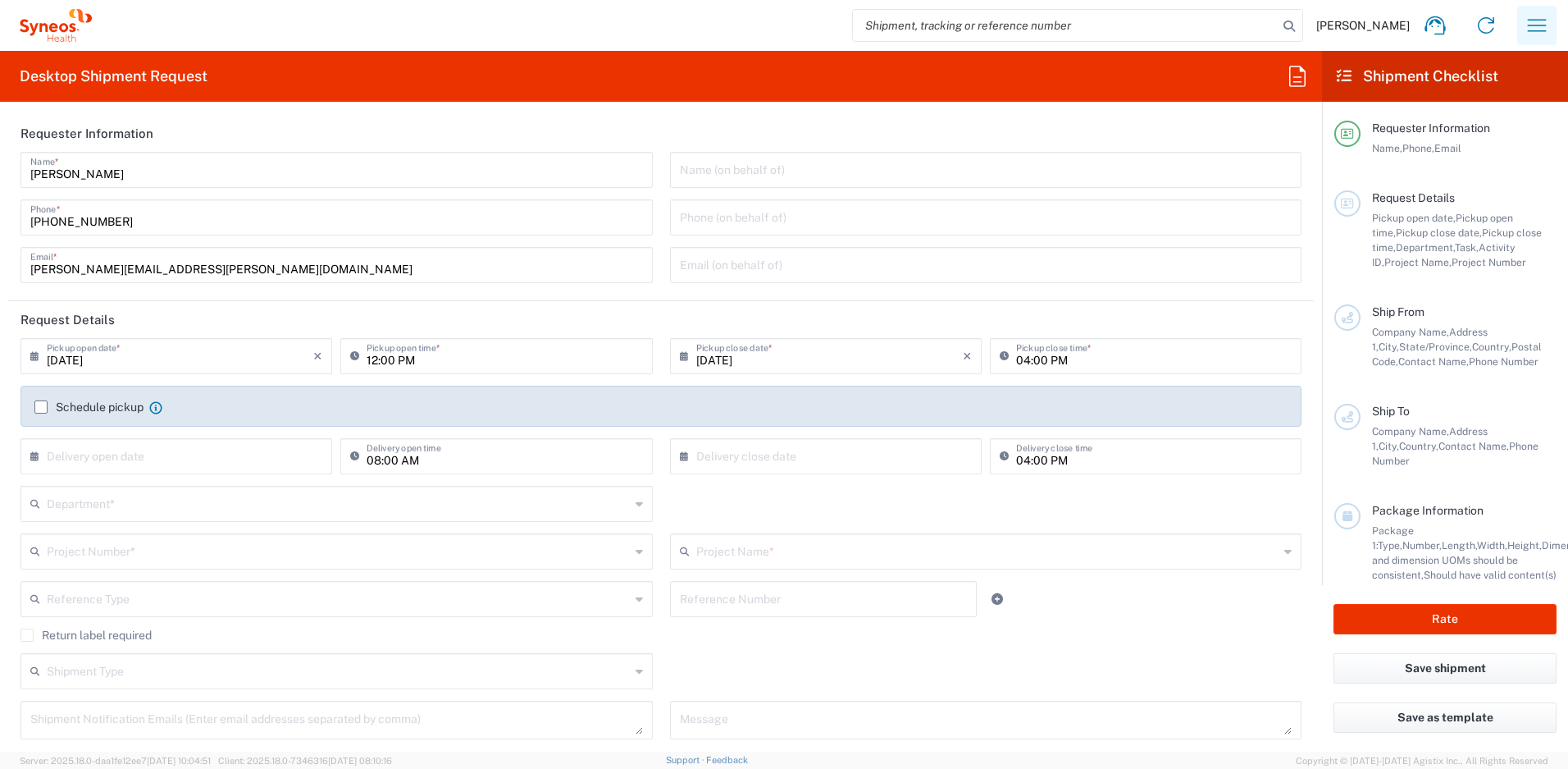
click at [1531, 27] on icon "button" at bounding box center [1536, 25] width 26 height 26
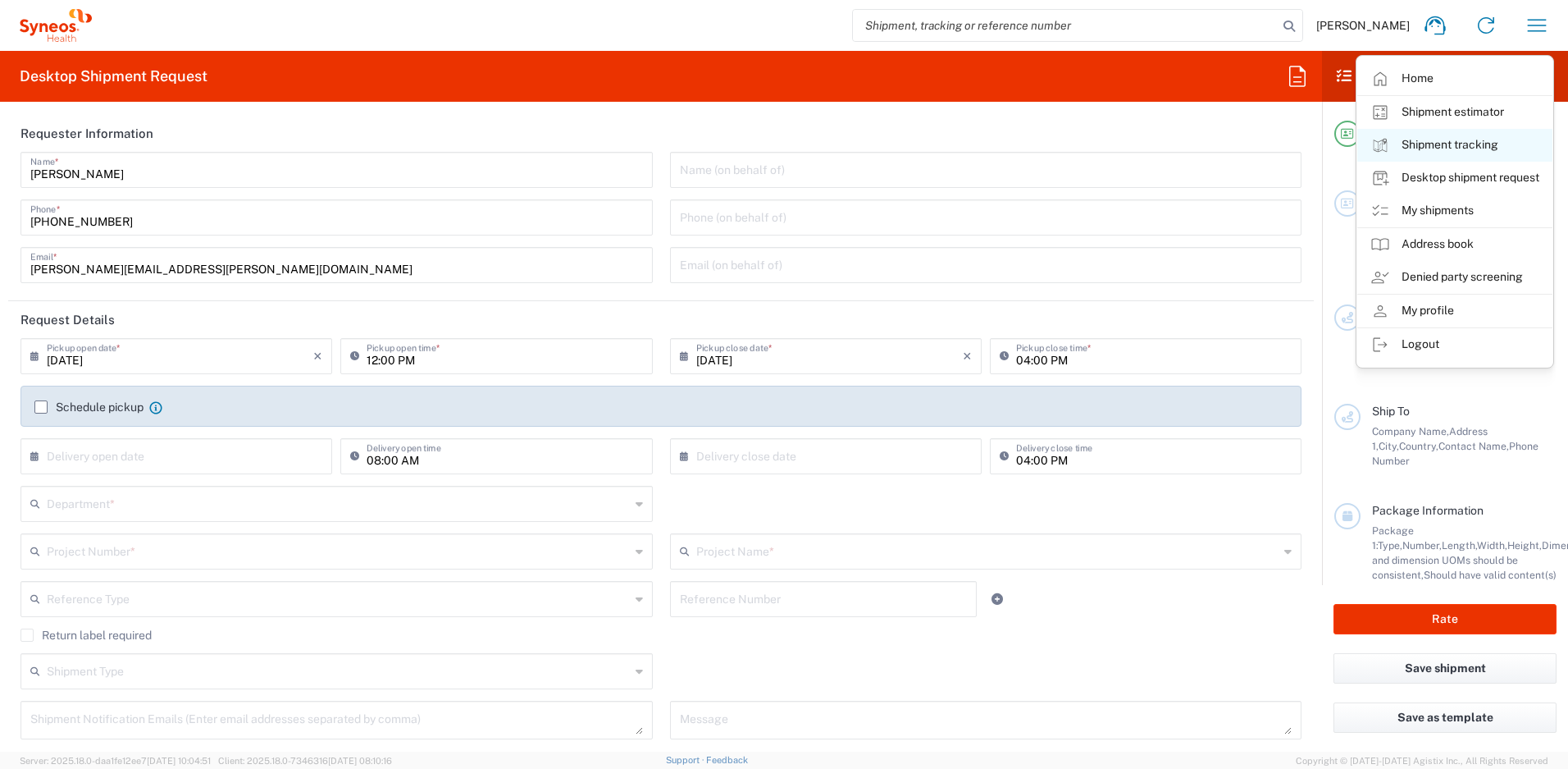
click at [1458, 147] on link "Shipment tracking" at bounding box center [1454, 145] width 195 height 33
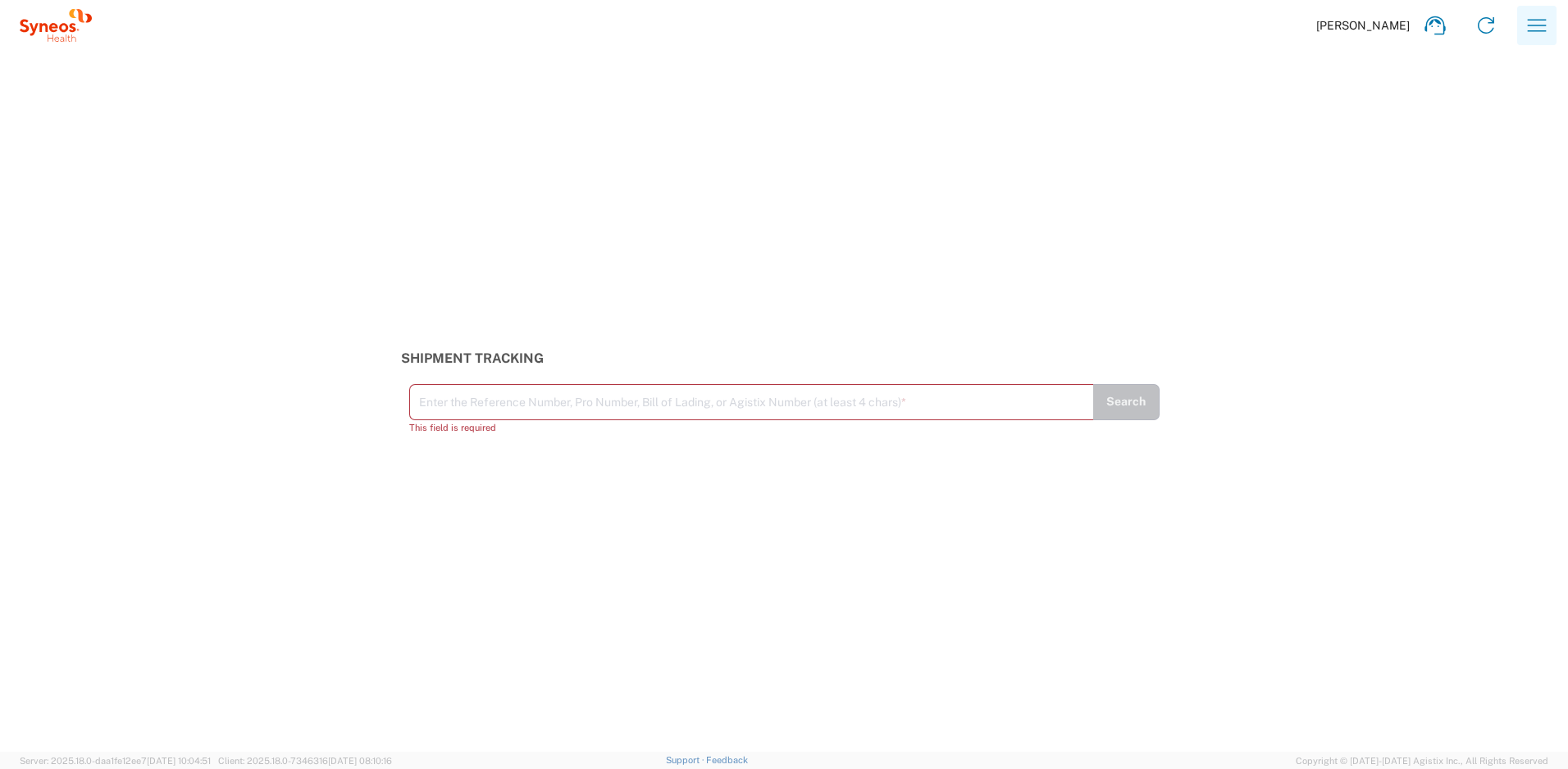
click at [1536, 28] on icon "button" at bounding box center [1536, 25] width 26 height 26
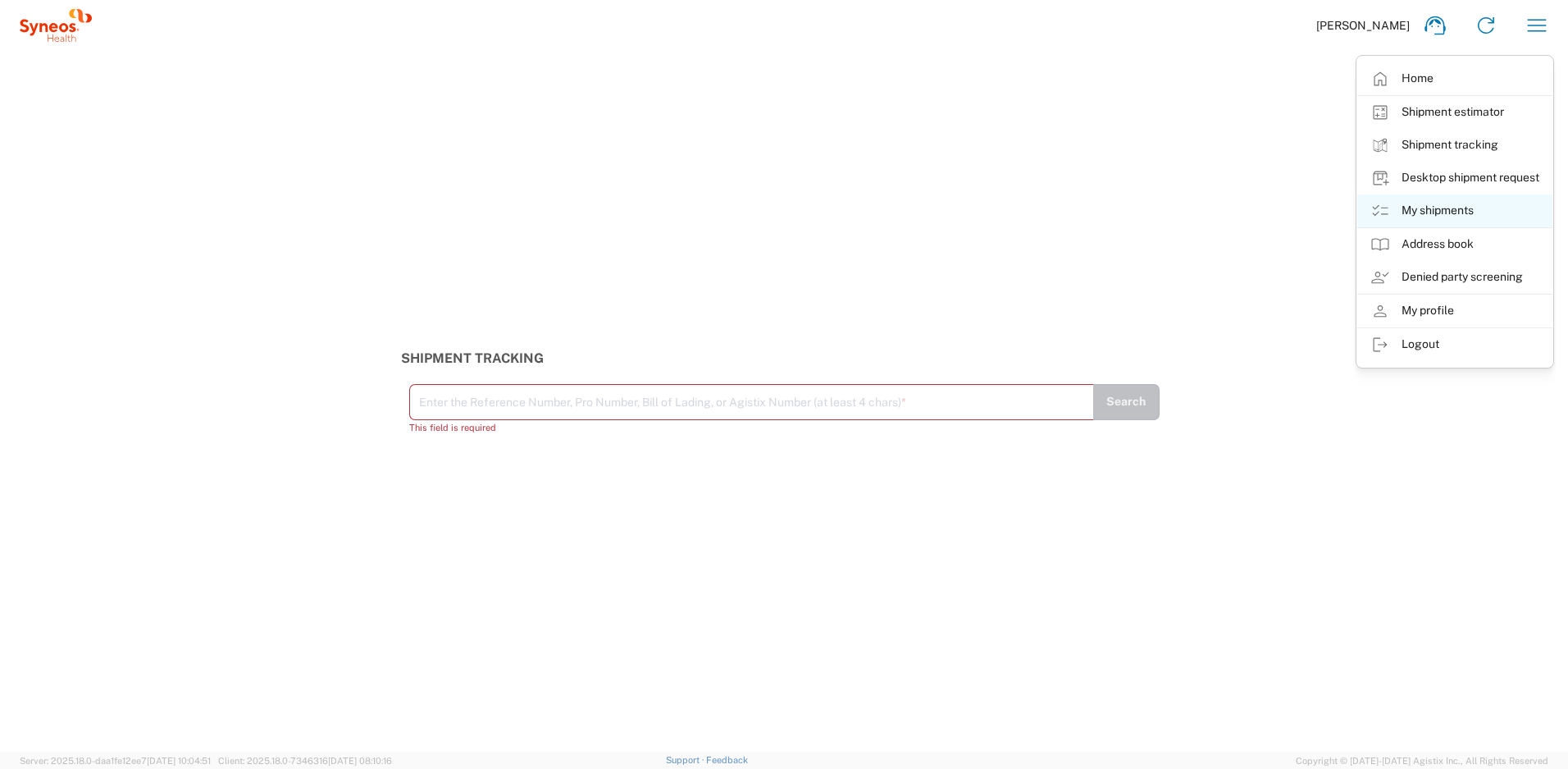
click at [1485, 212] on link "My shipments" at bounding box center [1454, 210] width 195 height 33
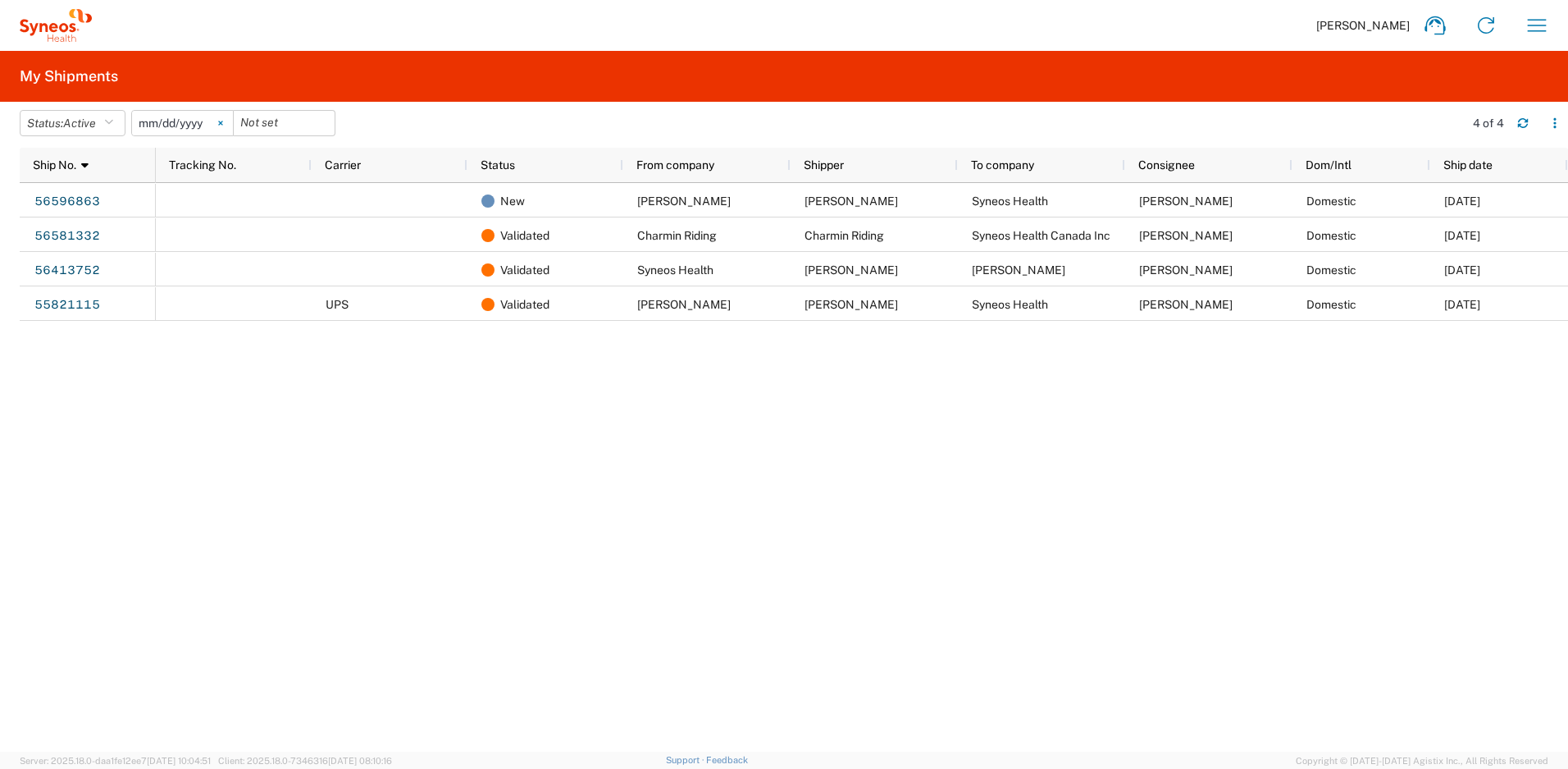
click at [222, 121] on icon at bounding box center [220, 123] width 4 height 4
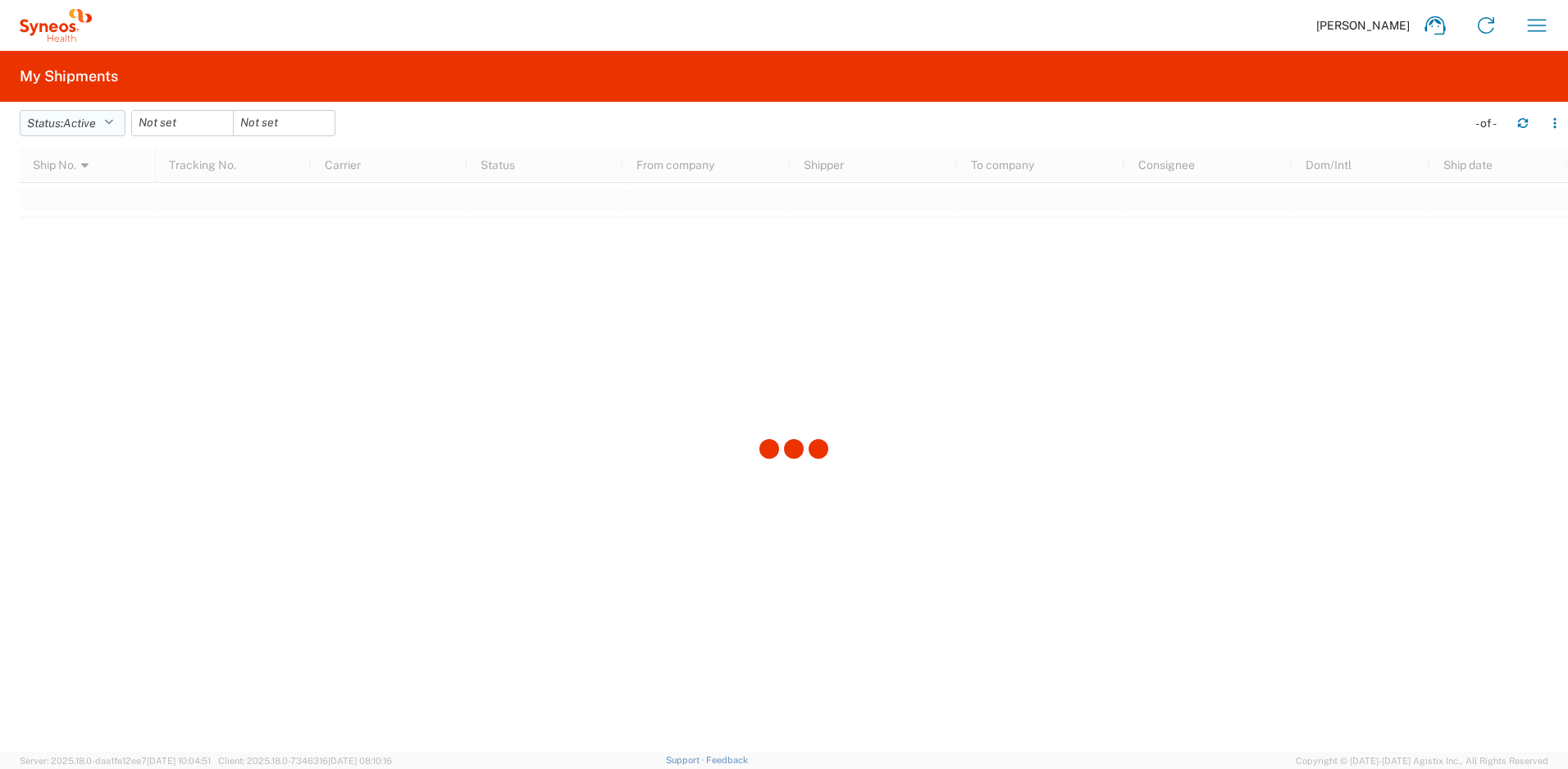
click at [83, 126] on span "Active" at bounding box center [79, 122] width 33 height 13
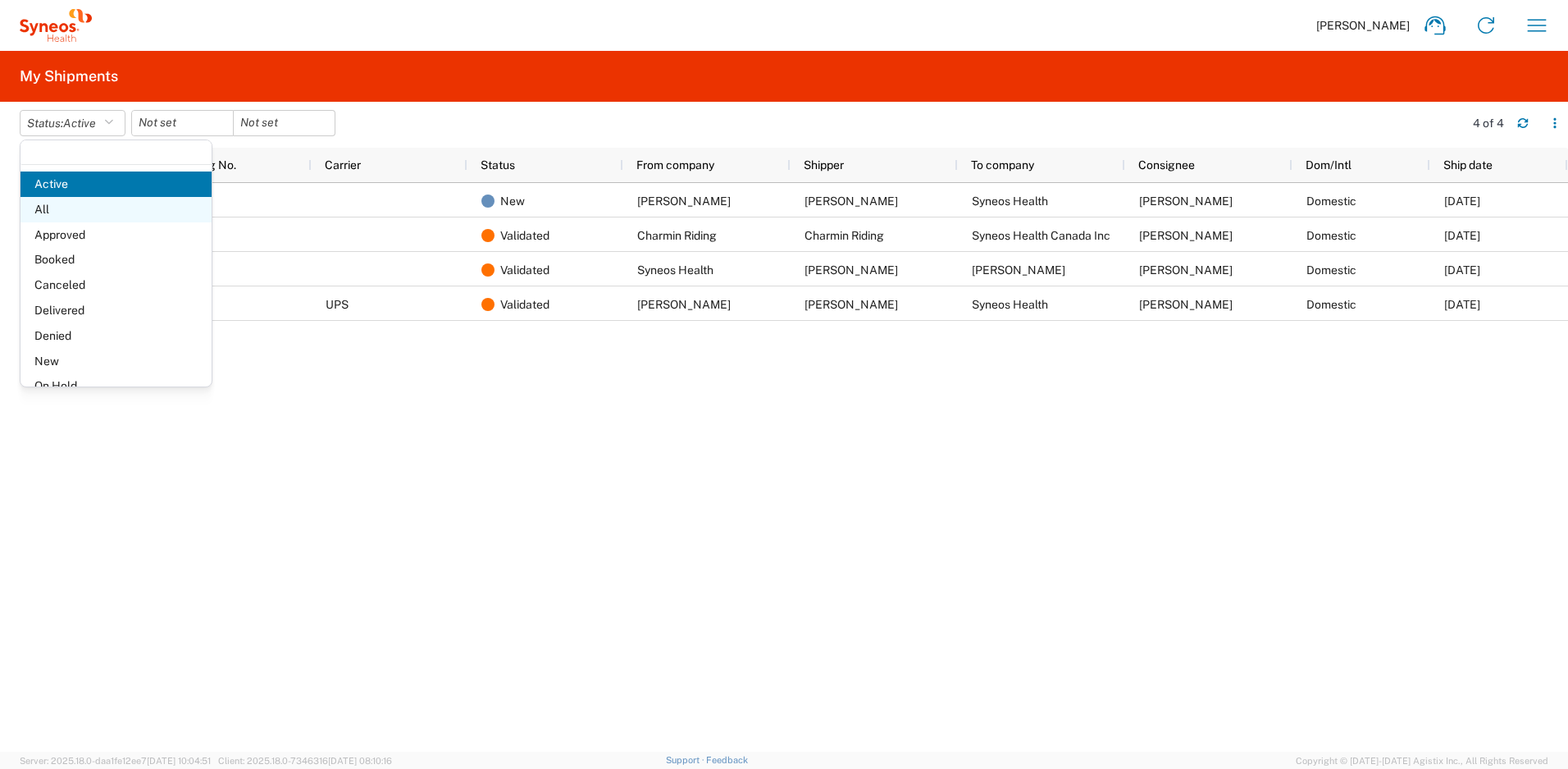
click at [57, 211] on span "All" at bounding box center [116, 209] width 191 height 26
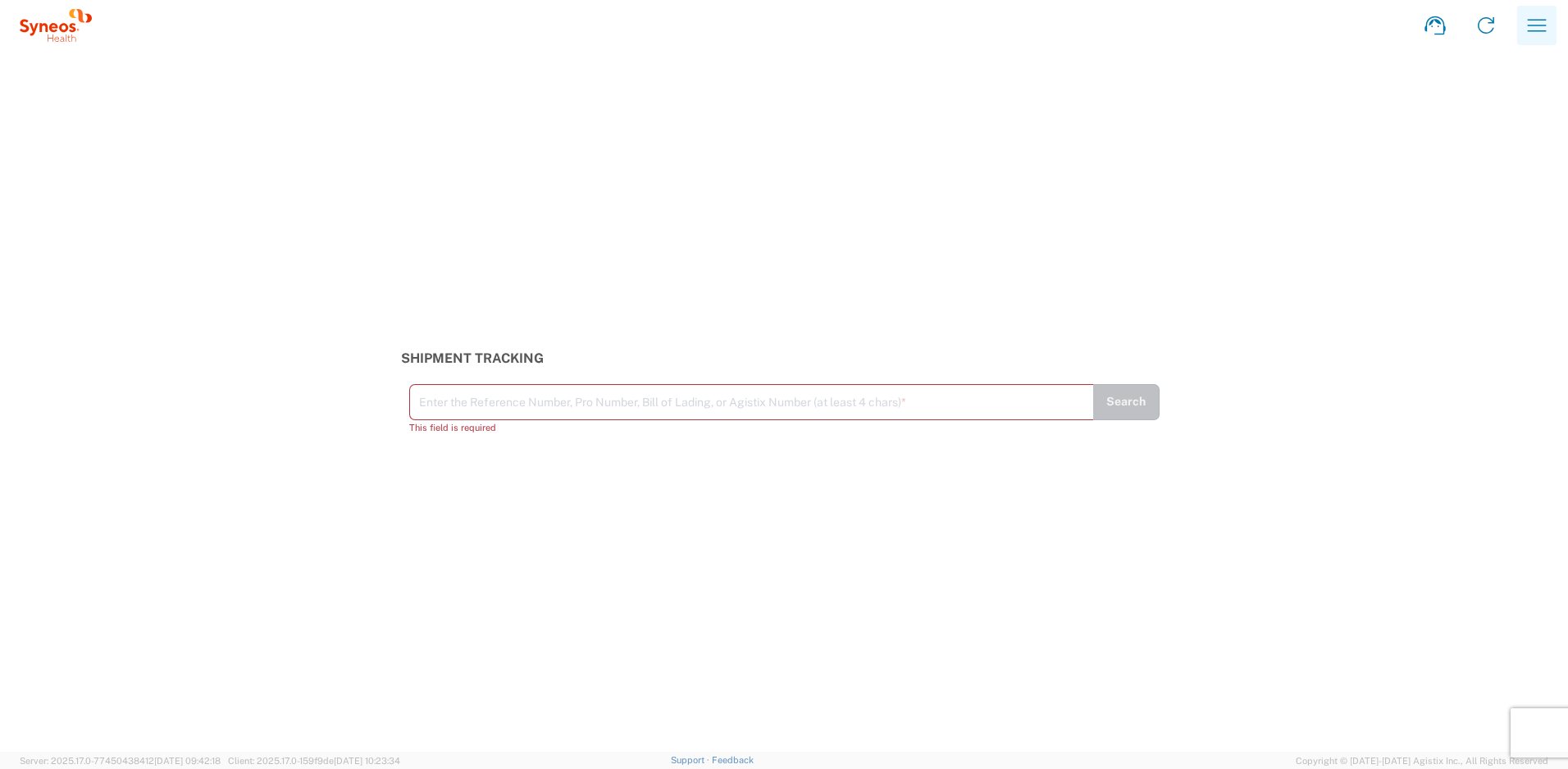
click at [1533, 34] on icon "button" at bounding box center [1536, 25] width 26 height 26
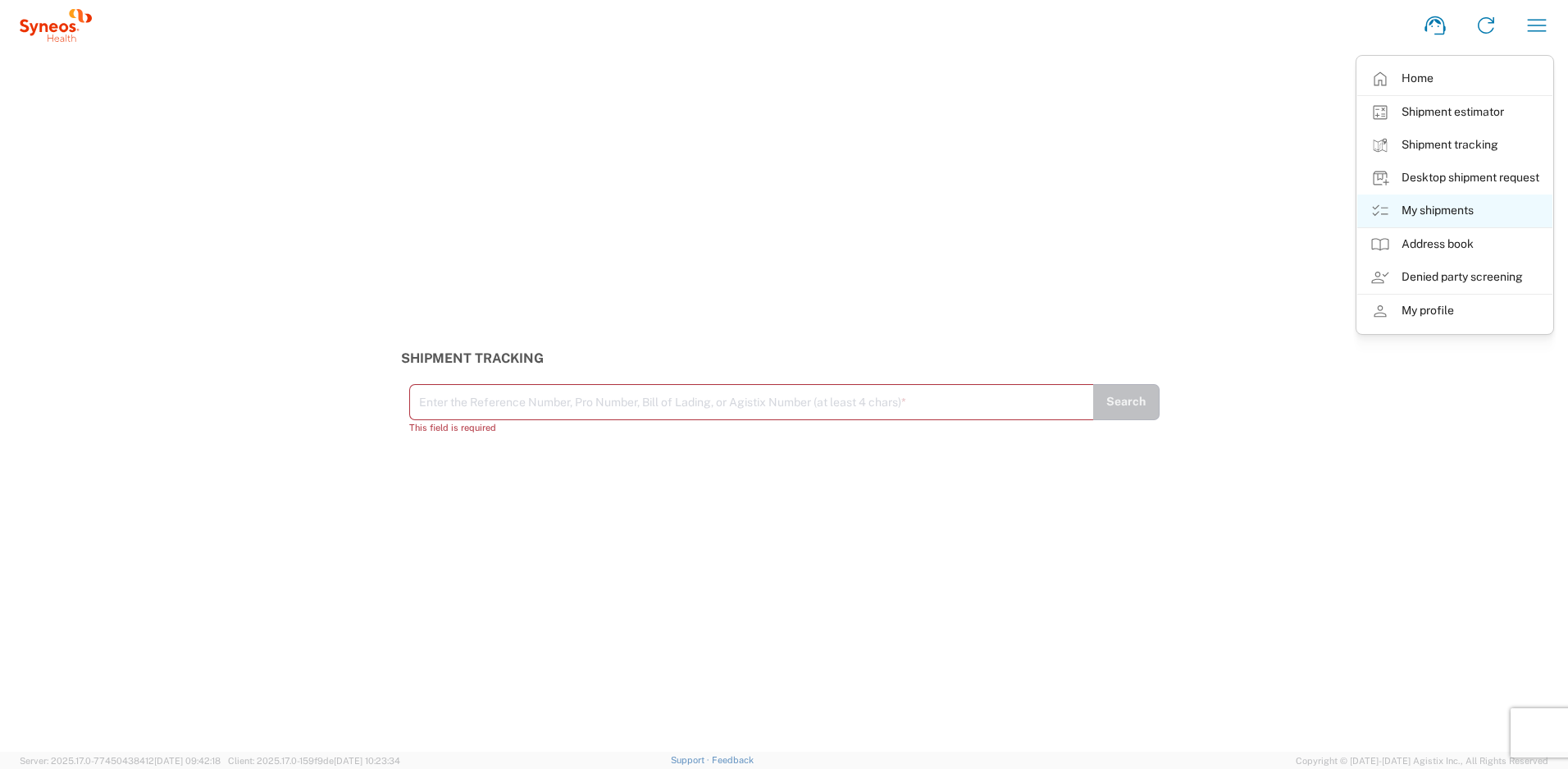
click at [1451, 215] on link "My shipments" at bounding box center [1454, 210] width 195 height 33
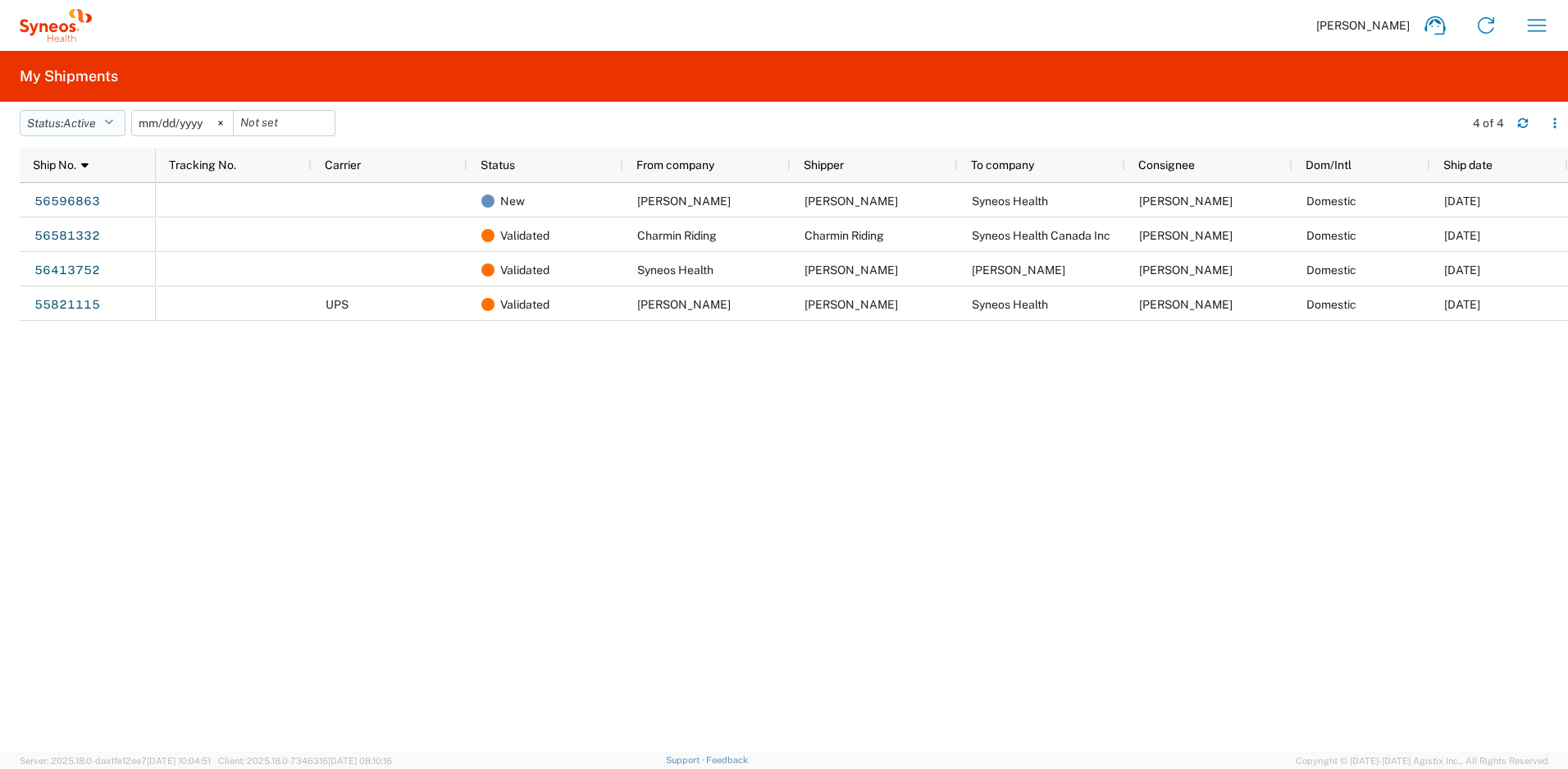
click at [111, 126] on icon "button" at bounding box center [108, 123] width 9 height 12
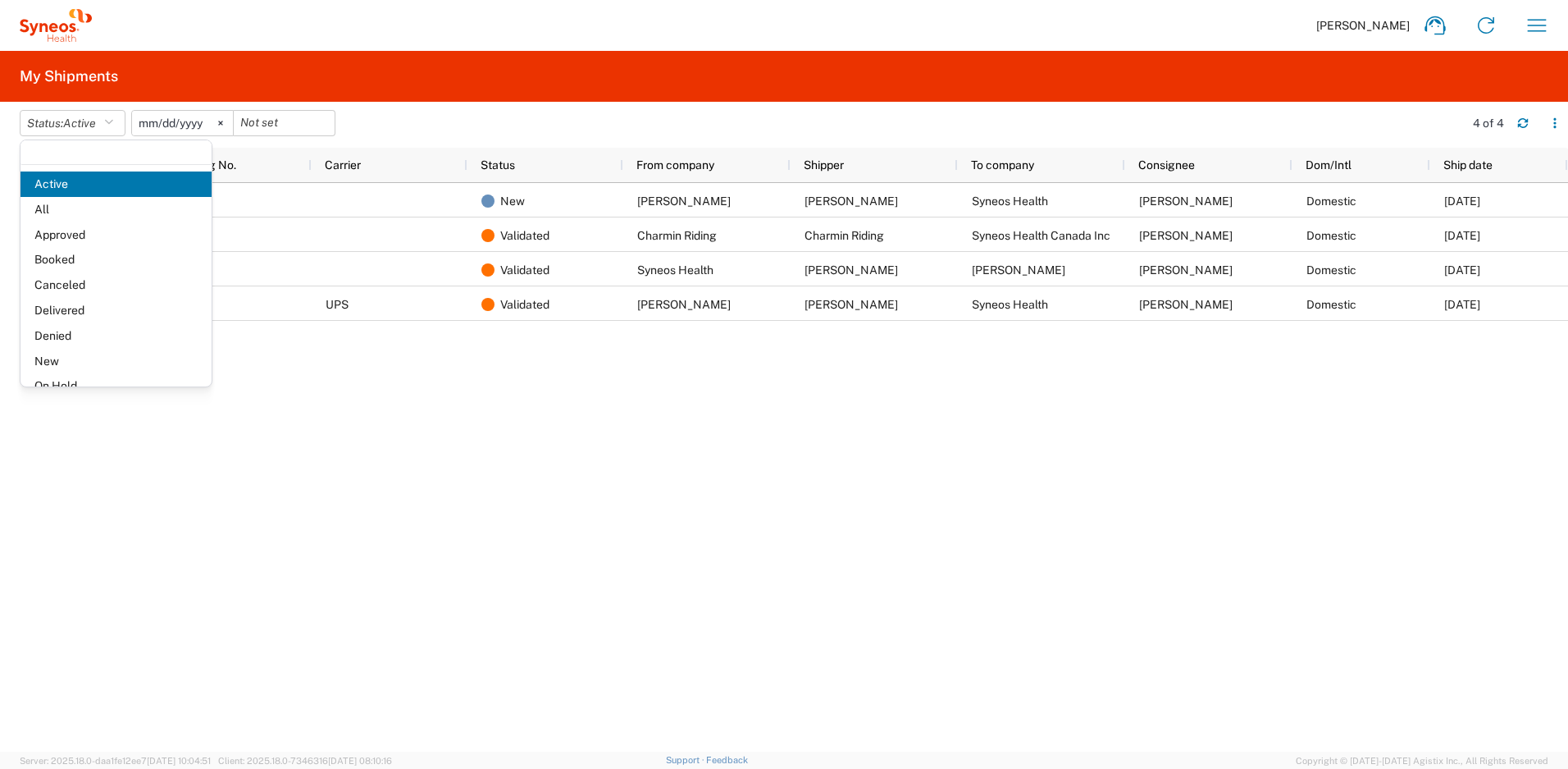
click at [184, 71] on agx-form-header "My Shipments" at bounding box center [784, 75] width 1568 height 51
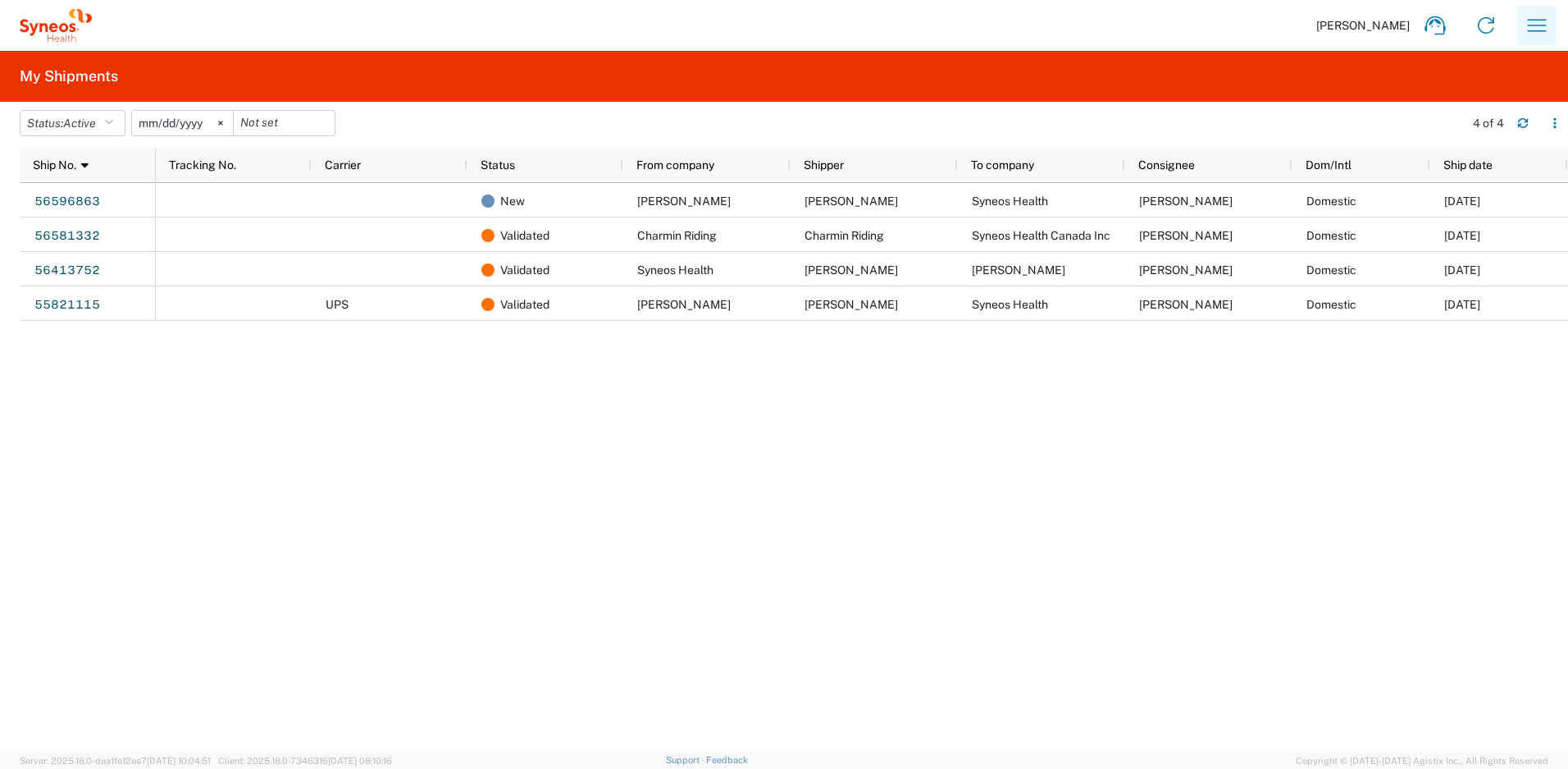
click at [1530, 26] on icon "button" at bounding box center [1536, 25] width 19 height 12
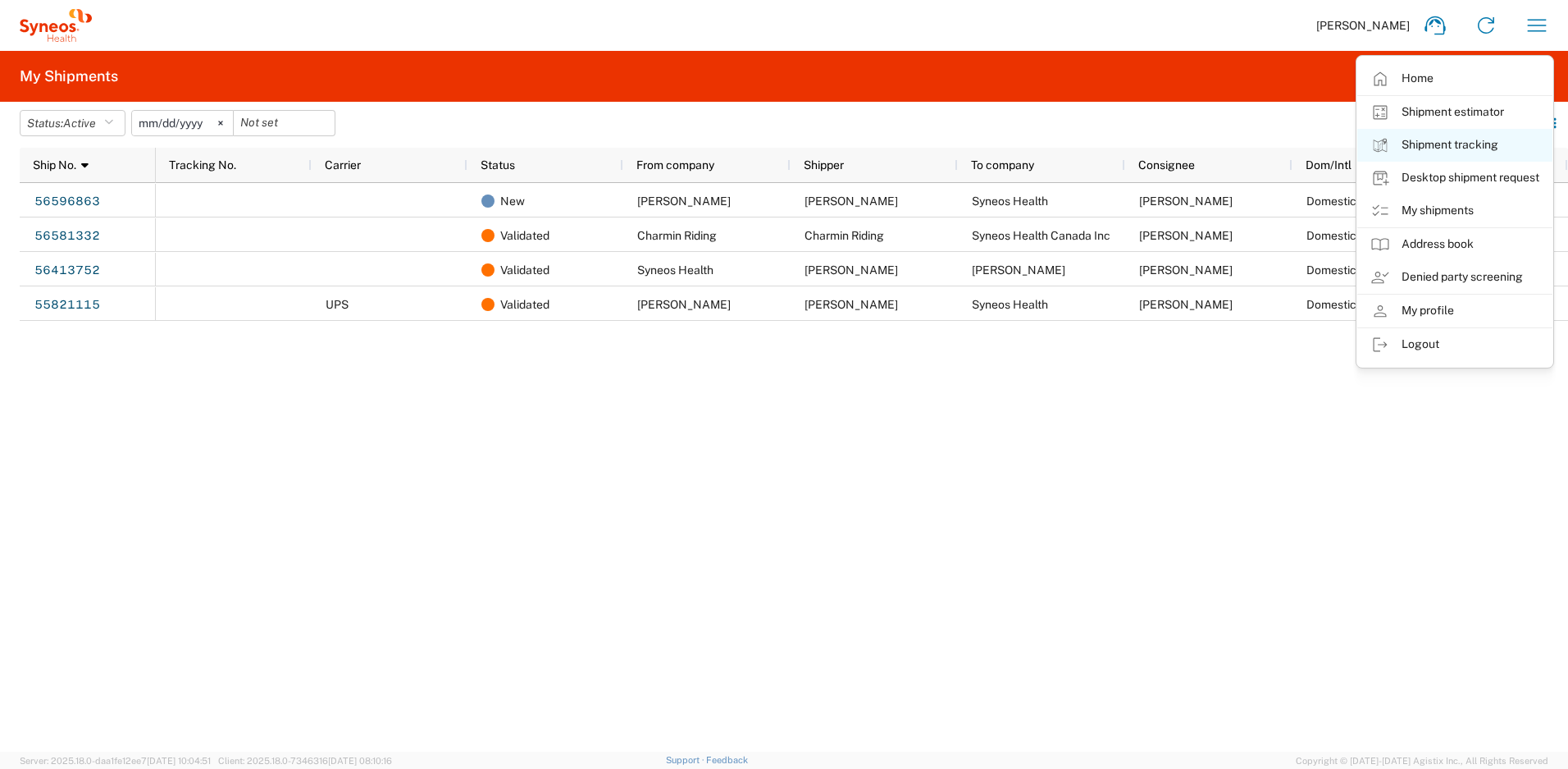
click at [1465, 149] on link "Shipment tracking" at bounding box center [1454, 145] width 195 height 33
